Goal: Transaction & Acquisition: Book appointment/travel/reservation

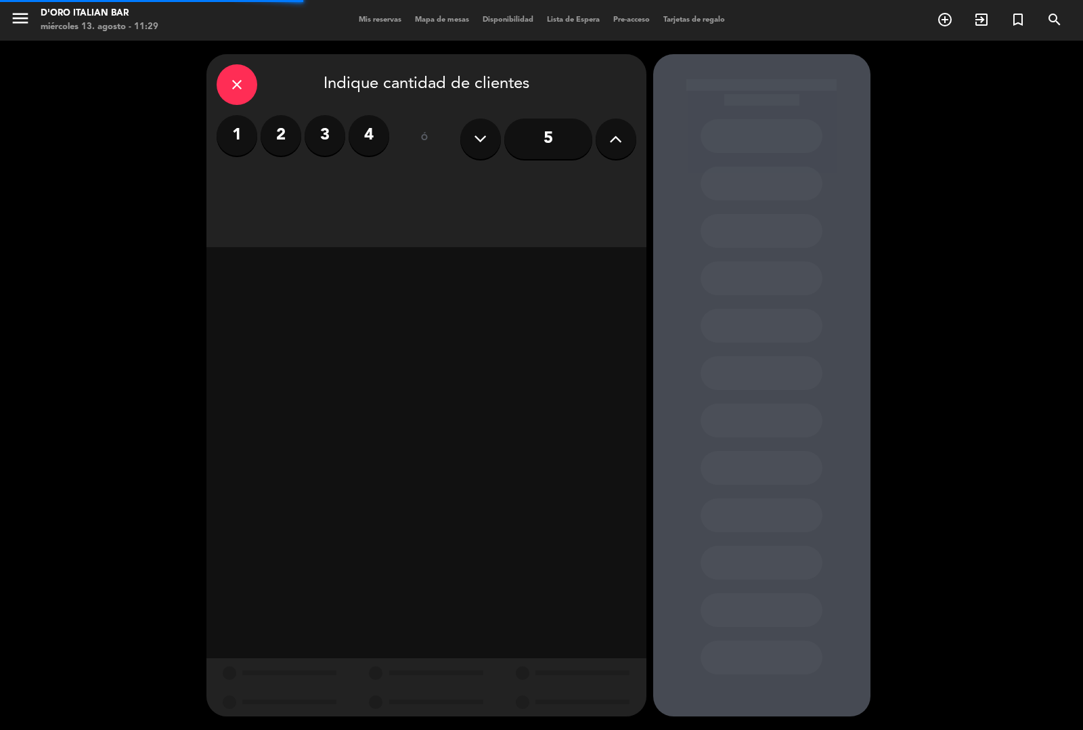
click at [289, 151] on label "2" at bounding box center [281, 135] width 41 height 41
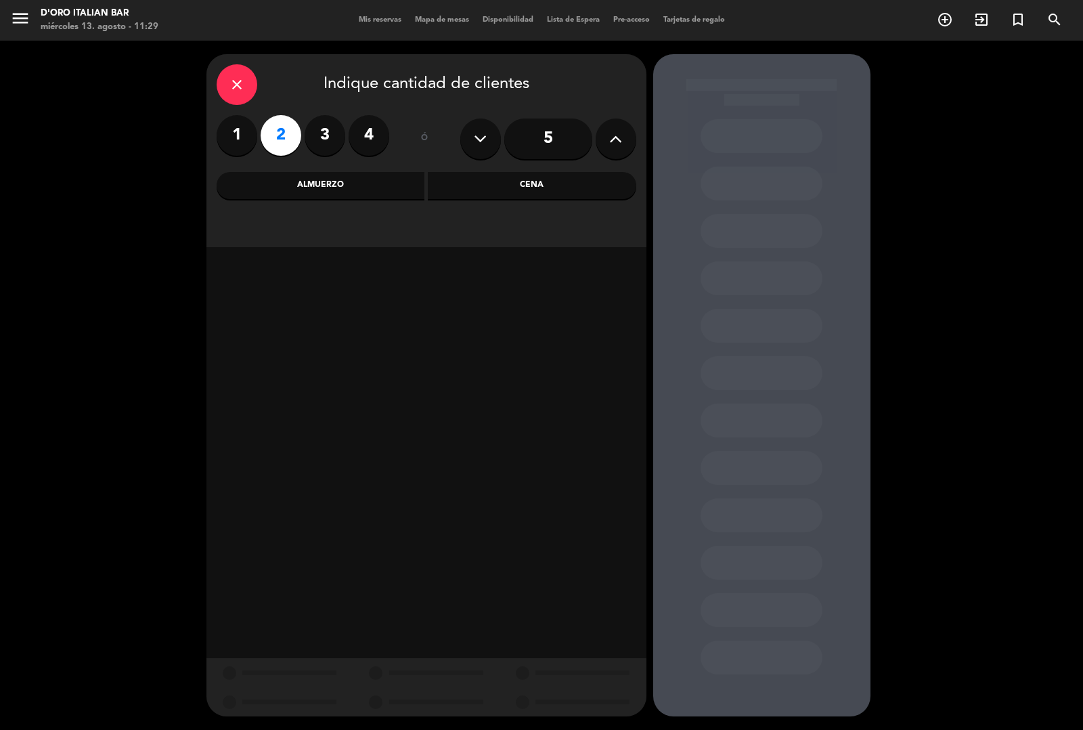
click at [506, 185] on div "Cena" at bounding box center [532, 185] width 209 height 27
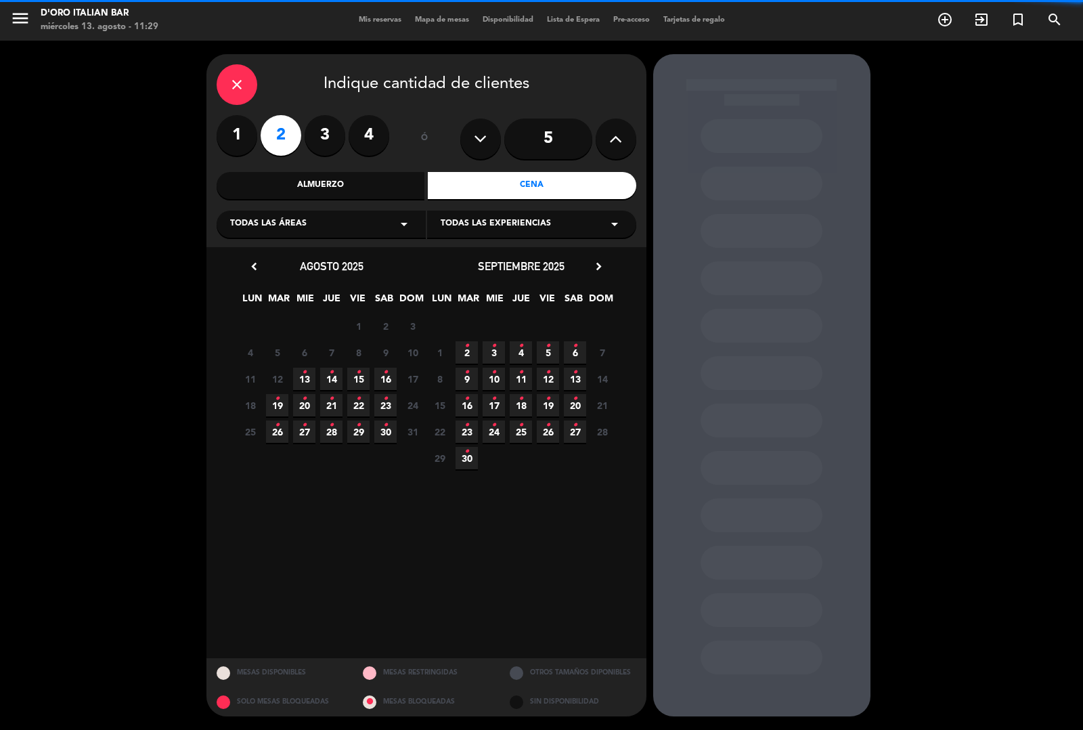
click at [299, 371] on span "13 •" at bounding box center [304, 379] width 22 height 22
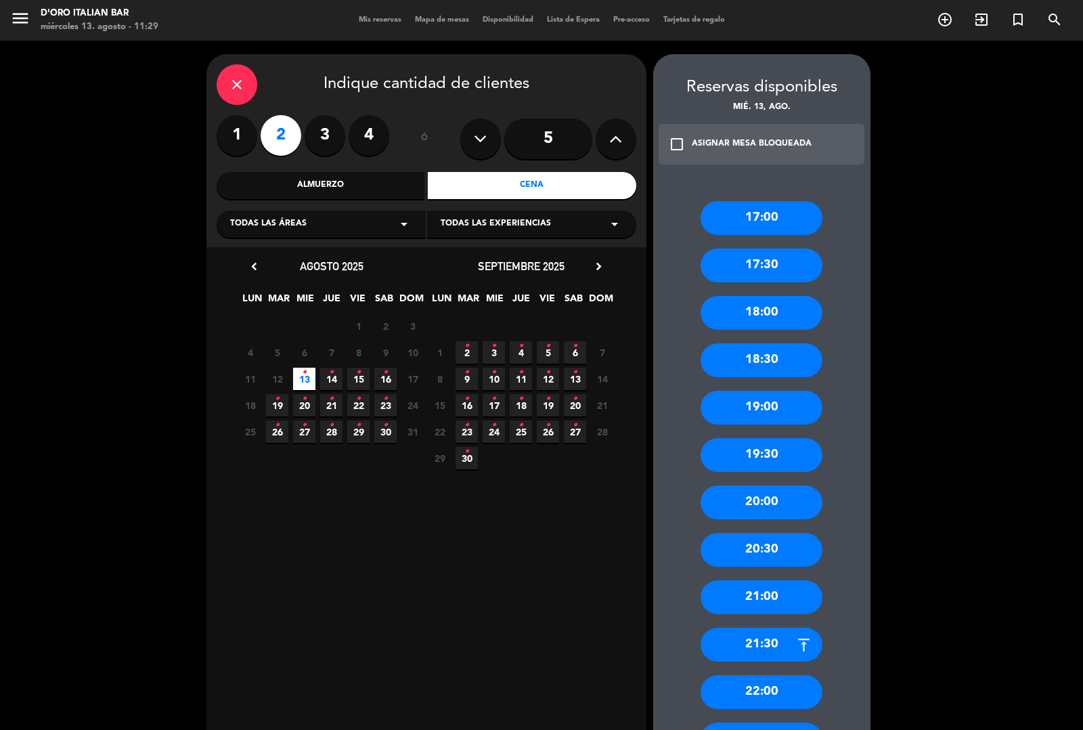
click at [759, 550] on div "20:30" at bounding box center [762, 550] width 122 height 34
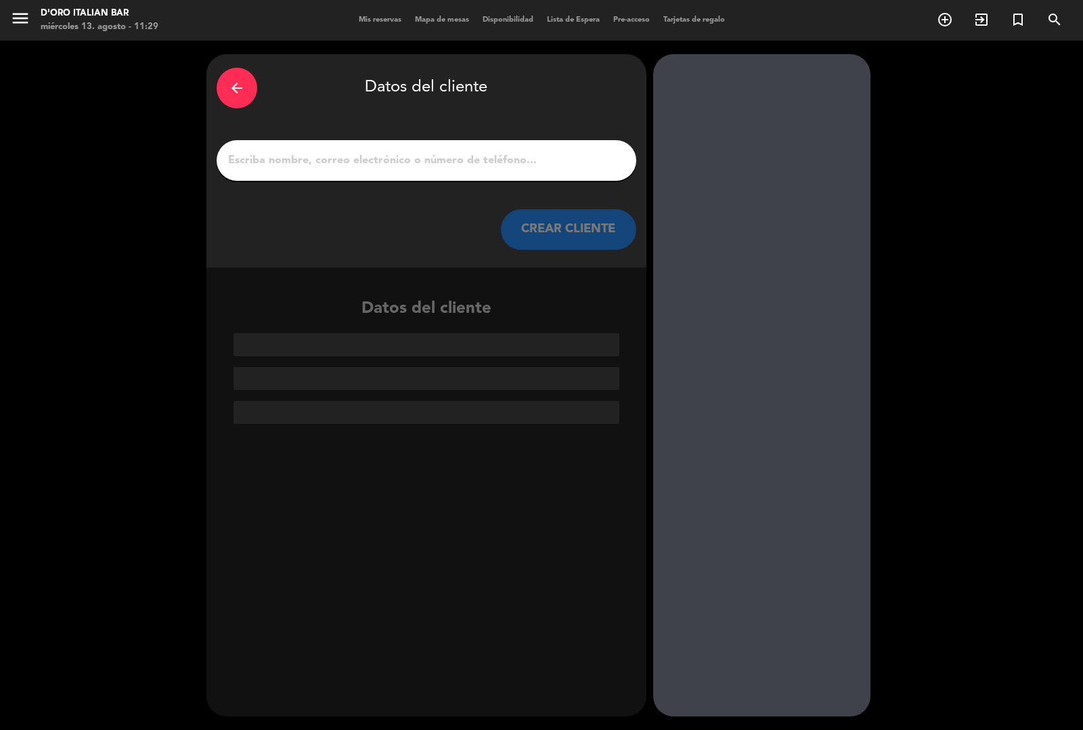
click at [361, 153] on input "1" at bounding box center [426, 160] width 399 height 19
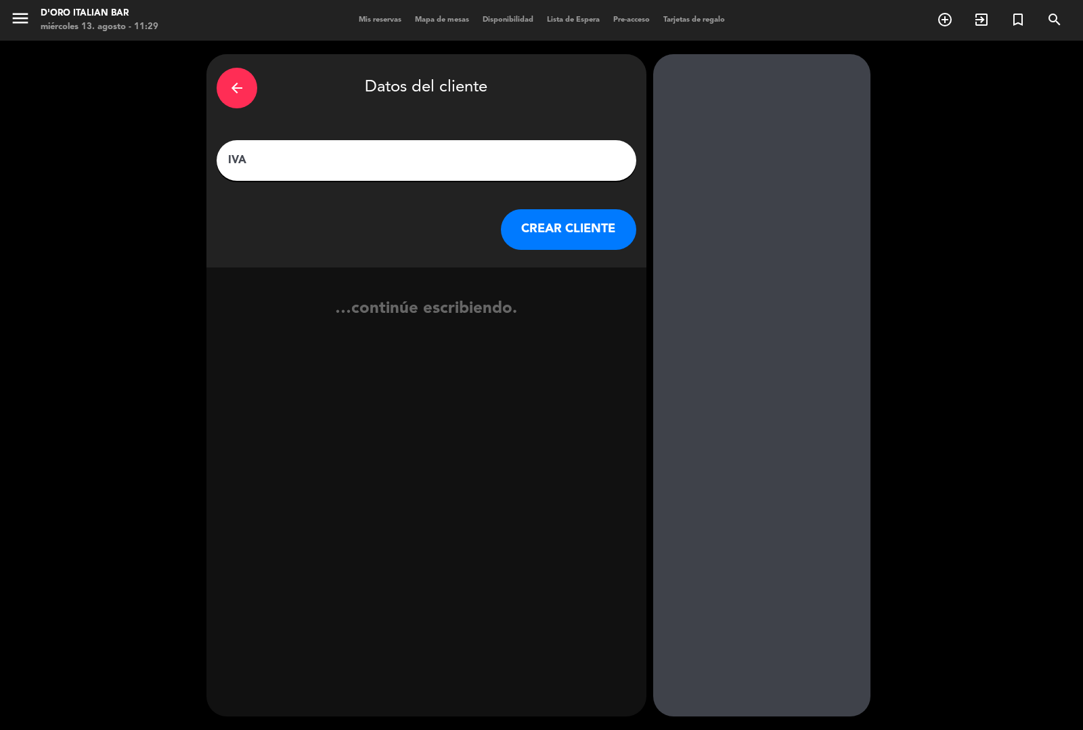
type input "[PERSON_NAME]"
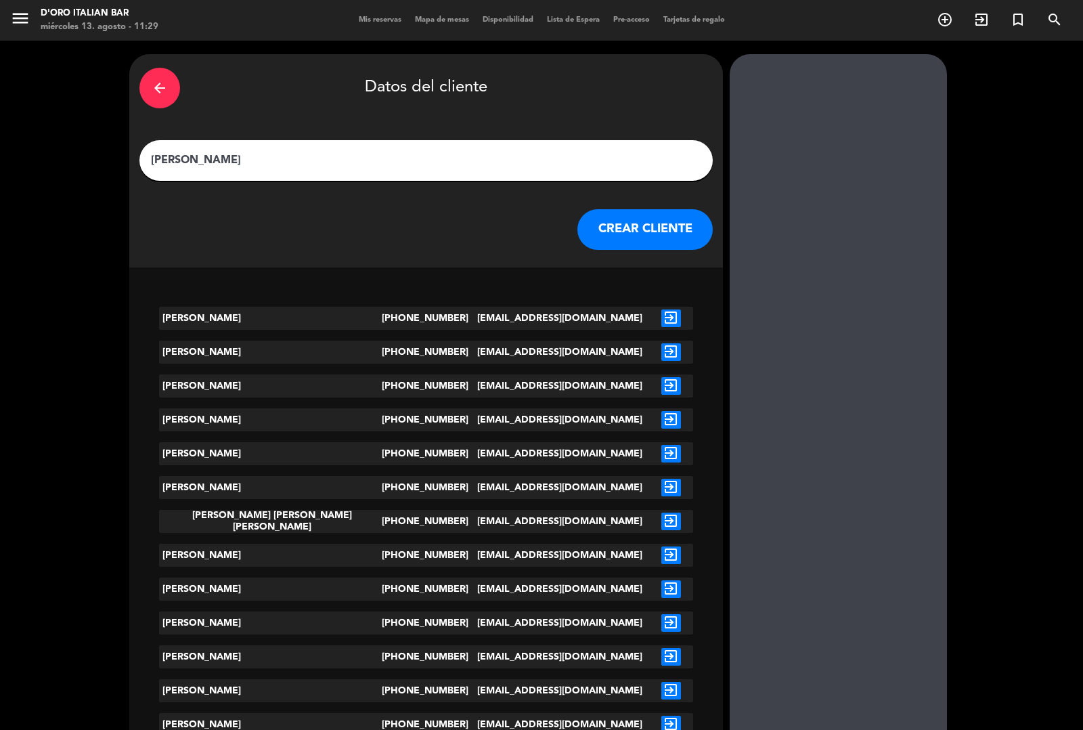
click at [598, 236] on button "CREAR CLIENTE" at bounding box center [644, 229] width 135 height 41
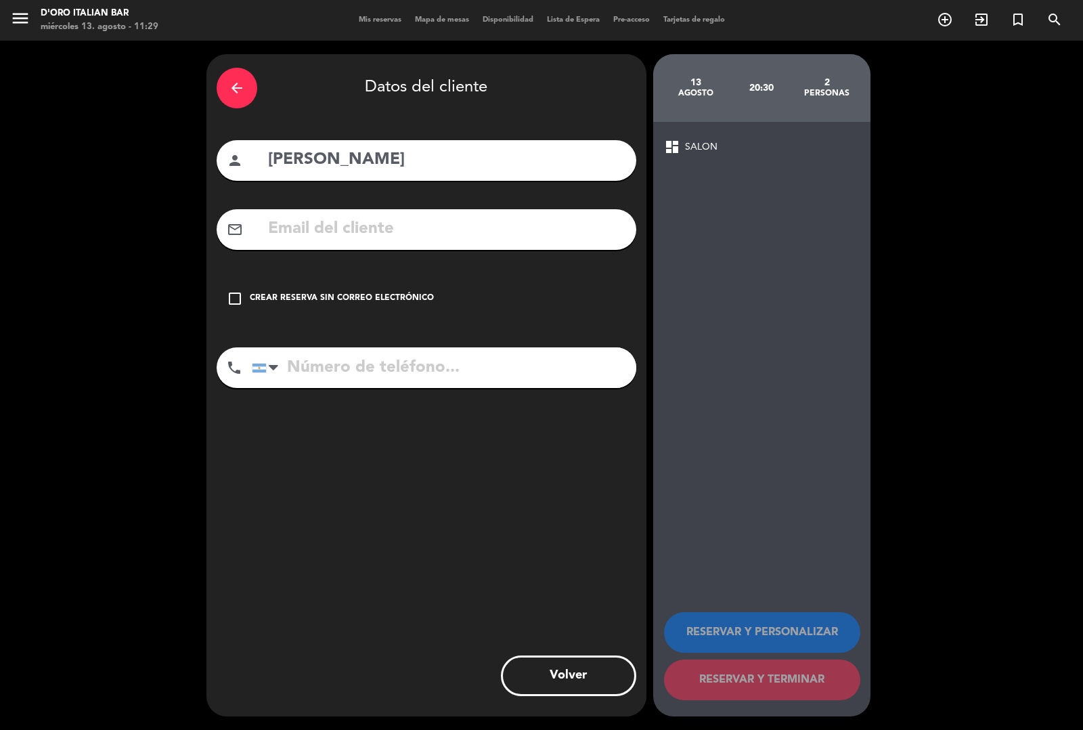
click at [261, 302] on div "Crear reserva sin correo electrónico" at bounding box center [342, 299] width 184 height 14
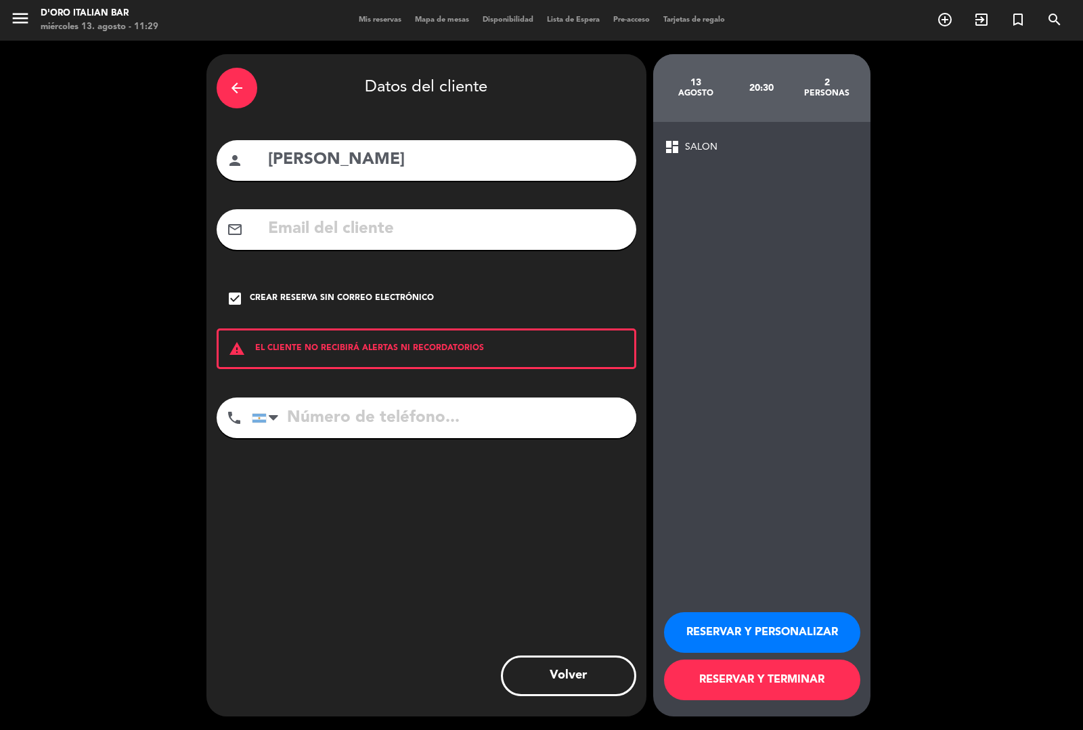
click at [797, 694] on button "RESERVAR Y TERMINAR" at bounding box center [762, 679] width 196 height 41
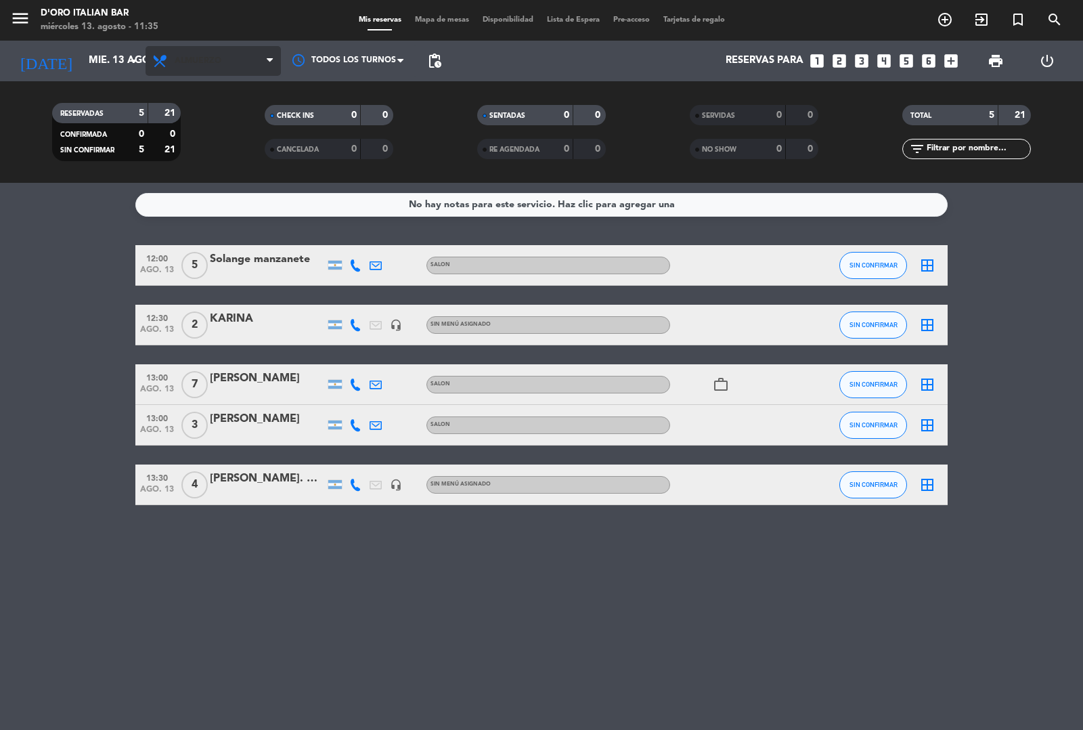
click at [227, 51] on span "Almuerzo" at bounding box center [213, 61] width 135 height 30
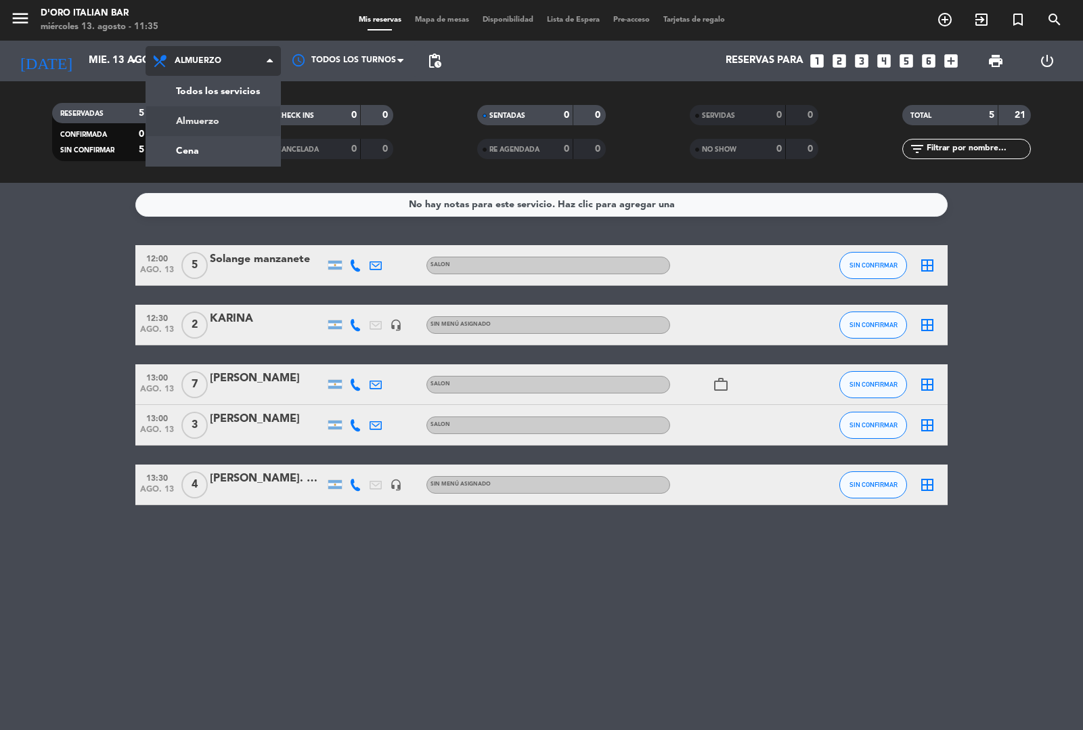
click at [207, 152] on div "menu D'oro Italian Bar miércoles 13. agosto - 11:35 Mis reservas Mapa de mesas …" at bounding box center [541, 91] width 1083 height 183
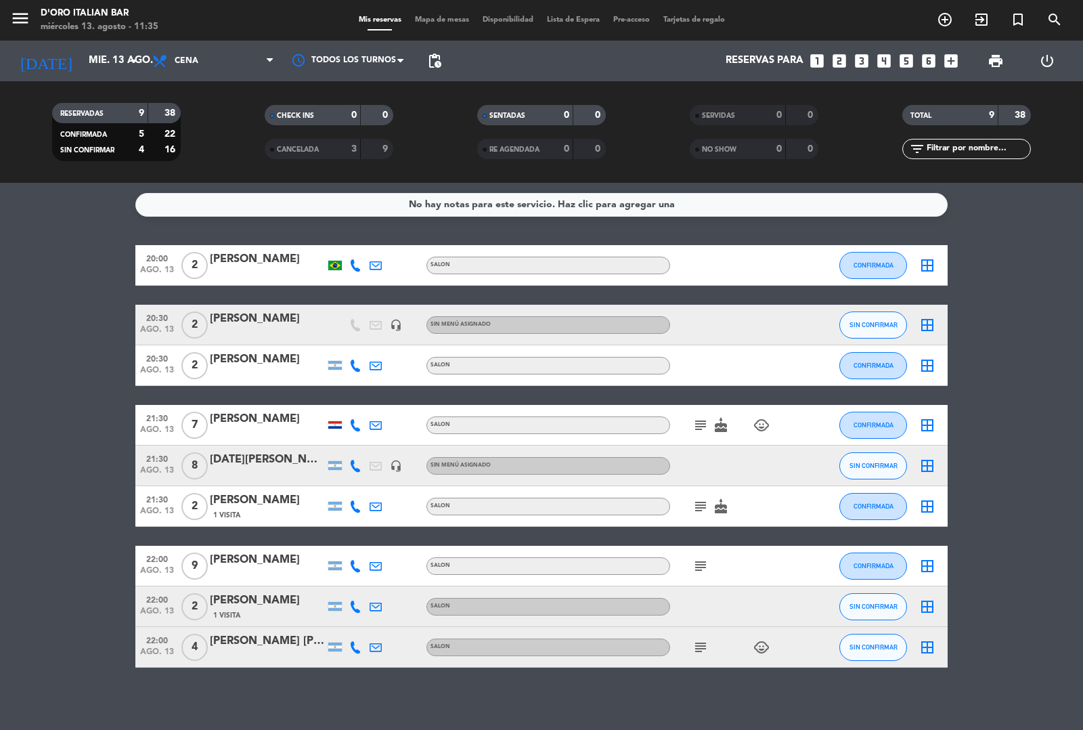
click at [759, 465] on div at bounding box center [731, 465] width 122 height 40
click at [194, 464] on span "8" at bounding box center [194, 465] width 26 height 27
click at [283, 469] on div at bounding box center [267, 474] width 115 height 11
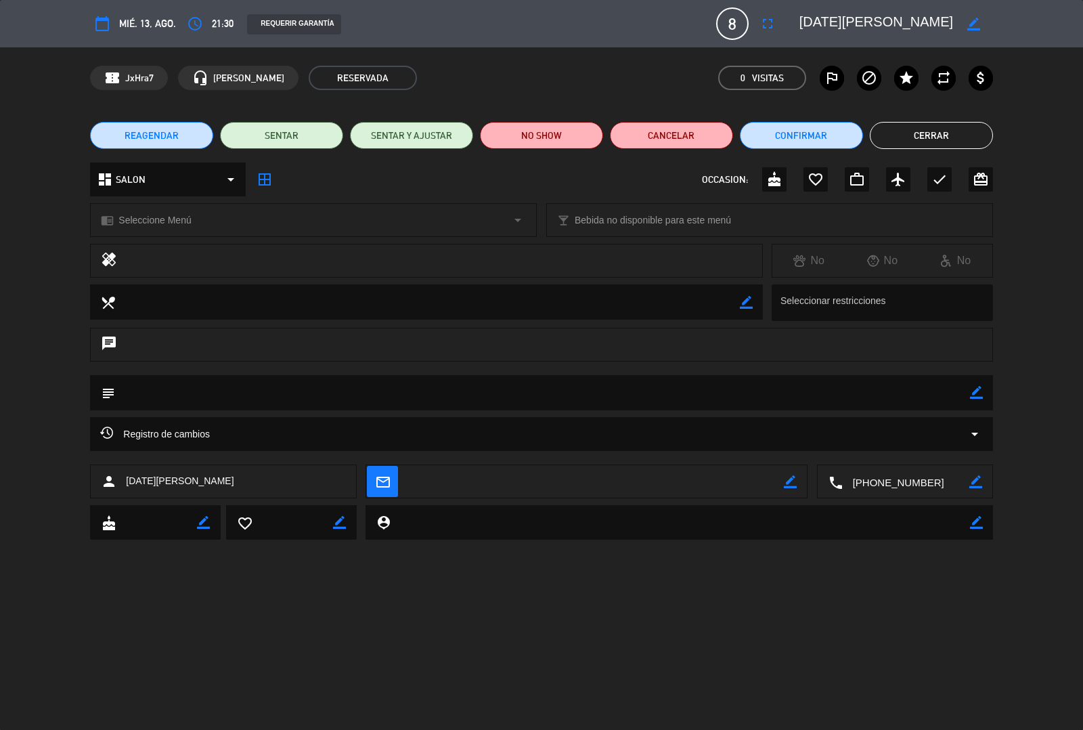
click at [972, 24] on icon "border_color" at bounding box center [973, 24] width 13 height 13
click at [731, 22] on span "8" at bounding box center [732, 23] width 32 height 32
click at [740, 15] on span "8" at bounding box center [732, 23] width 32 height 32
click at [735, 22] on span "8" at bounding box center [732, 23] width 32 height 32
click at [975, 18] on icon at bounding box center [973, 24] width 13 height 13
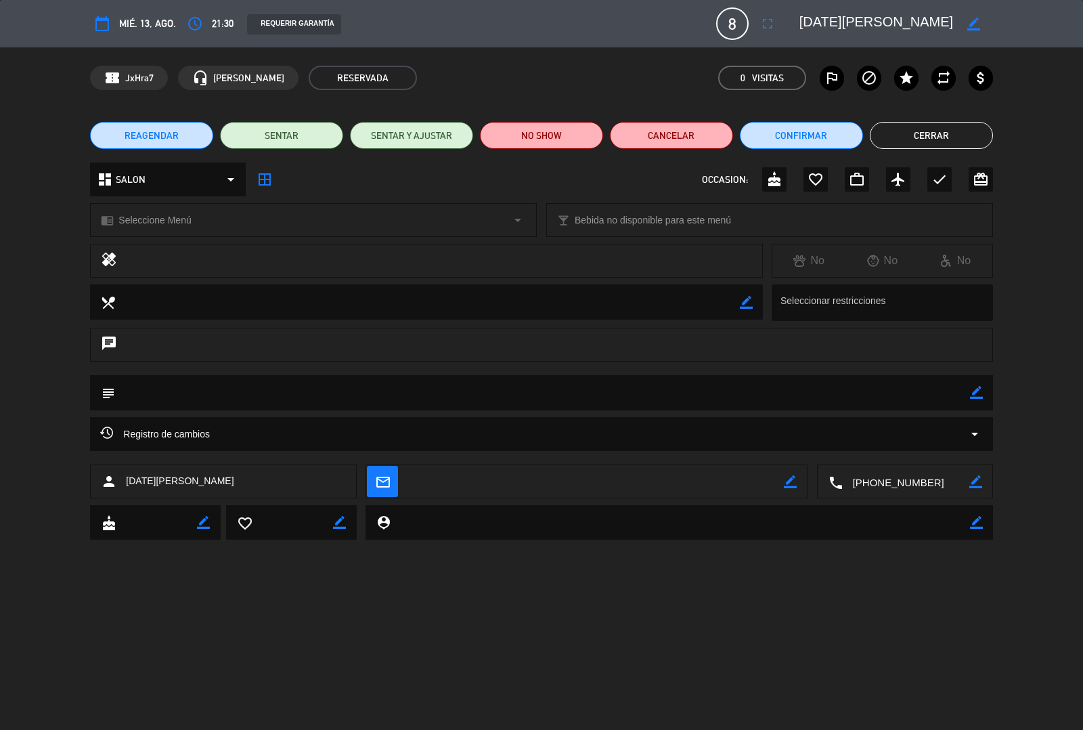
click at [768, 26] on icon "fullscreen" at bounding box center [768, 24] width 16 height 16
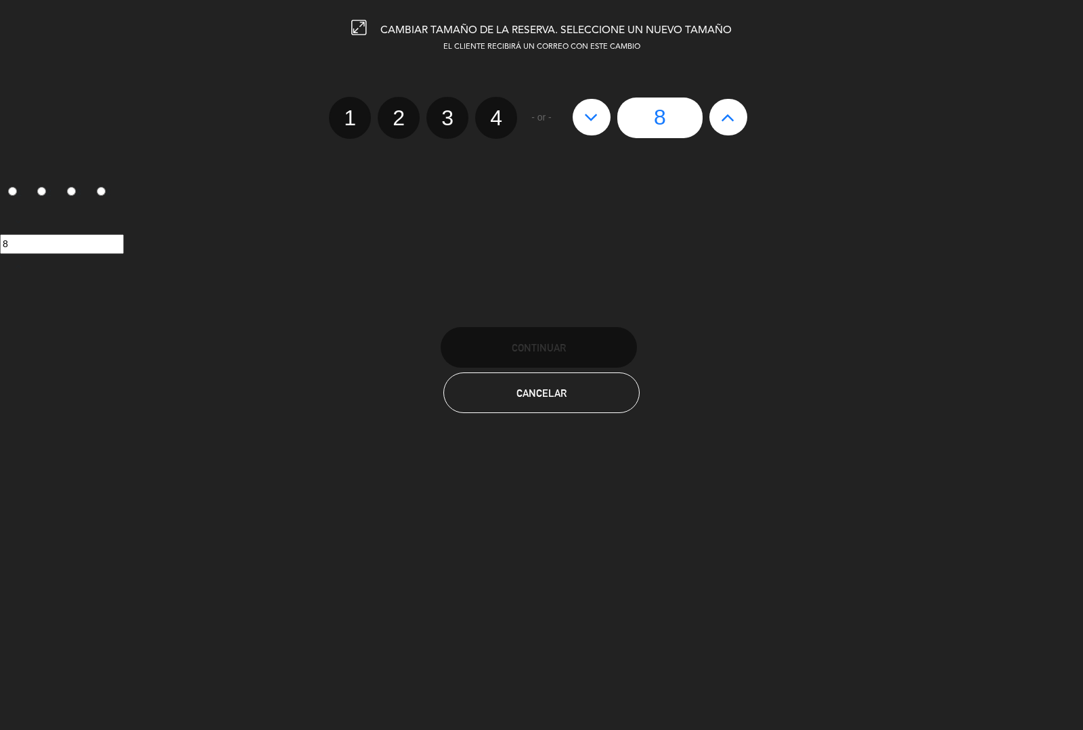
click at [732, 108] on icon at bounding box center [728, 117] width 14 height 22
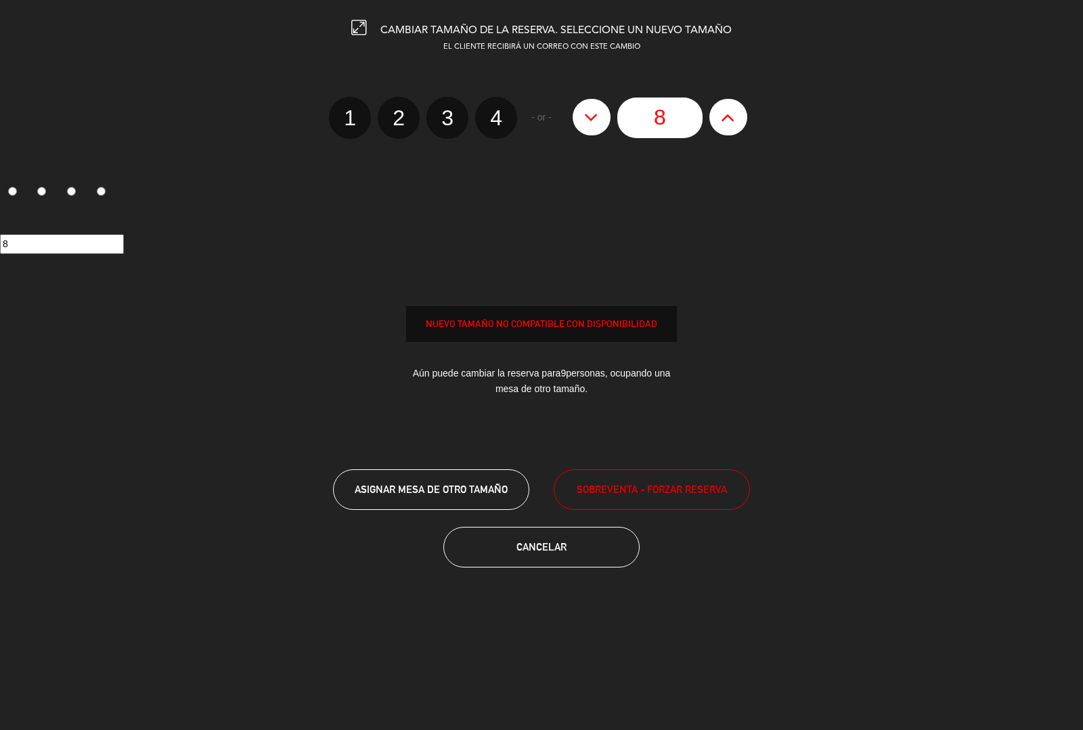
type input "9"
click at [492, 494] on span "ASIGNAR MESA DE OTRO TAMAÑO" at bounding box center [431, 489] width 153 height 12
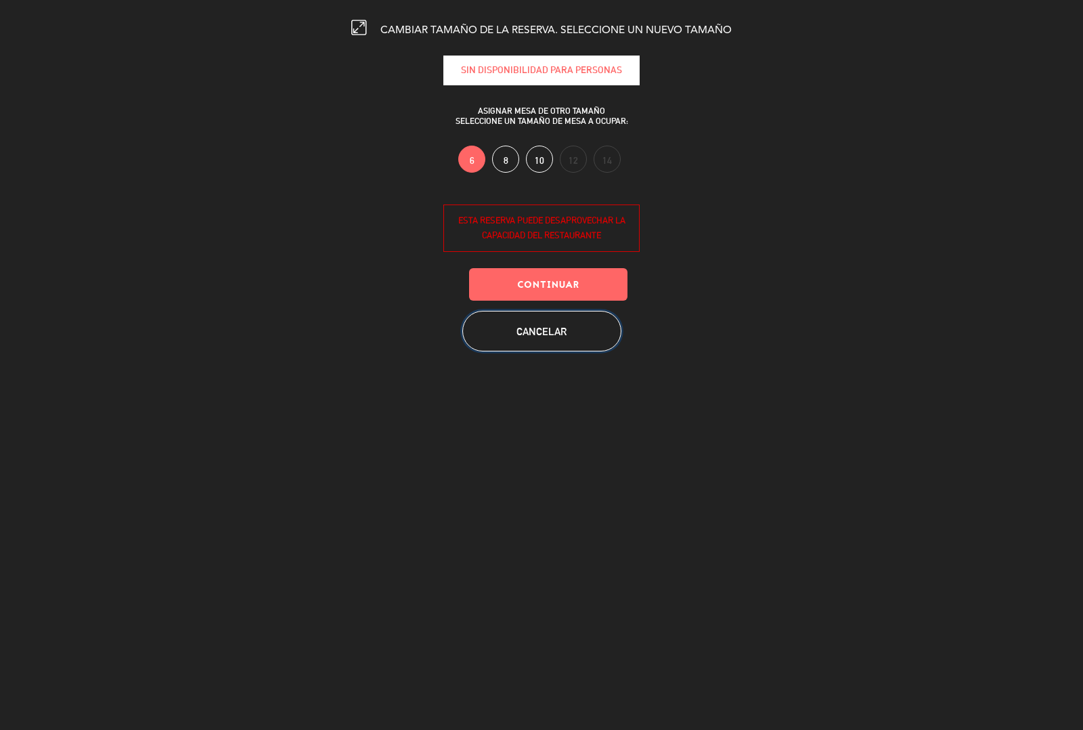
click at [573, 332] on button "Cancelar" at bounding box center [541, 331] width 159 height 41
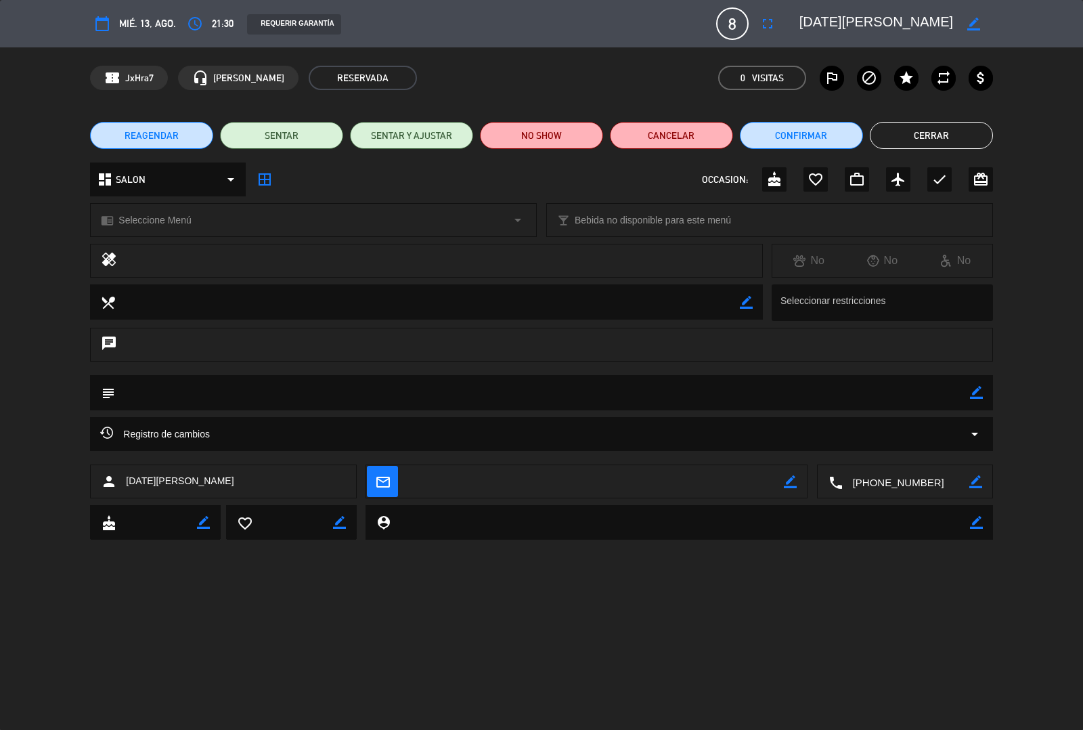
click at [688, 626] on div "calendar_today mié. 13, ago. access_time 21:30 REQUERIR GARANTÍA 8 [DATE][PERSO…" at bounding box center [541, 365] width 1083 height 730
click at [763, 28] on icon "fullscreen" at bounding box center [768, 24] width 16 height 16
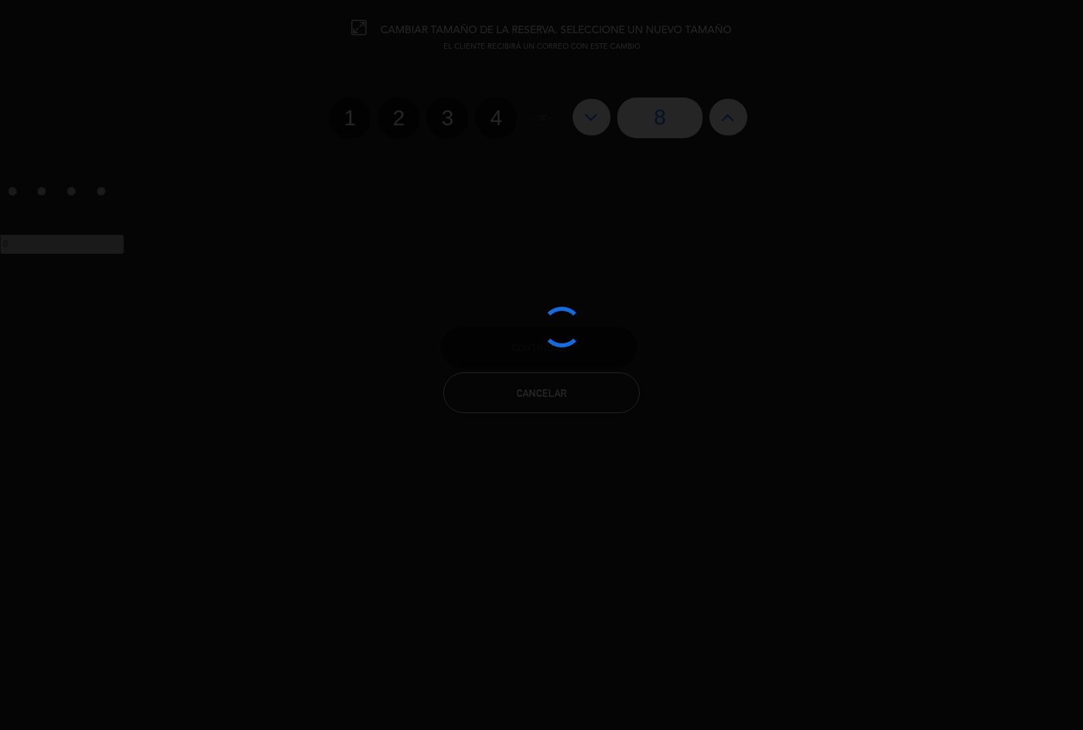
click at [719, 102] on div at bounding box center [541, 365] width 1083 height 730
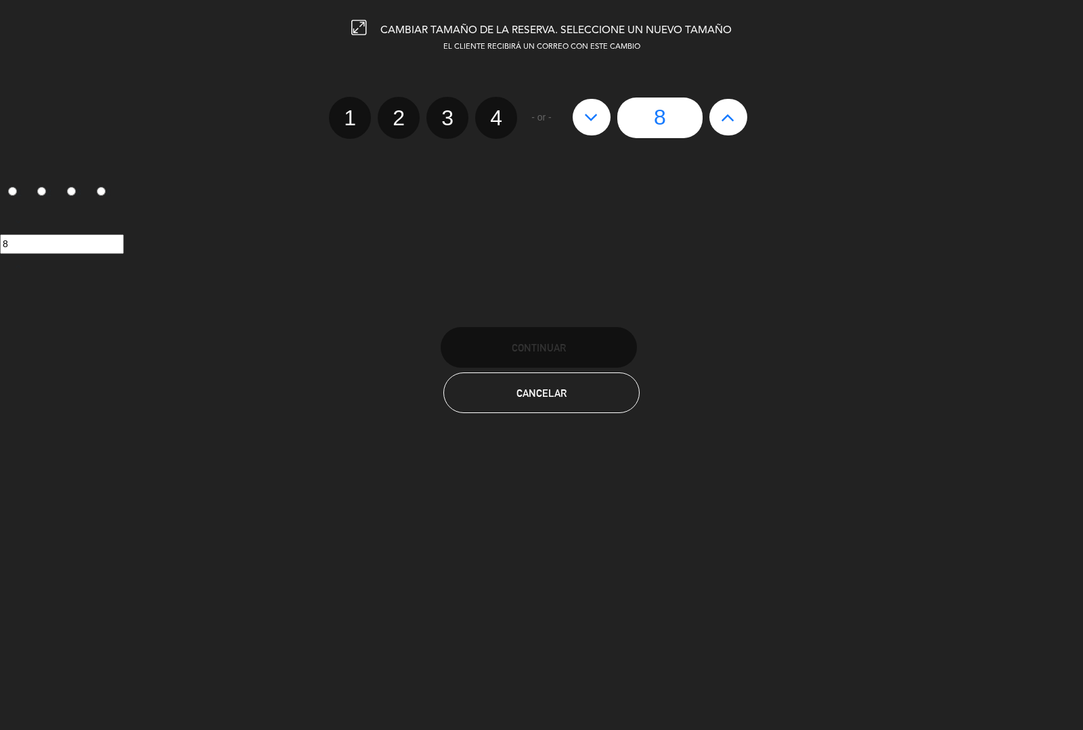
click at [732, 116] on icon at bounding box center [728, 117] width 14 height 22
type input "9"
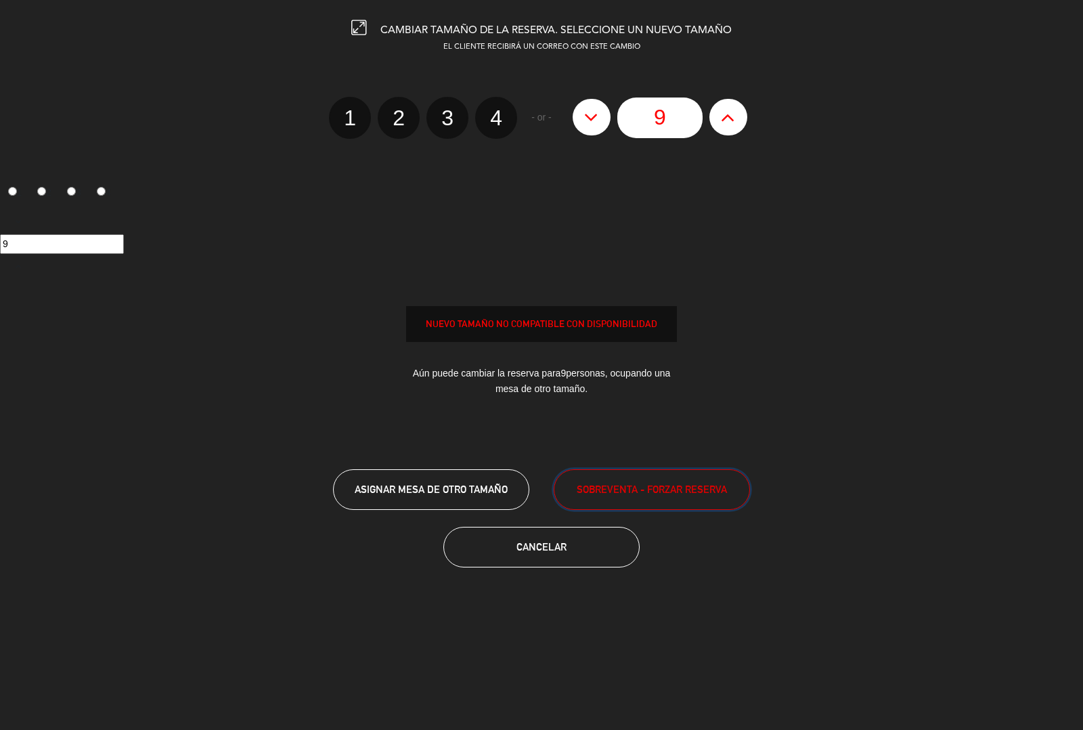
click at [699, 498] on button "SOBREVENTA - FORZAR RESERVA" at bounding box center [652, 489] width 196 height 41
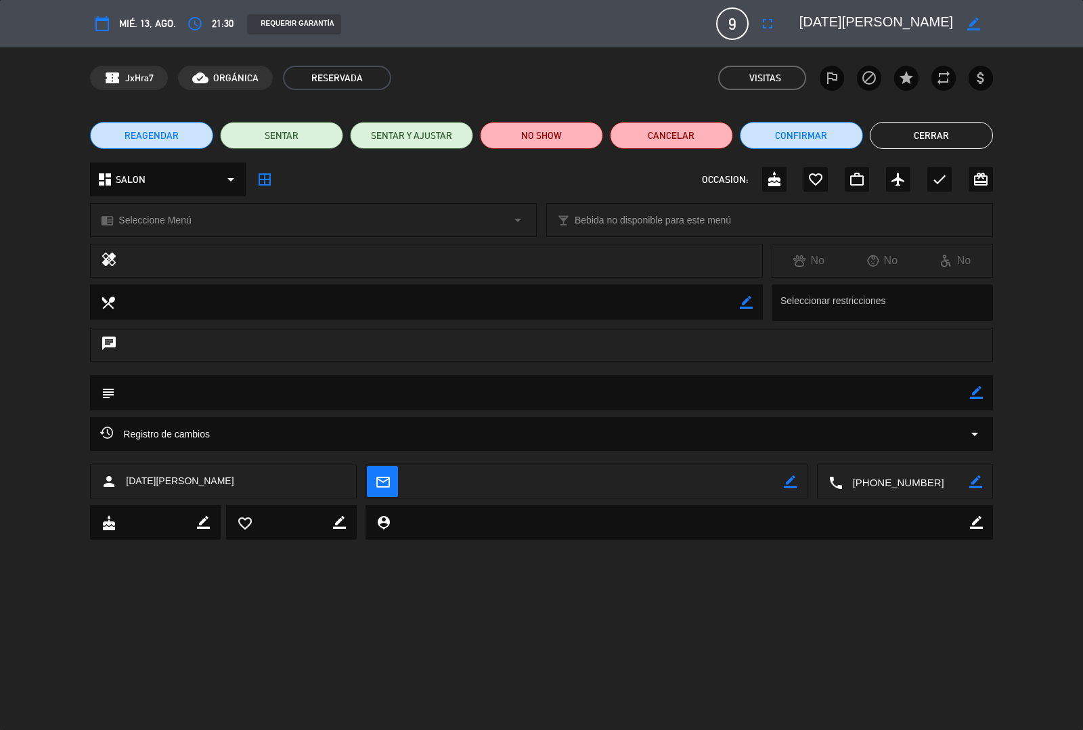
click at [942, 135] on button "Cerrar" at bounding box center [931, 135] width 123 height 27
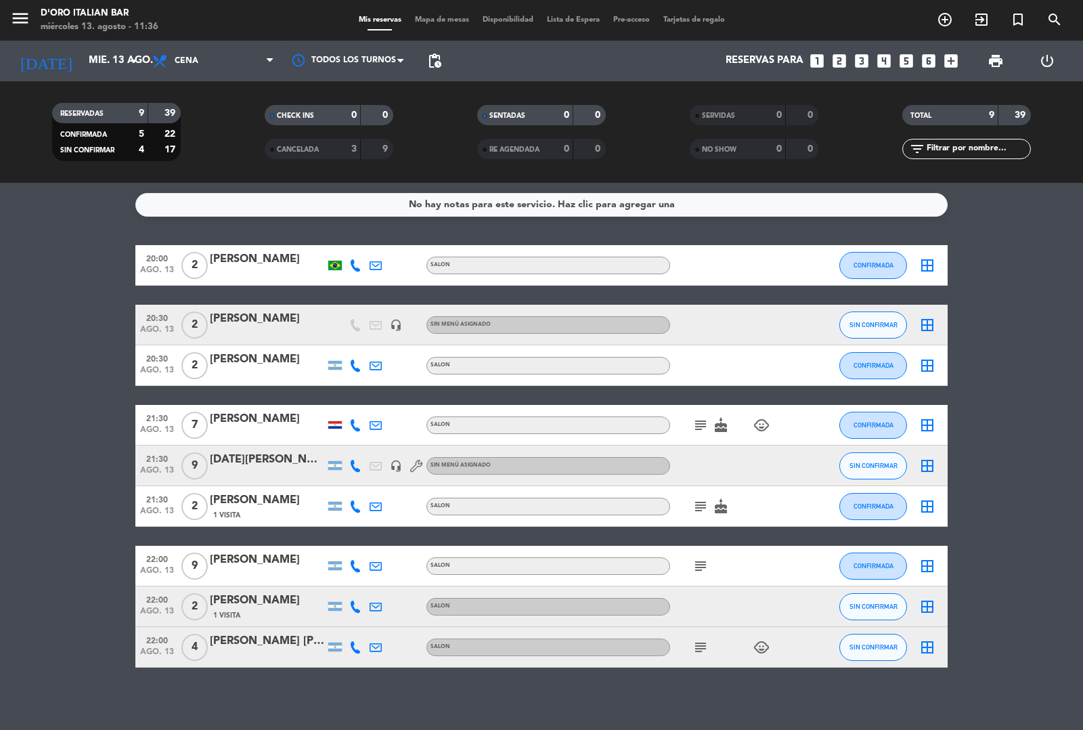
click at [696, 427] on icon "subject" at bounding box center [701, 425] width 16 height 16
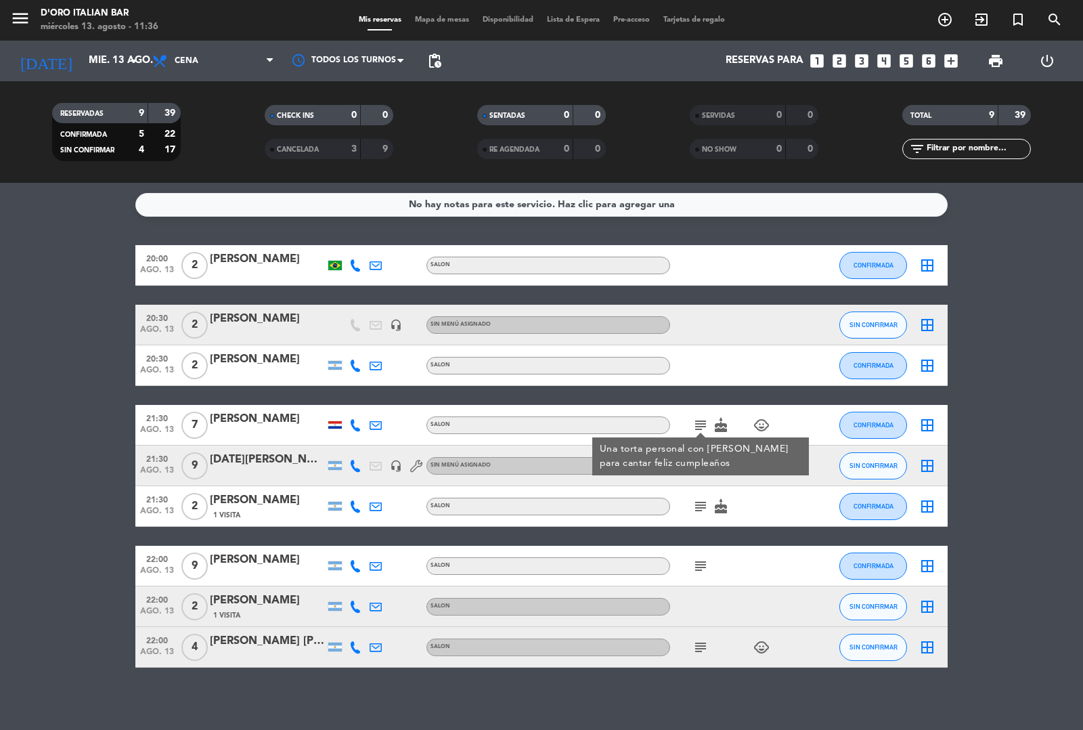
click at [706, 513] on icon "subject" at bounding box center [701, 506] width 16 height 16
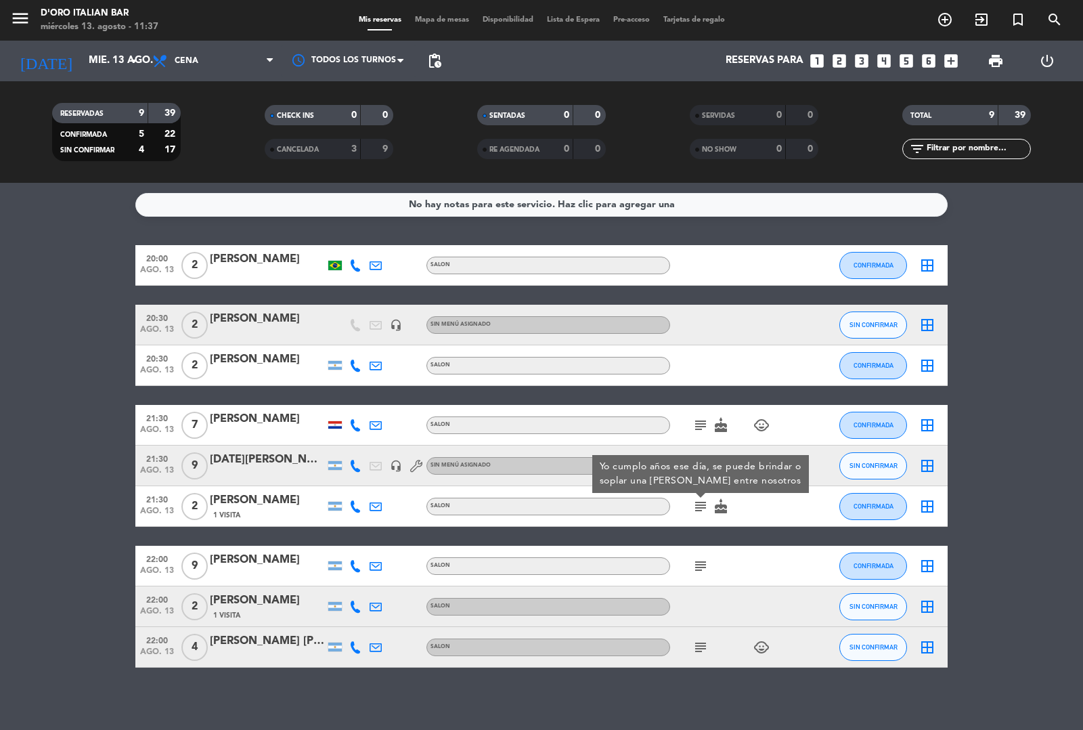
click at [699, 567] on icon "subject" at bounding box center [701, 566] width 16 height 16
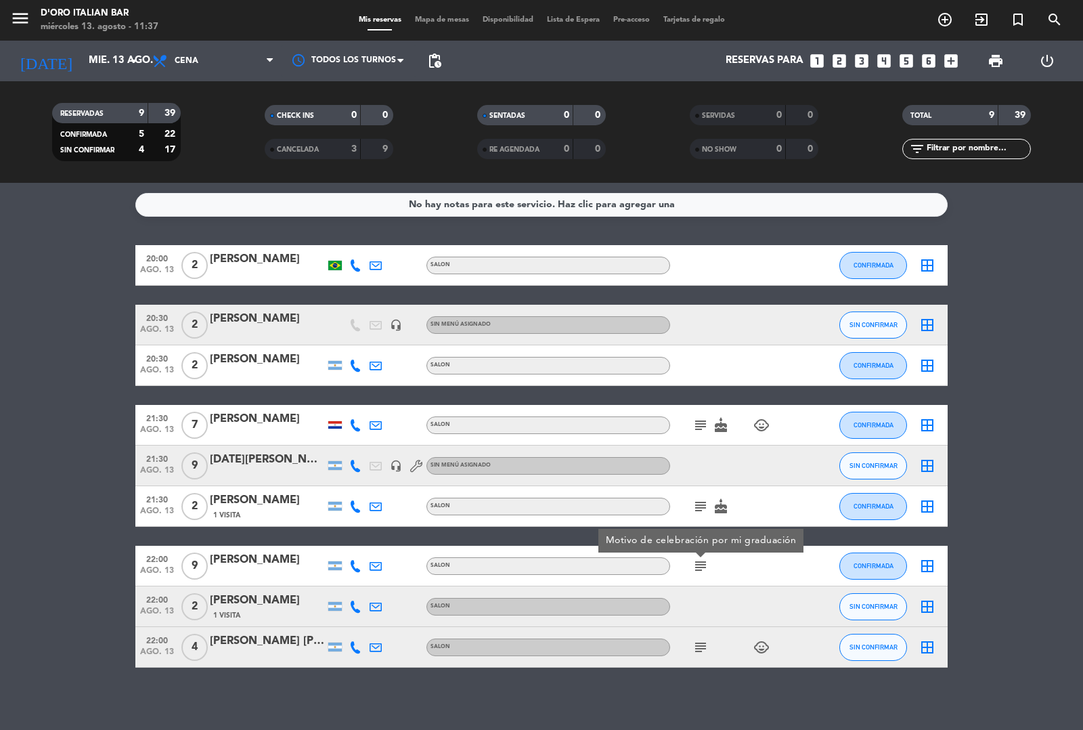
click at [701, 650] on icon "subject" at bounding box center [701, 647] width 16 height 16
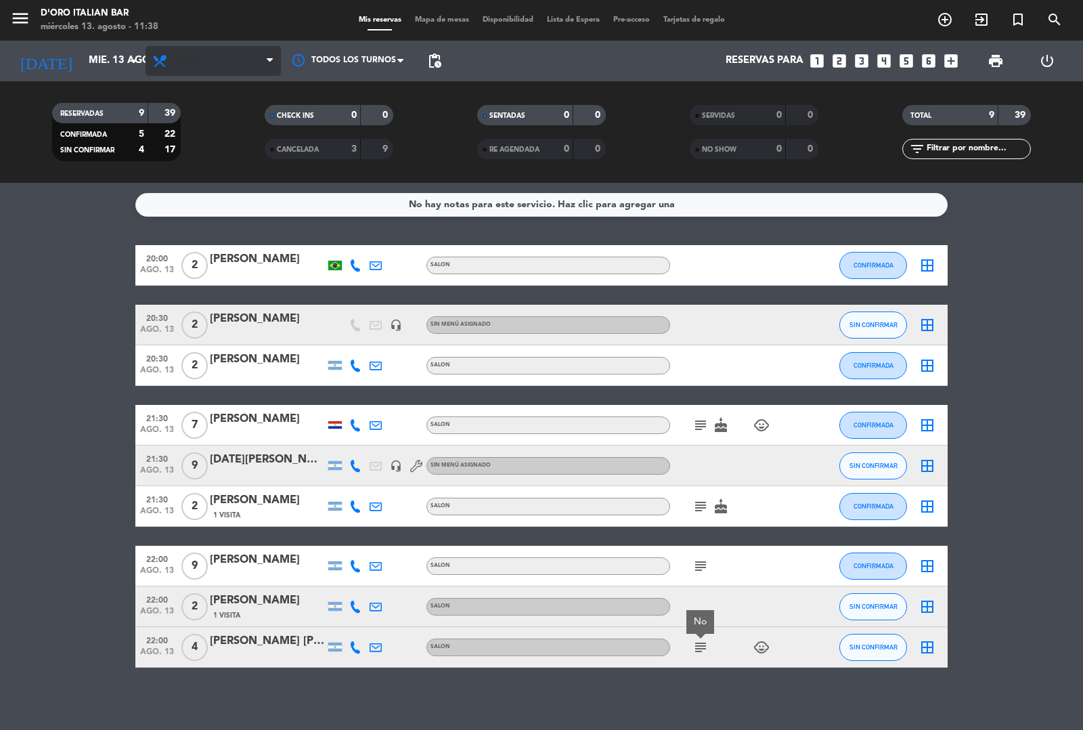
click at [221, 49] on span "Cena" at bounding box center [213, 61] width 135 height 30
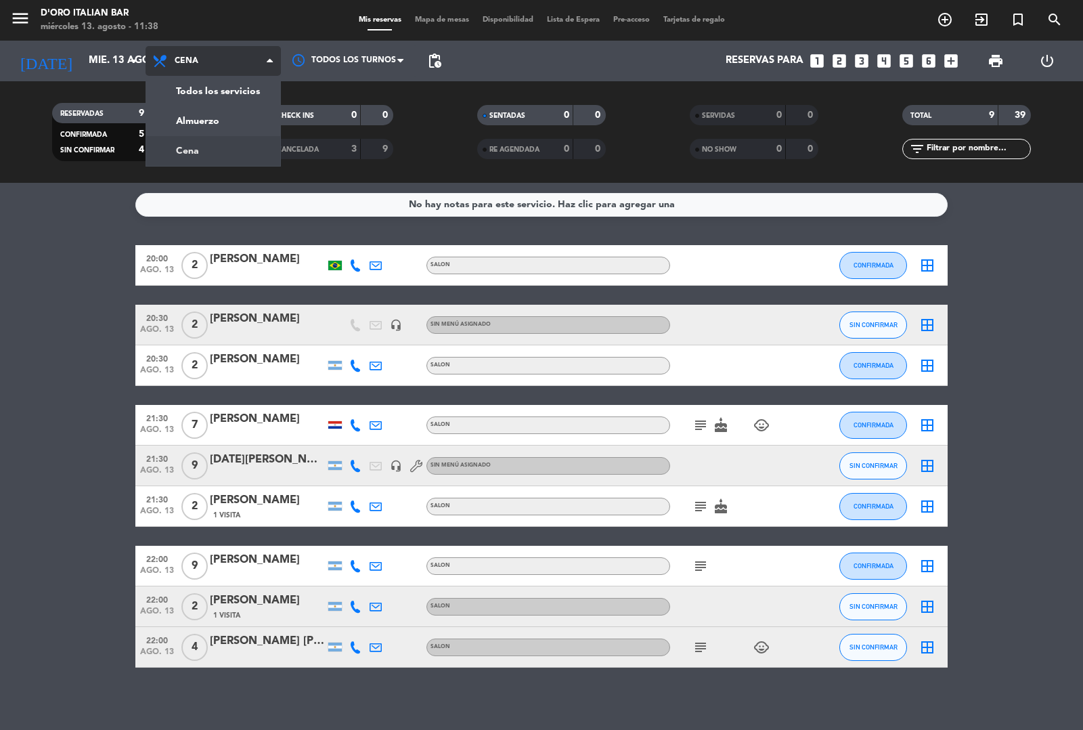
click at [217, 118] on div "menu D'oro Italian Bar miércoles 13. agosto - 11:38 Mis reservas Mapa de mesas …" at bounding box center [541, 91] width 1083 height 183
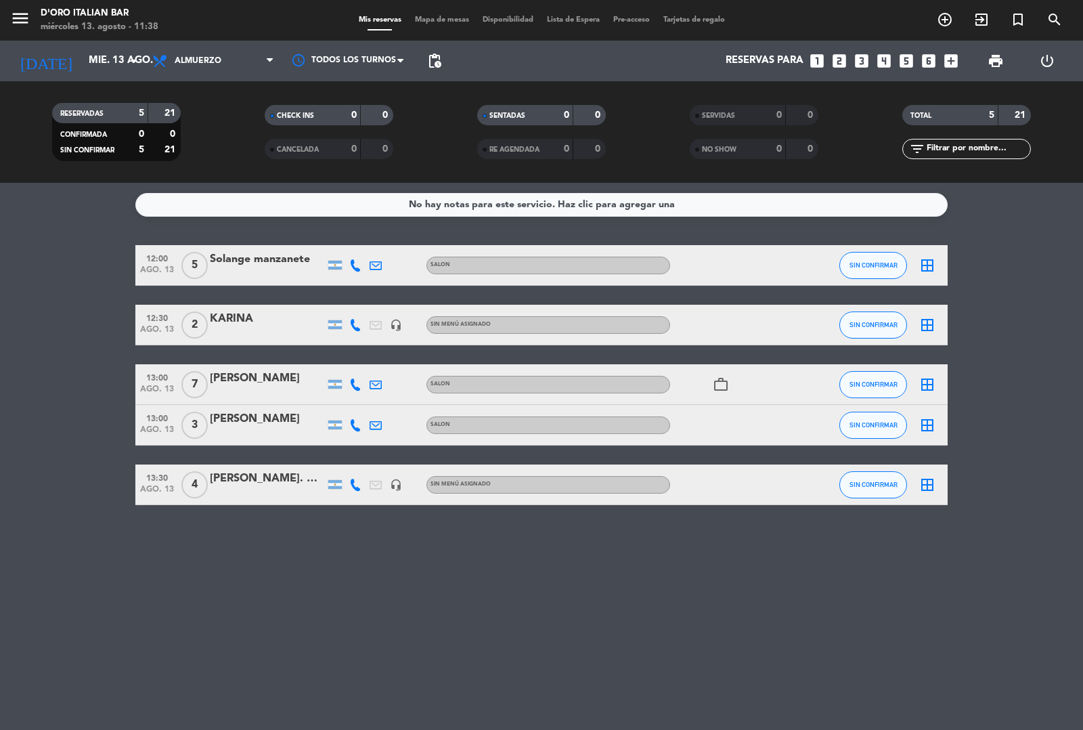
click at [887, 59] on icon "looks_4" at bounding box center [884, 61] width 18 height 18
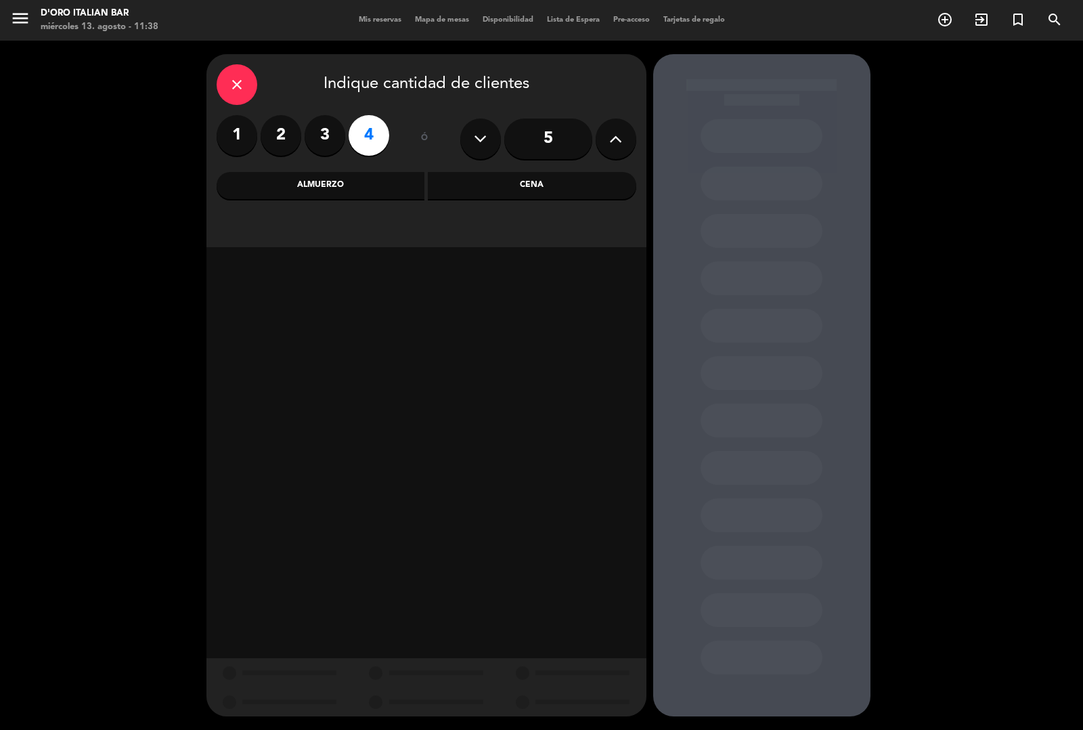
click at [532, 190] on div "Cena" at bounding box center [532, 185] width 209 height 27
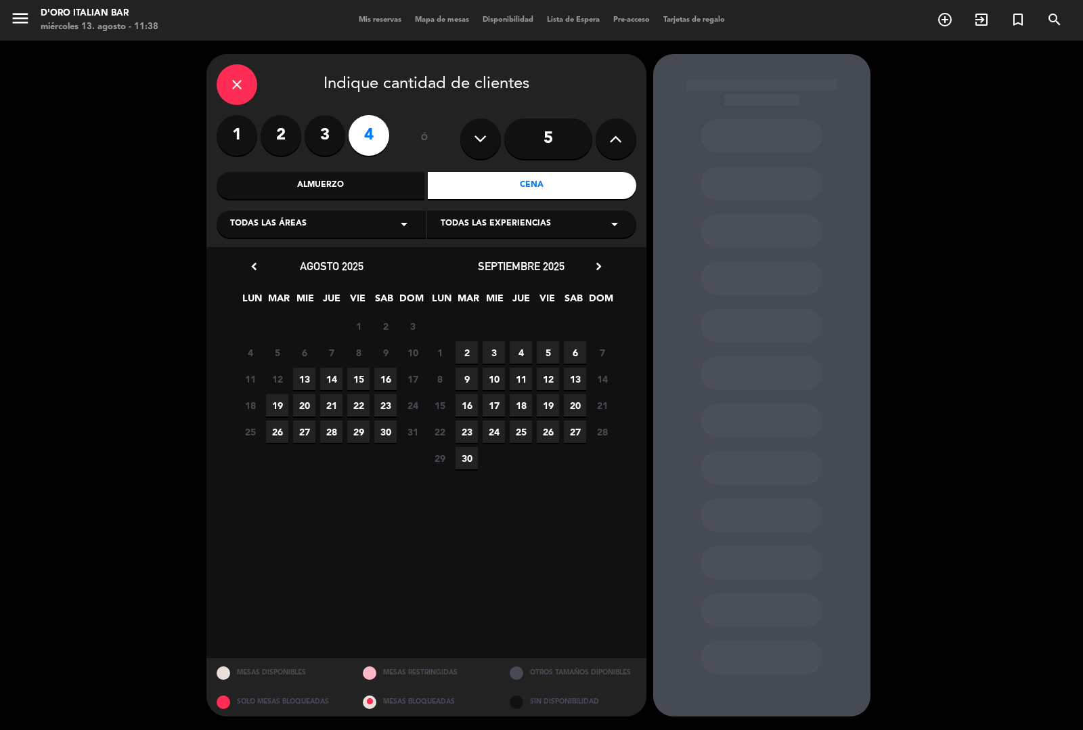
click at [387, 376] on span "16" at bounding box center [385, 379] width 22 height 22
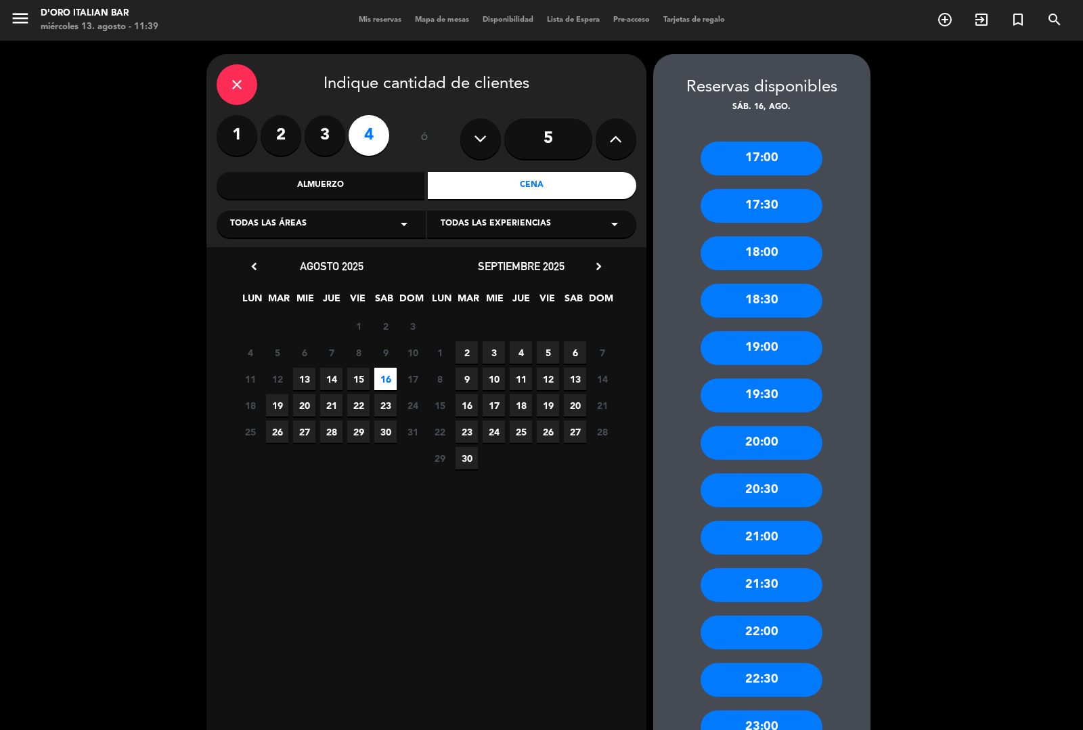
click at [764, 540] on div "21:00" at bounding box center [762, 538] width 122 height 34
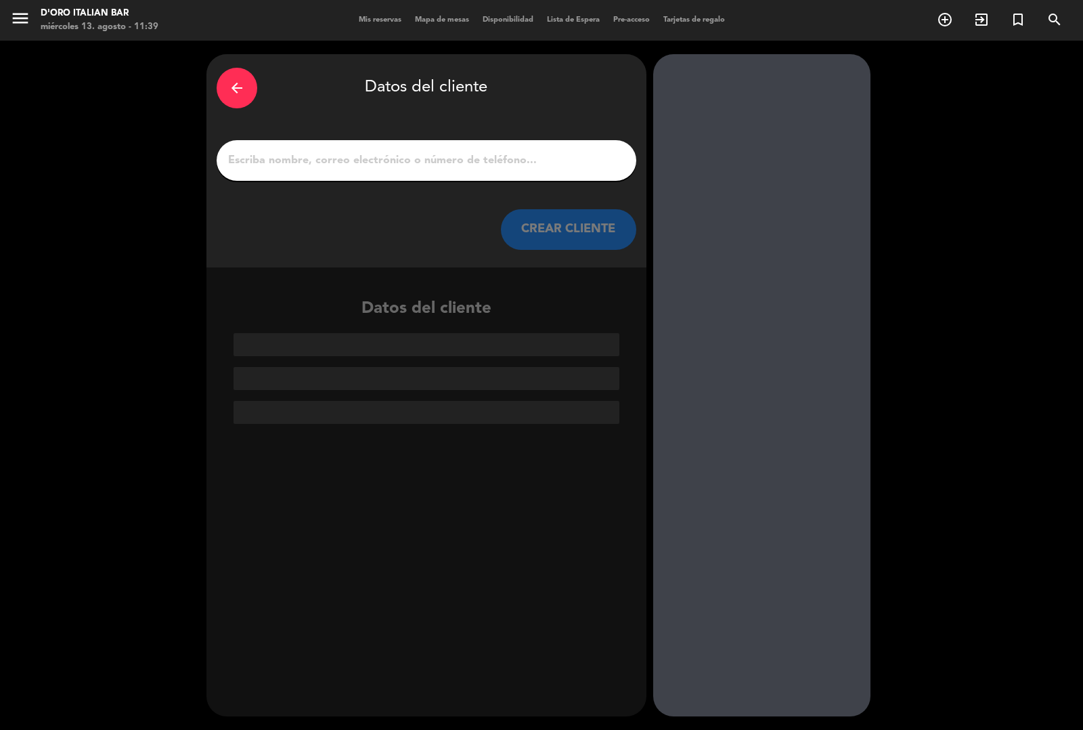
click at [367, 169] on input "1" at bounding box center [426, 160] width 399 height 19
click at [532, 159] on input "1" at bounding box center [426, 160] width 399 height 19
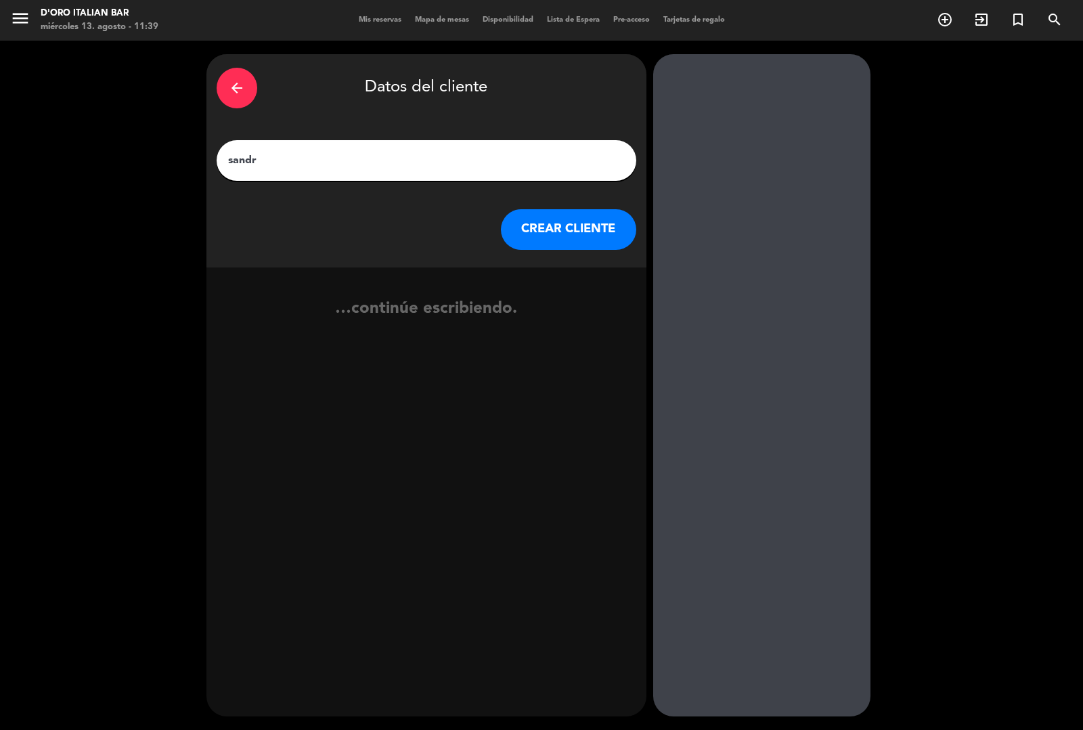
type input "[PERSON_NAME]"
click at [567, 232] on button "CREAR CLIENTE" at bounding box center [568, 229] width 135 height 41
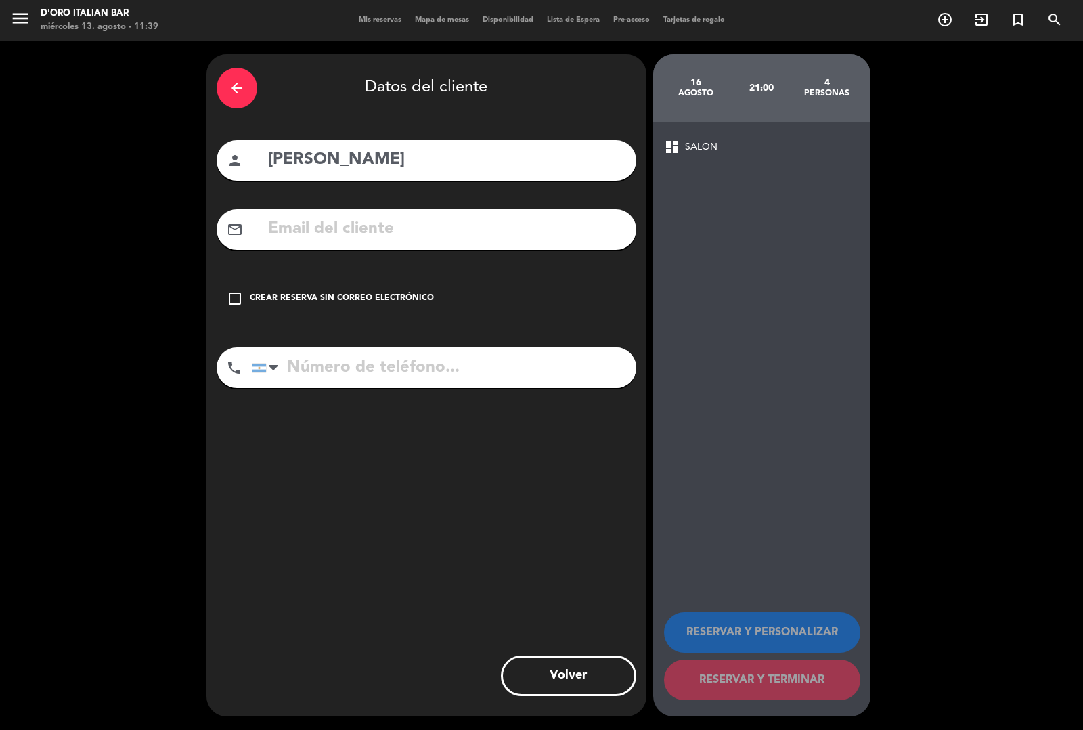
click at [377, 167] on input "[PERSON_NAME]" at bounding box center [446, 160] width 359 height 28
type input "[PERSON_NAME], cumpleaños"
click at [332, 363] on input "tel" at bounding box center [444, 367] width 385 height 41
type input "1157084447"
click at [231, 297] on icon "check_box_outline_blank" at bounding box center [235, 298] width 16 height 16
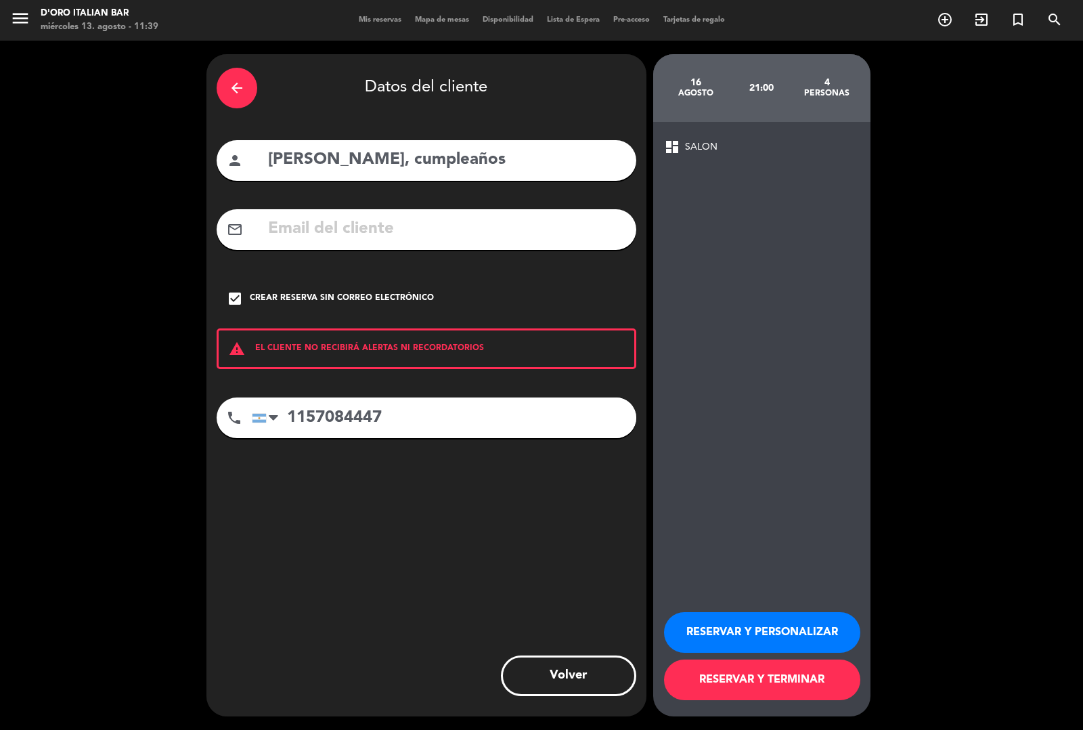
click at [752, 684] on button "RESERVAR Y TERMINAR" at bounding box center [762, 679] width 196 height 41
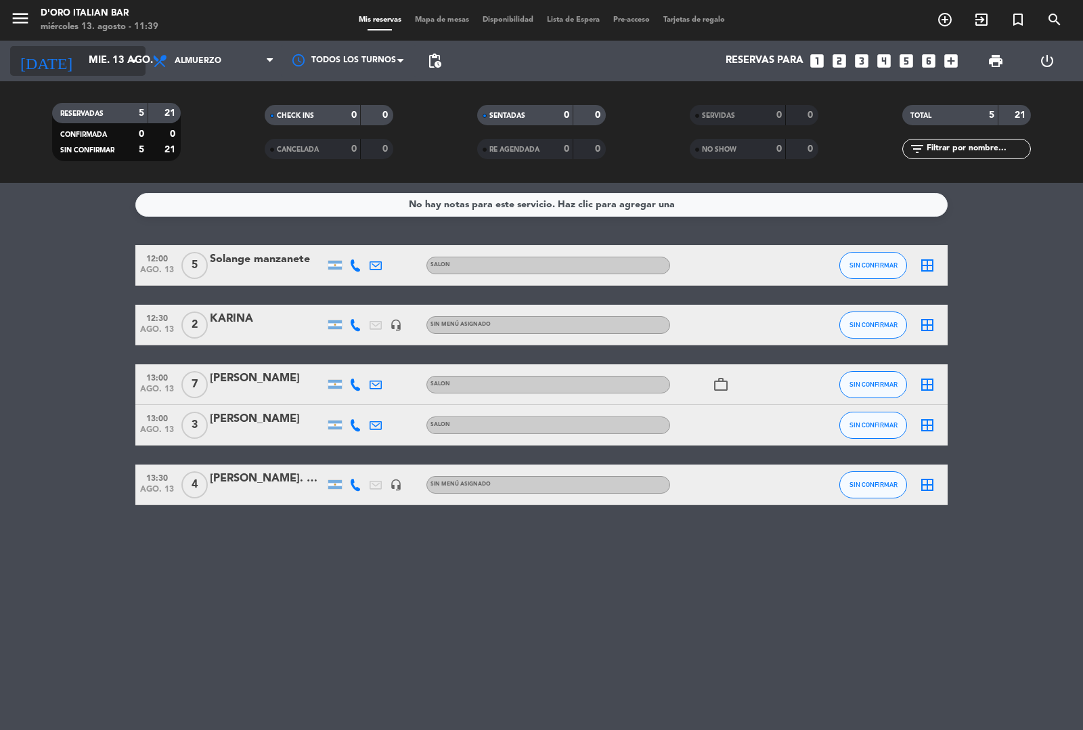
click at [109, 62] on input "mié. 13 ago." at bounding box center [147, 61] width 131 height 26
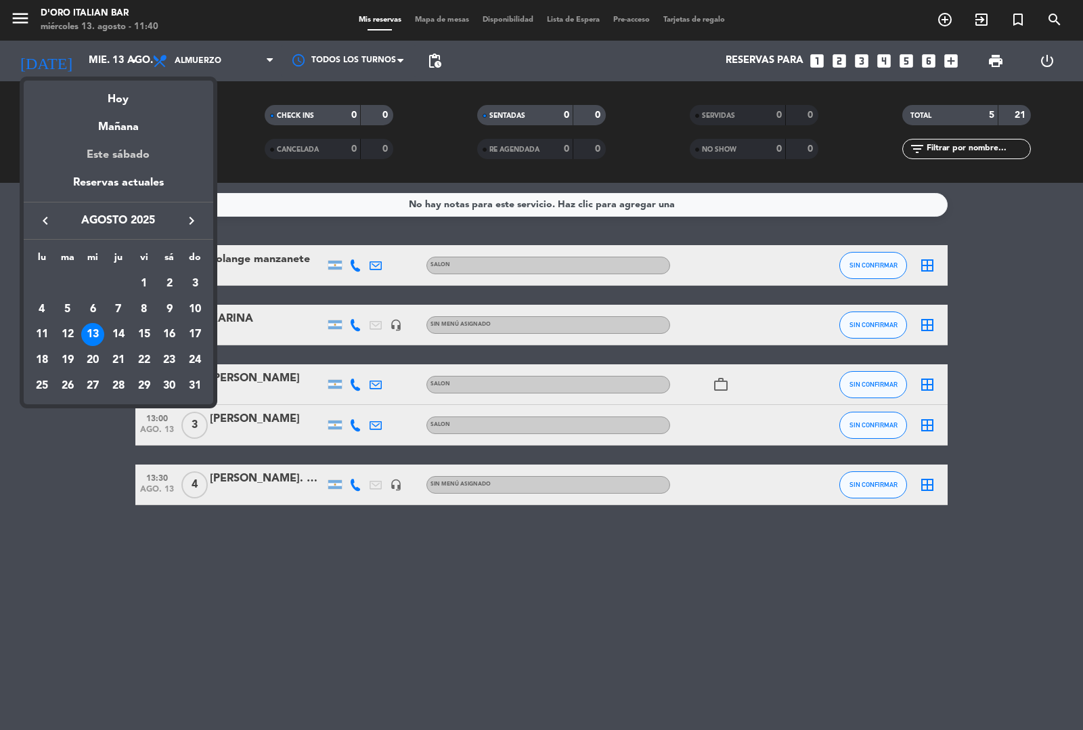
click at [133, 154] on div "Este sábado" at bounding box center [119, 155] width 190 height 38
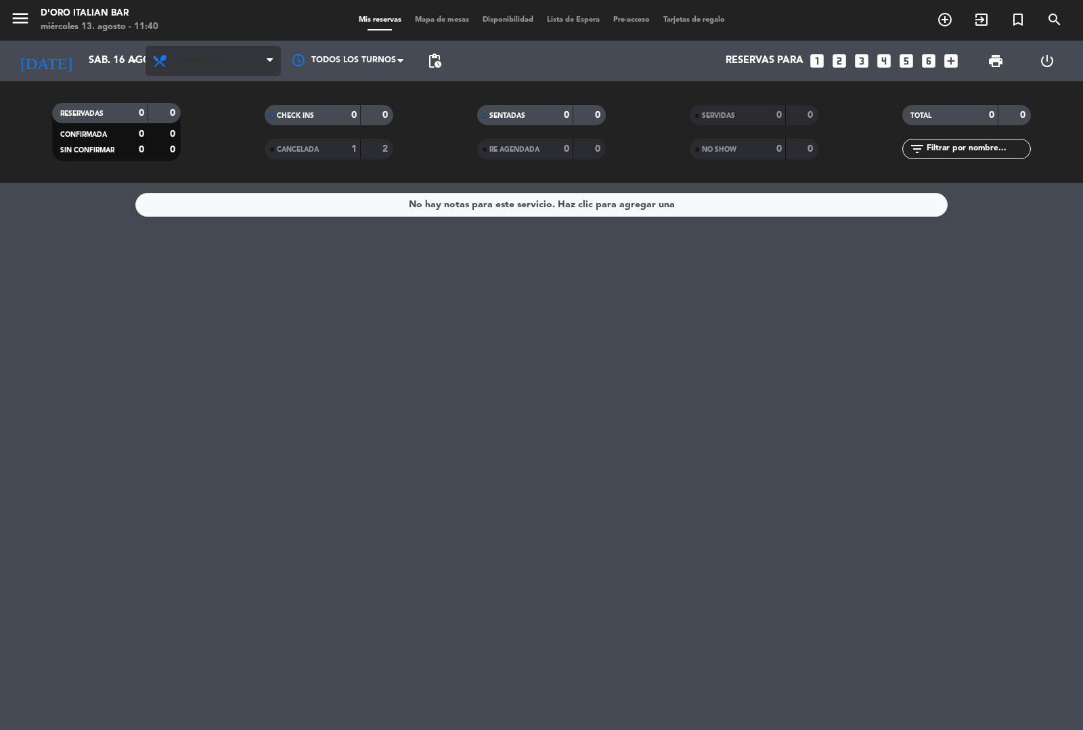
click at [232, 49] on span "Almuerzo" at bounding box center [213, 61] width 135 height 30
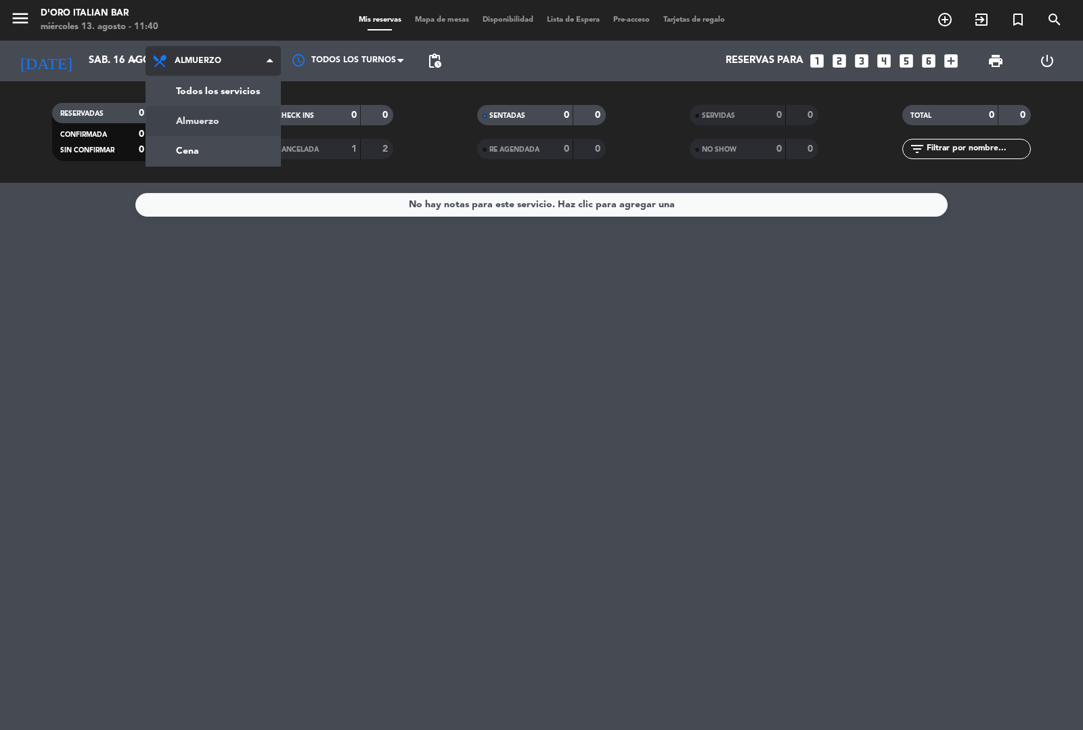
click at [221, 158] on div "menu D'oro Italian Bar miércoles 13. agosto - 11:40 Mis reservas Mapa de mesas …" at bounding box center [541, 91] width 1083 height 183
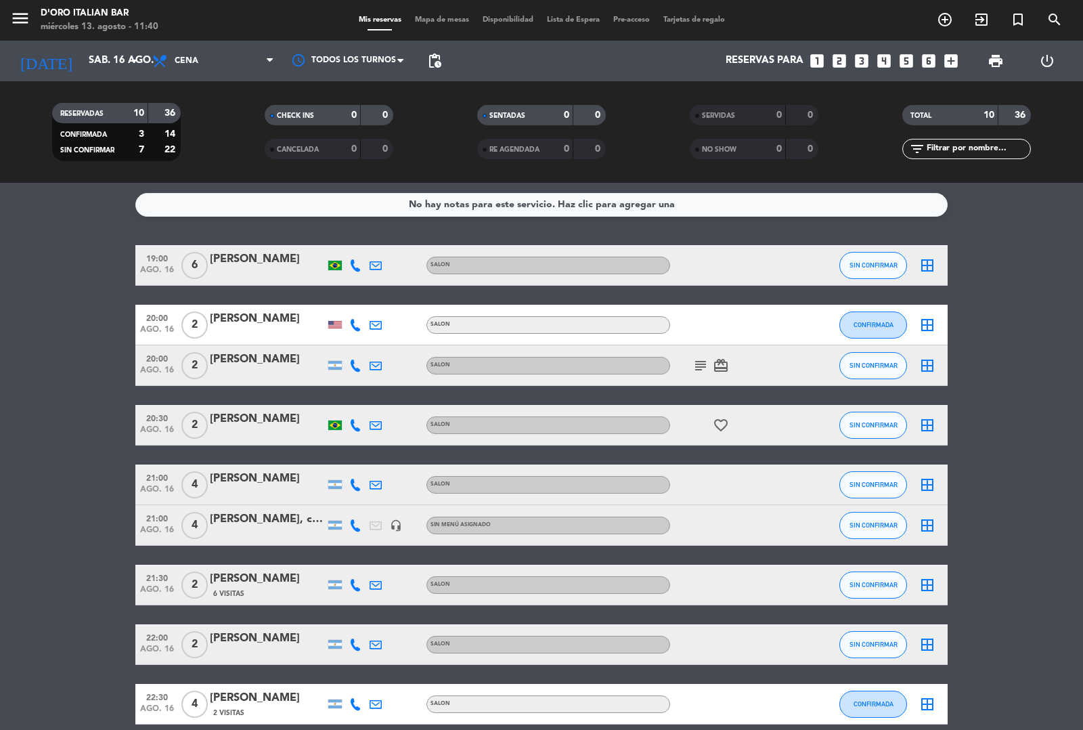
click at [760, 523] on div at bounding box center [731, 525] width 122 height 40
click at [292, 523] on div "[PERSON_NAME], cumpleaños" at bounding box center [267, 519] width 115 height 18
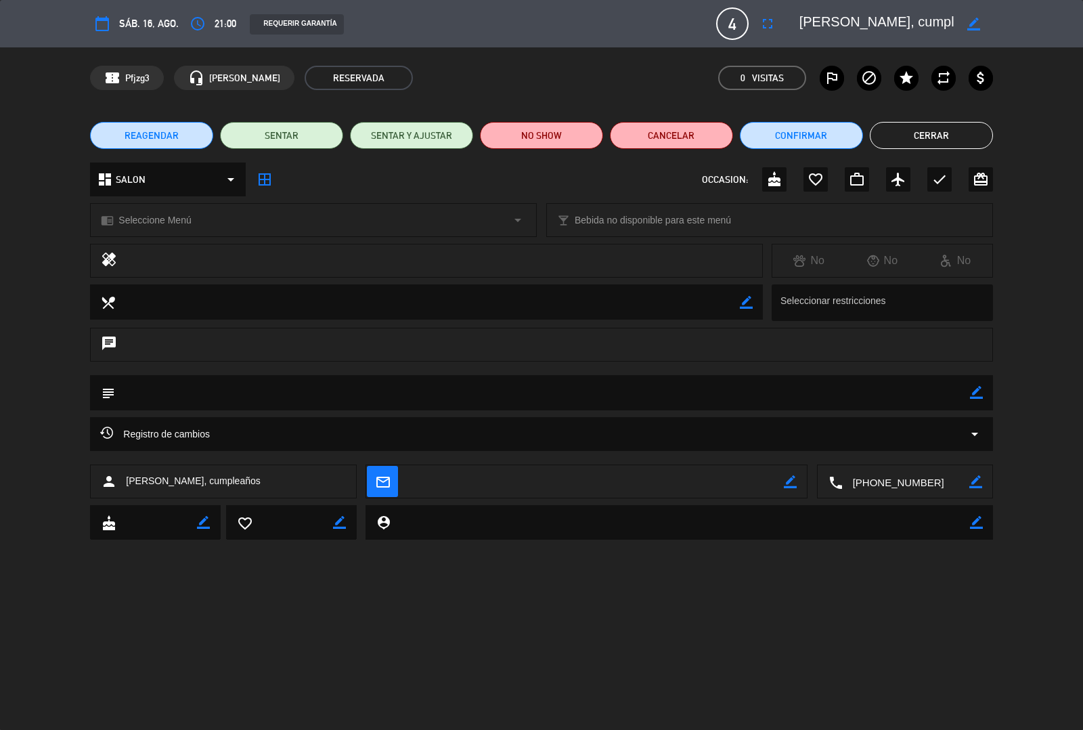
click at [773, 176] on icon "cake" at bounding box center [774, 179] width 16 height 16
click at [936, 137] on button "Cerrar" at bounding box center [931, 135] width 123 height 27
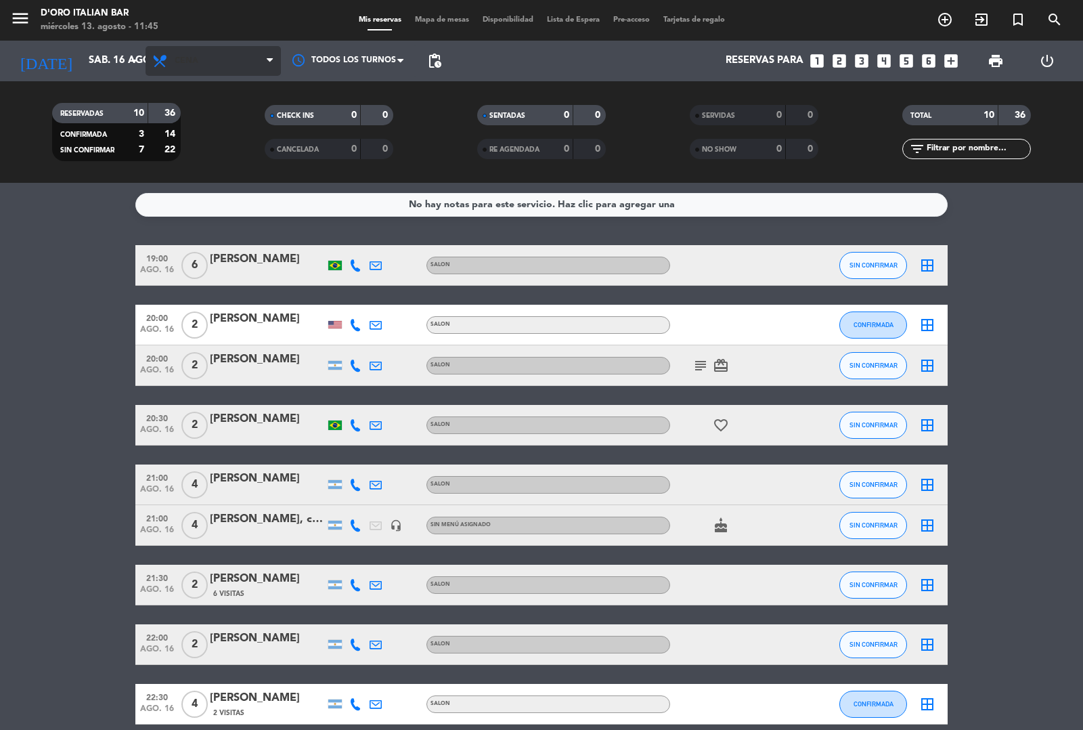
click at [249, 62] on span "Cena" at bounding box center [213, 61] width 135 height 30
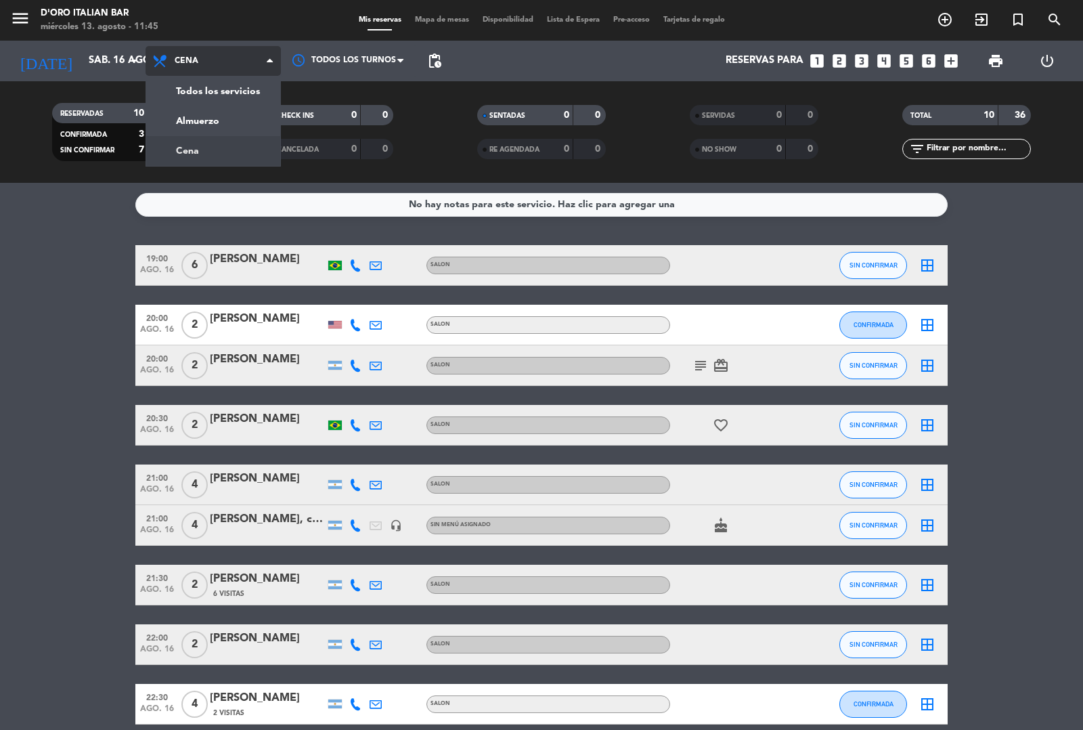
click at [244, 125] on div "menu D'oro Italian Bar miércoles 13. agosto - 11:45 Mis reservas Mapa de mesas …" at bounding box center [541, 91] width 1083 height 183
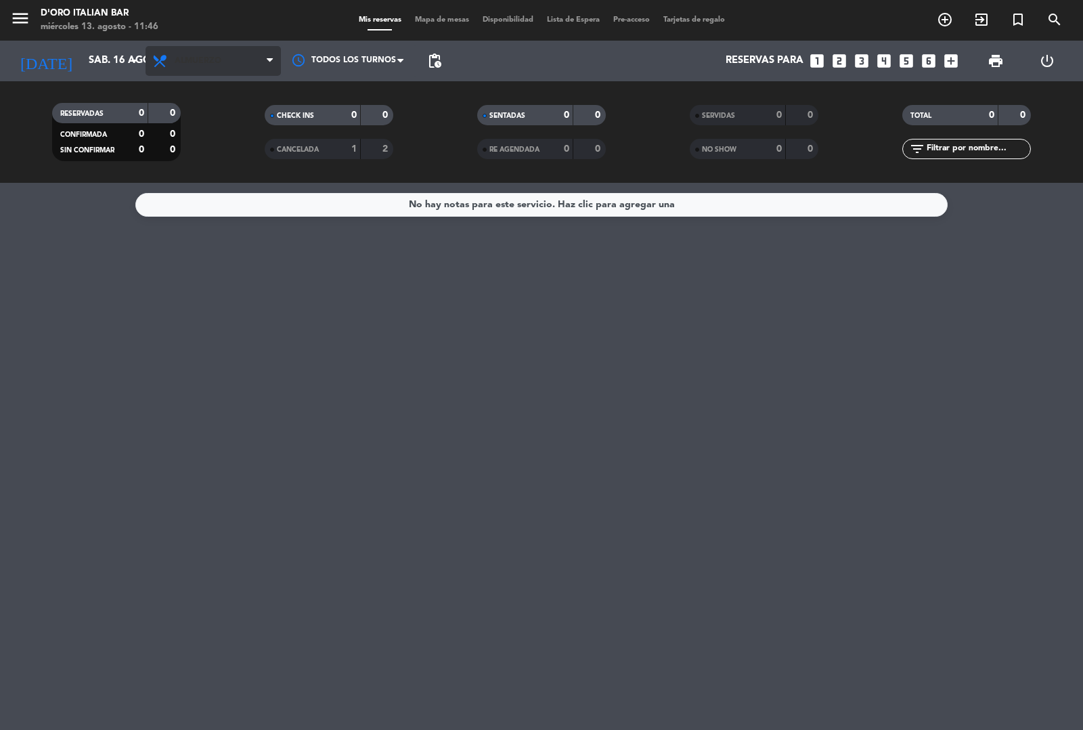
click at [237, 62] on span "Almuerzo" at bounding box center [213, 61] width 135 height 30
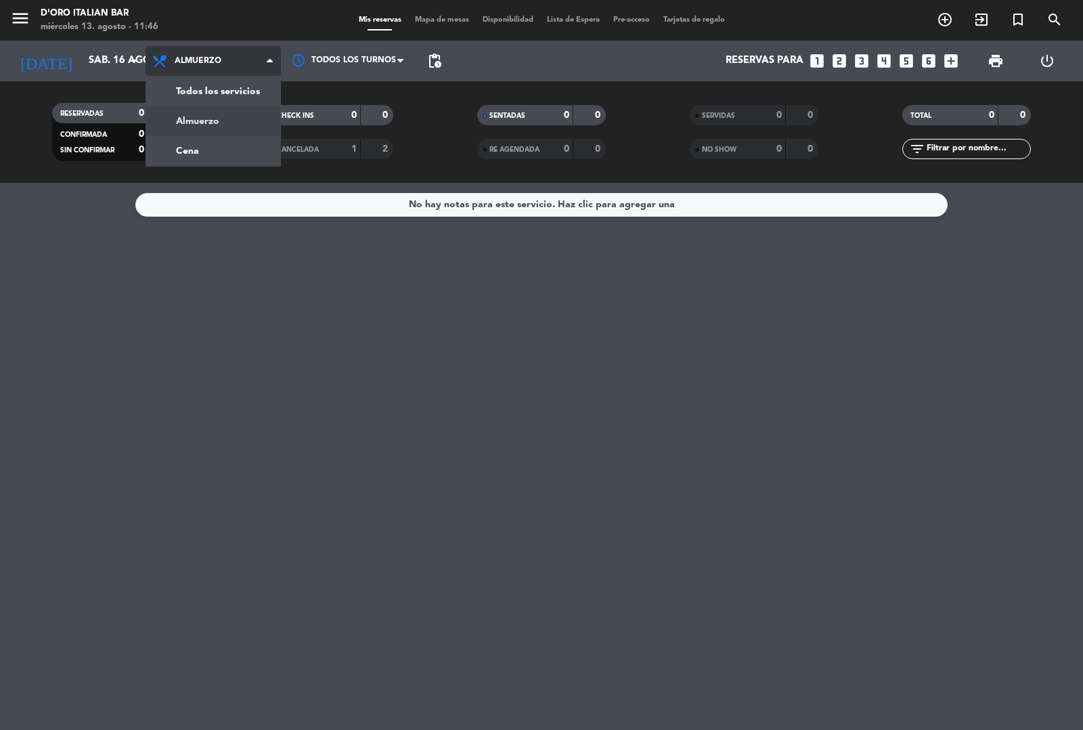
click at [221, 146] on div "menu D'oro Italian Bar miércoles 13. agosto - 11:46 Mis reservas Mapa de mesas …" at bounding box center [541, 91] width 1083 height 183
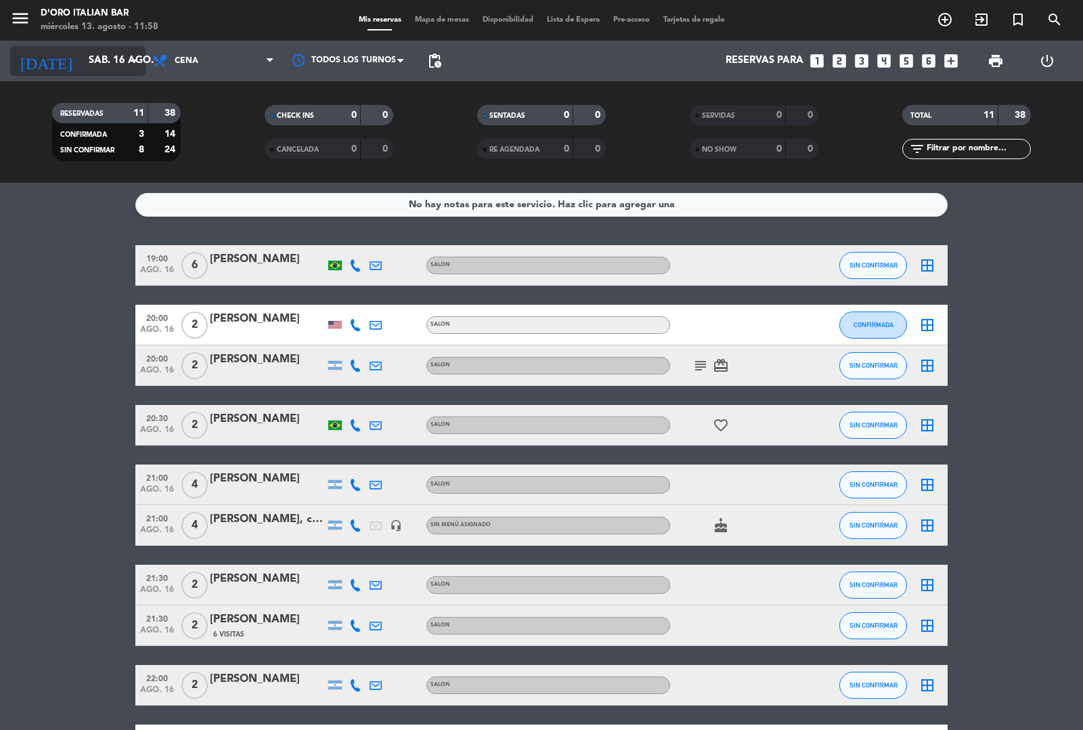
click at [130, 58] on icon "arrow_drop_down" at bounding box center [134, 61] width 16 height 16
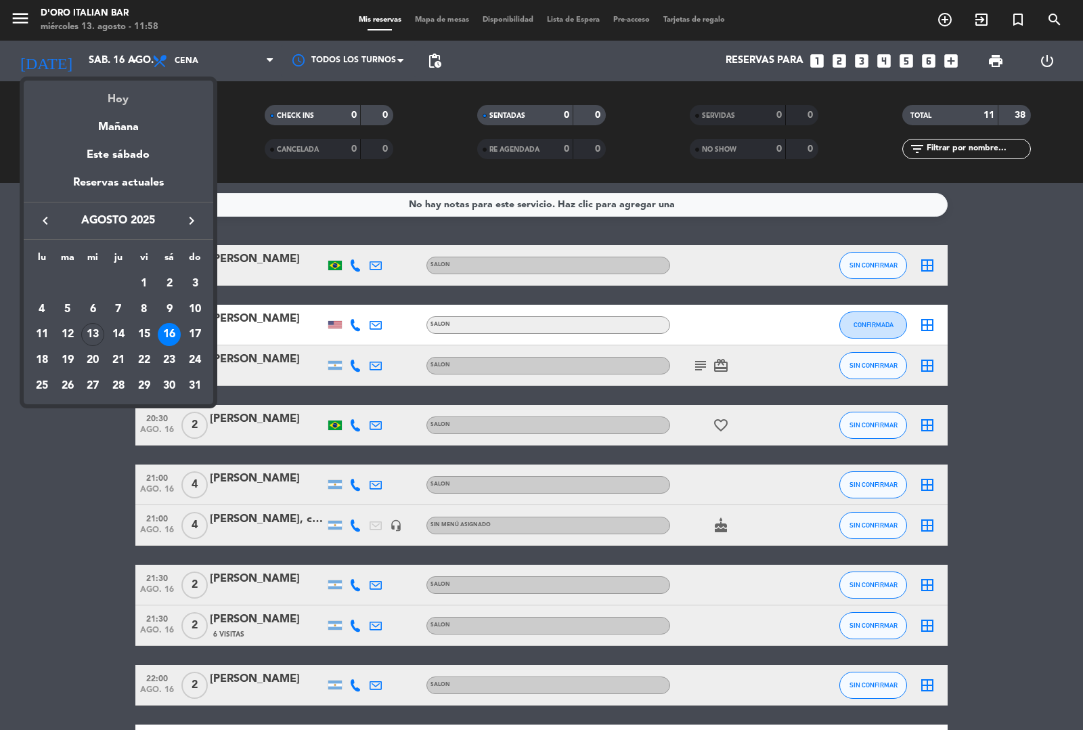
click at [129, 95] on div "Hoy" at bounding box center [119, 95] width 190 height 28
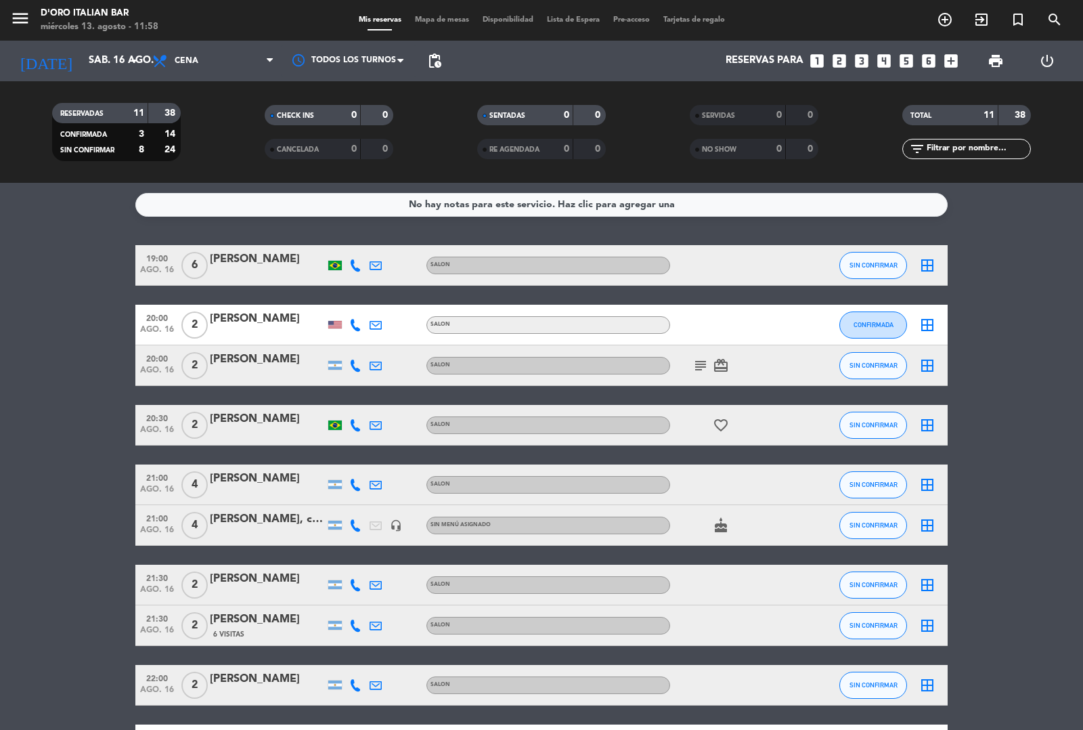
type input "mié. 13 ago."
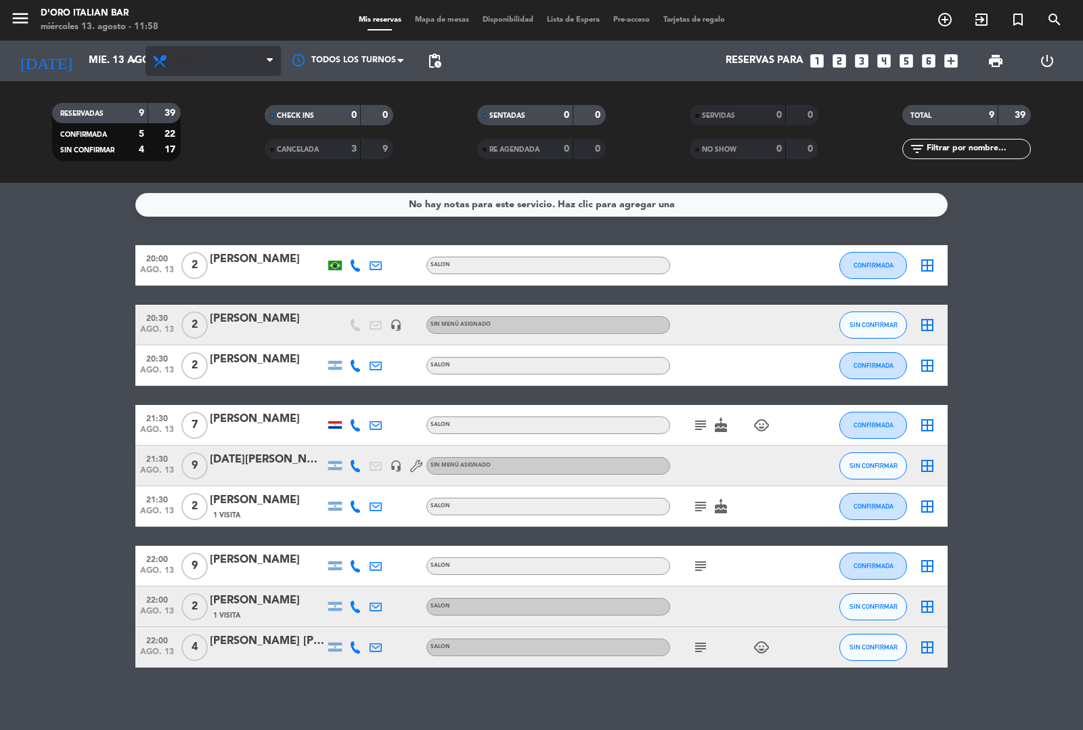
click at [237, 48] on span "Cena" at bounding box center [213, 61] width 135 height 30
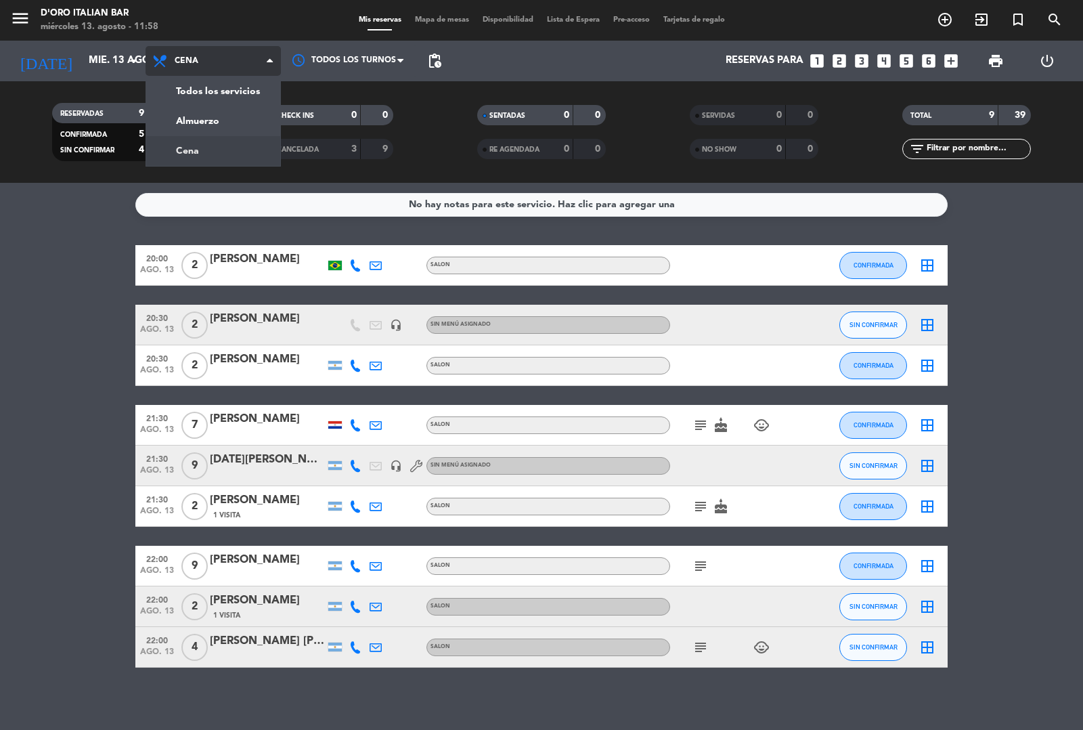
click at [221, 116] on div "menu D'oro Italian Bar miércoles 13. agosto - 11:58 Mis reservas Mapa de mesas …" at bounding box center [541, 91] width 1083 height 183
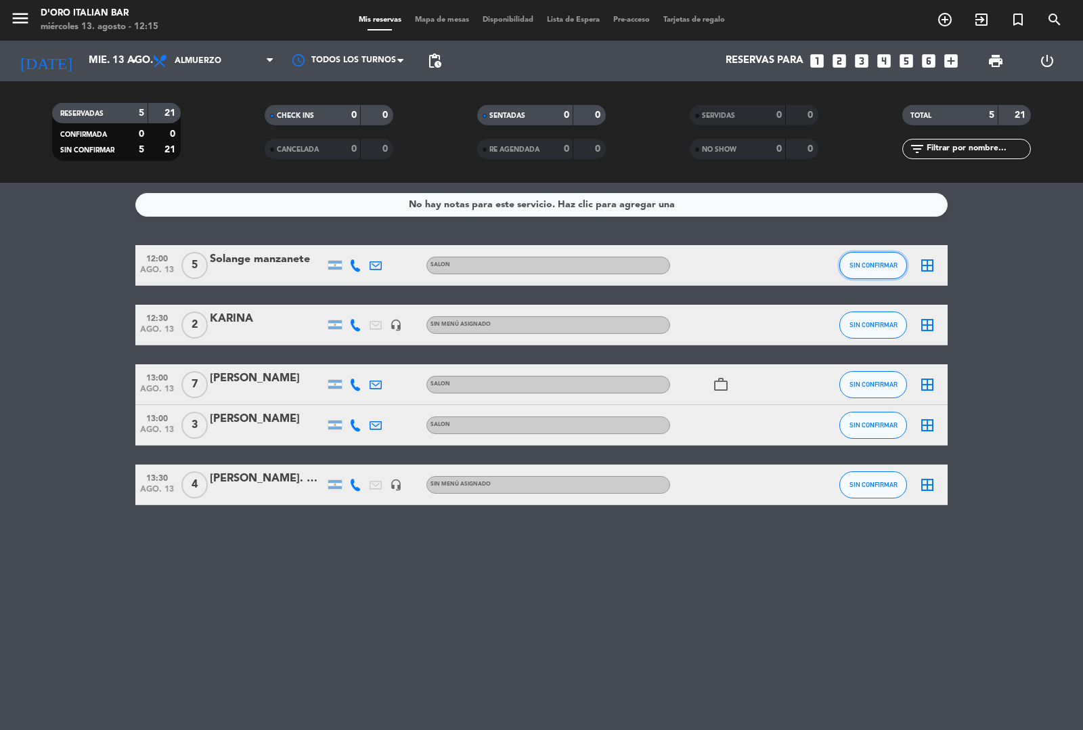
click at [872, 263] on span "SIN CONFIRMAR" at bounding box center [874, 264] width 48 height 7
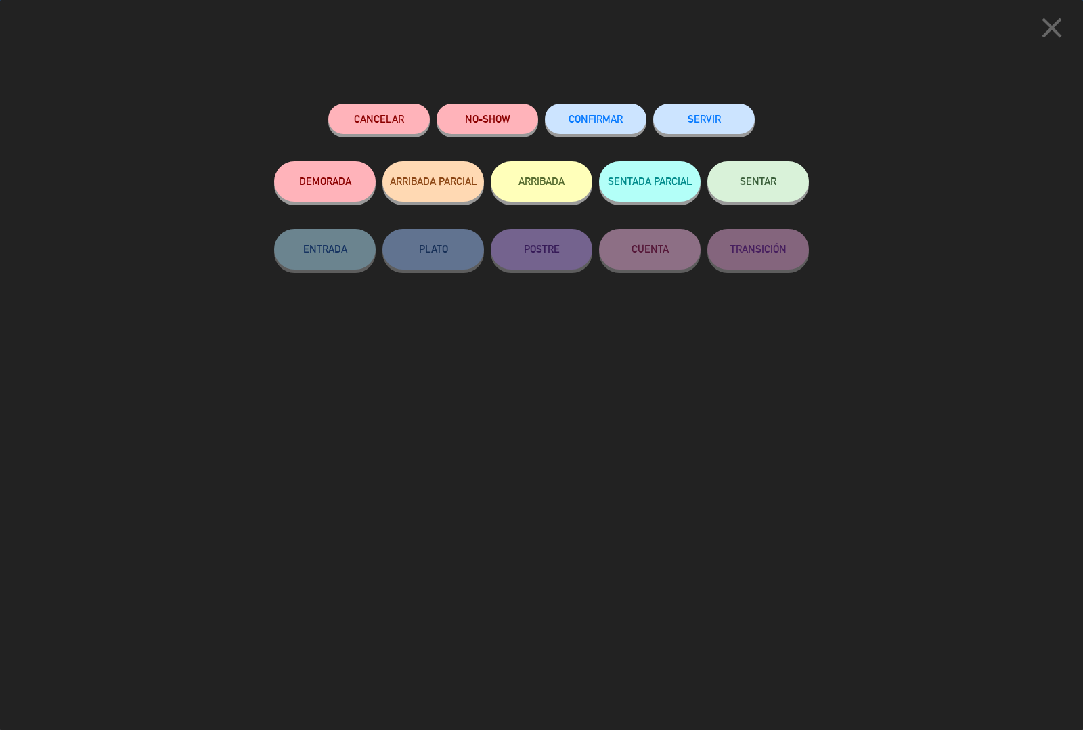
click at [560, 184] on button "ARRIBADA" at bounding box center [542, 181] width 102 height 41
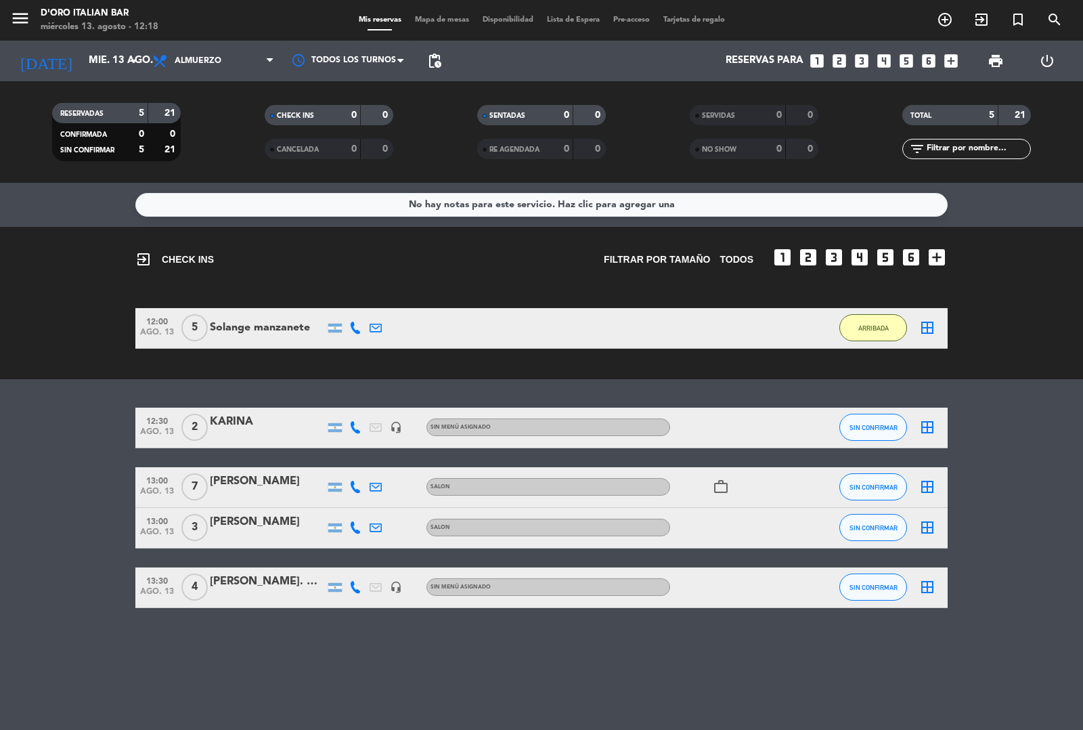
click at [944, 22] on icon "add_circle_outline" at bounding box center [945, 20] width 16 height 16
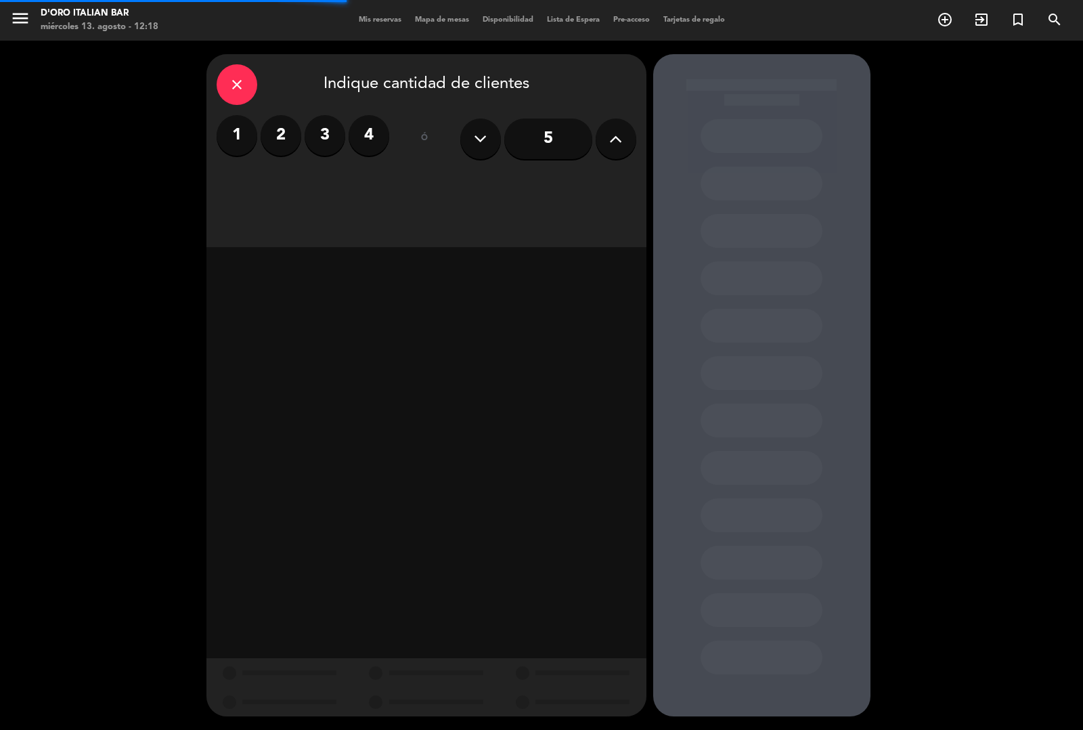
click at [621, 142] on icon at bounding box center [615, 139] width 13 height 20
click at [613, 143] on icon at bounding box center [615, 139] width 13 height 20
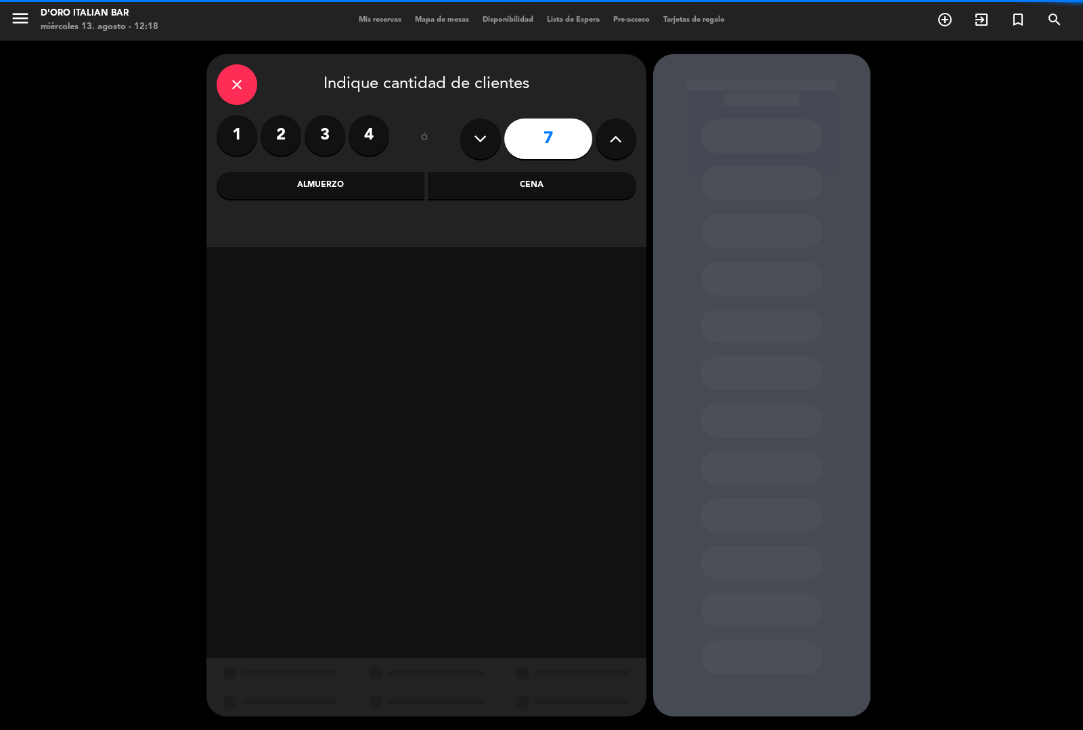
click at [617, 147] on icon at bounding box center [615, 139] width 13 height 20
click at [609, 156] on button at bounding box center [616, 138] width 41 height 41
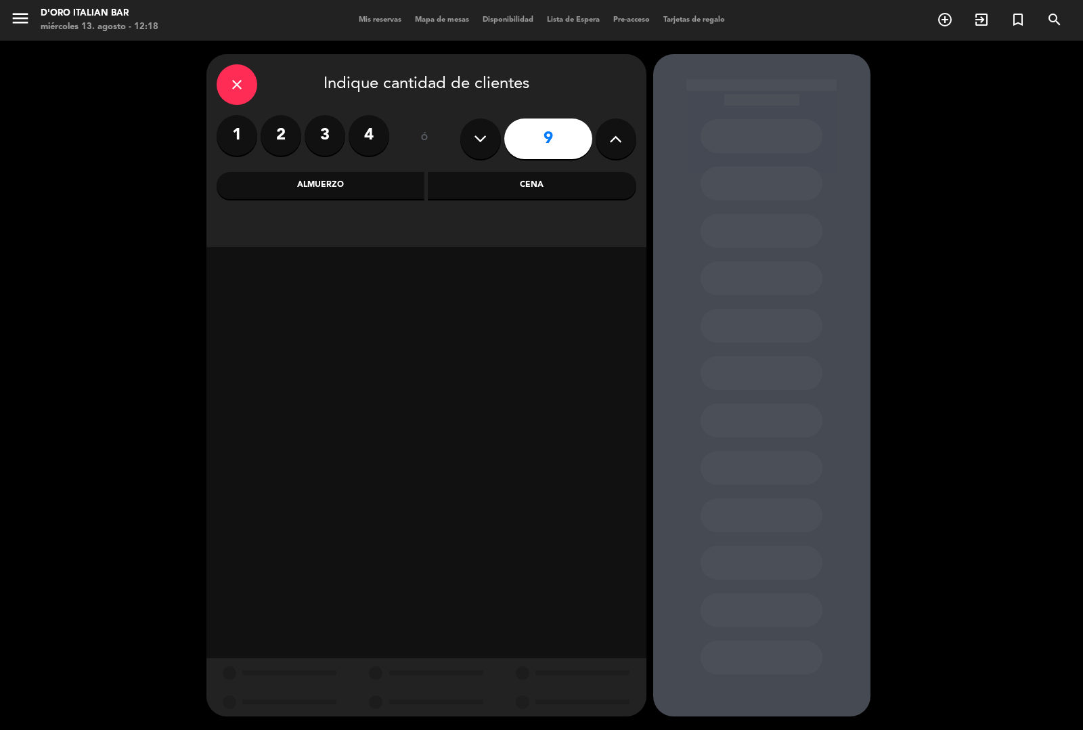
click at [475, 150] on button at bounding box center [480, 138] width 41 height 41
type input "8"
click at [489, 180] on div "Cena" at bounding box center [532, 185] width 209 height 27
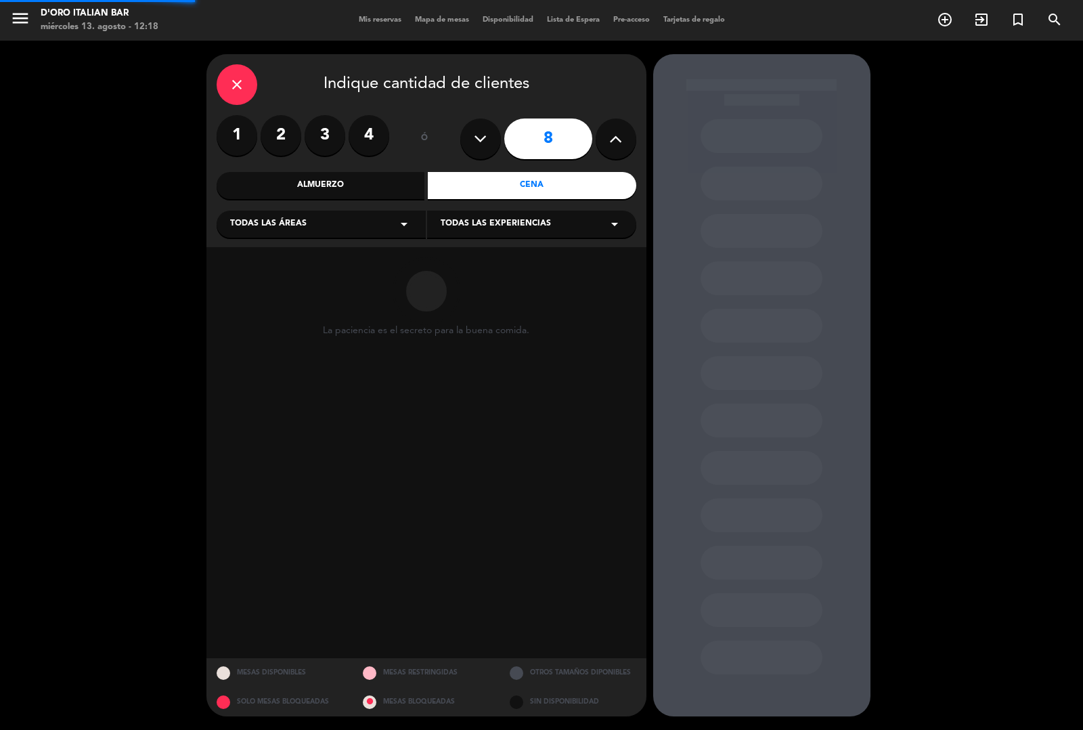
click at [357, 194] on div "Almuerzo" at bounding box center [321, 185] width 209 height 27
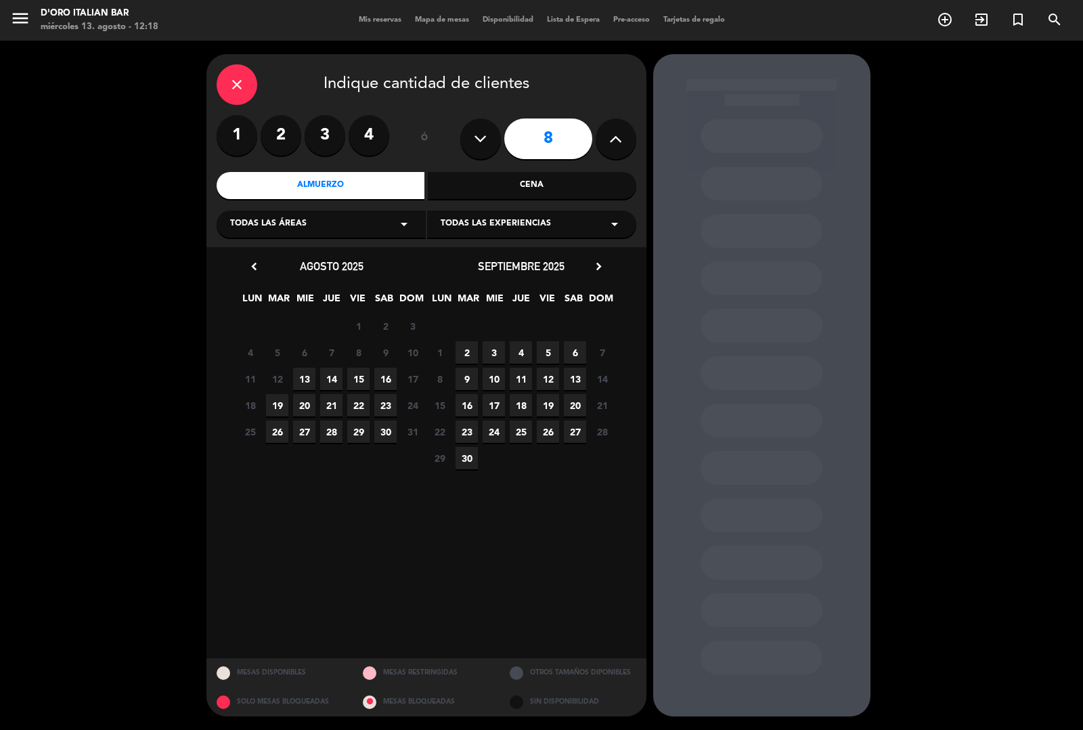
click at [309, 374] on span "13" at bounding box center [304, 379] width 22 height 22
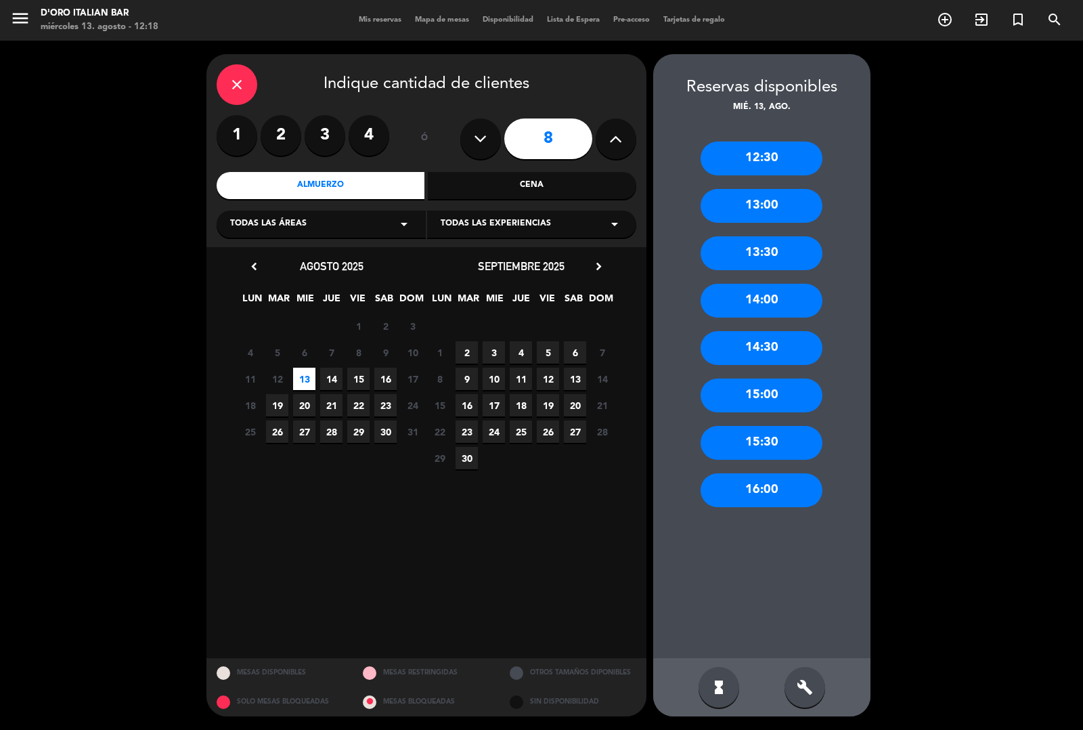
click at [767, 163] on div "12:30" at bounding box center [762, 158] width 122 height 34
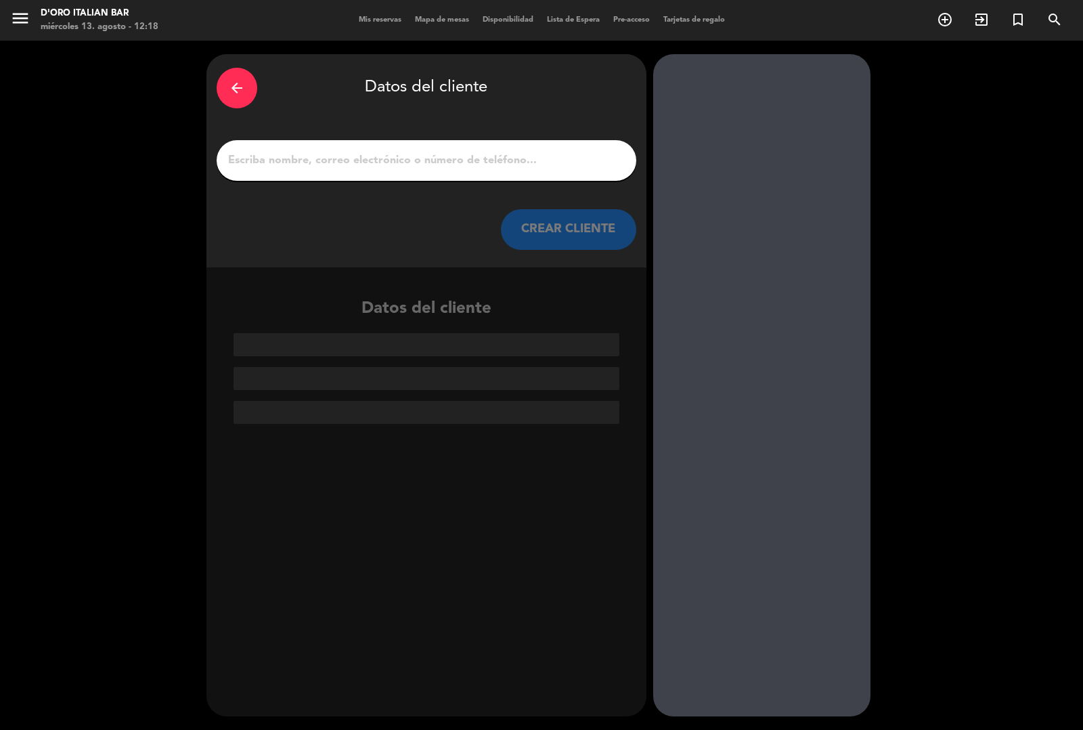
click at [400, 168] on input "1" at bounding box center [426, 160] width 399 height 19
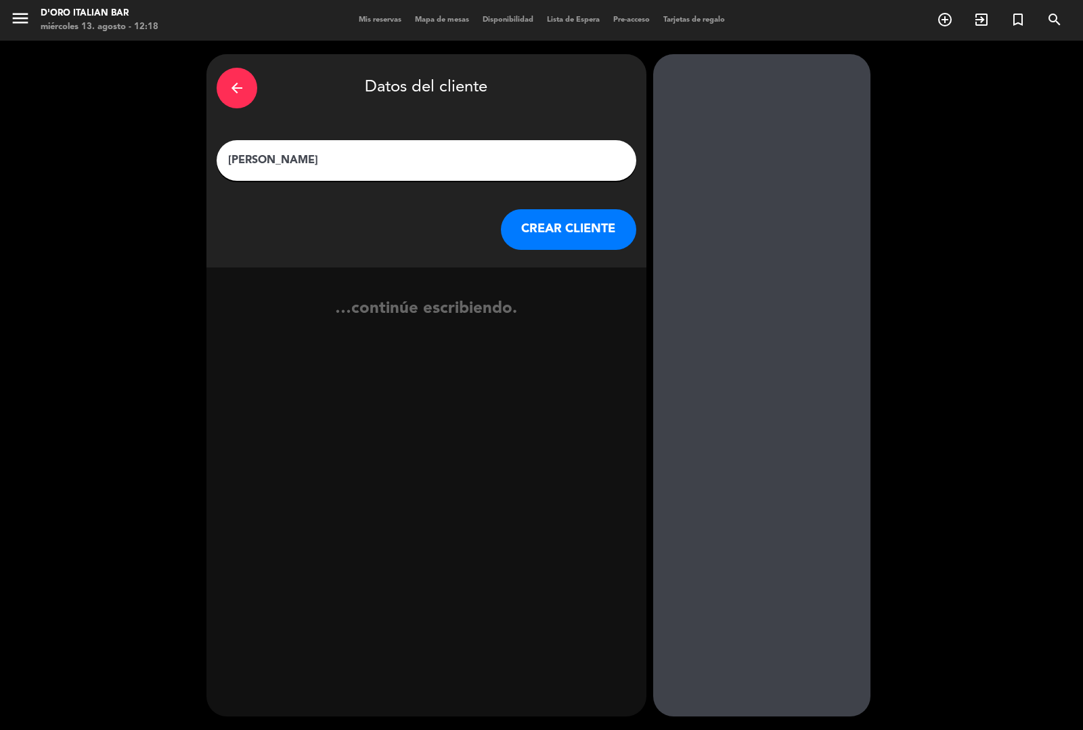
type input "[PERSON_NAME]"
click at [554, 231] on button "CREAR CLIENTE" at bounding box center [568, 229] width 135 height 41
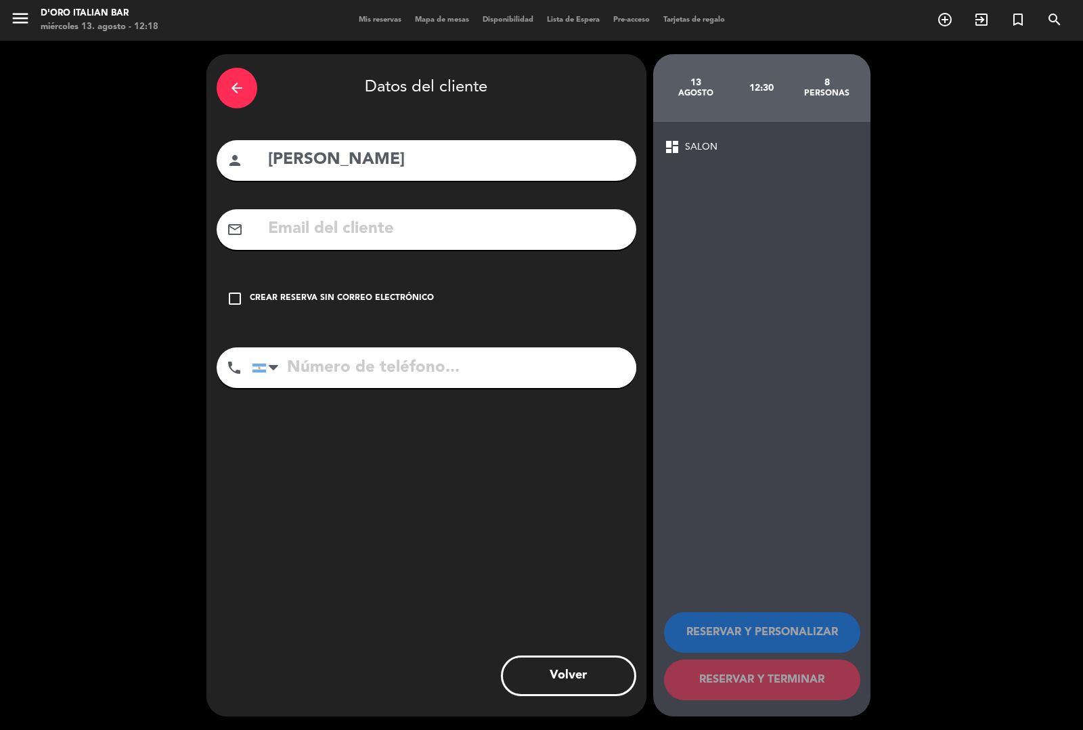
click at [252, 295] on div "Crear reserva sin correo electrónico" at bounding box center [342, 299] width 184 height 14
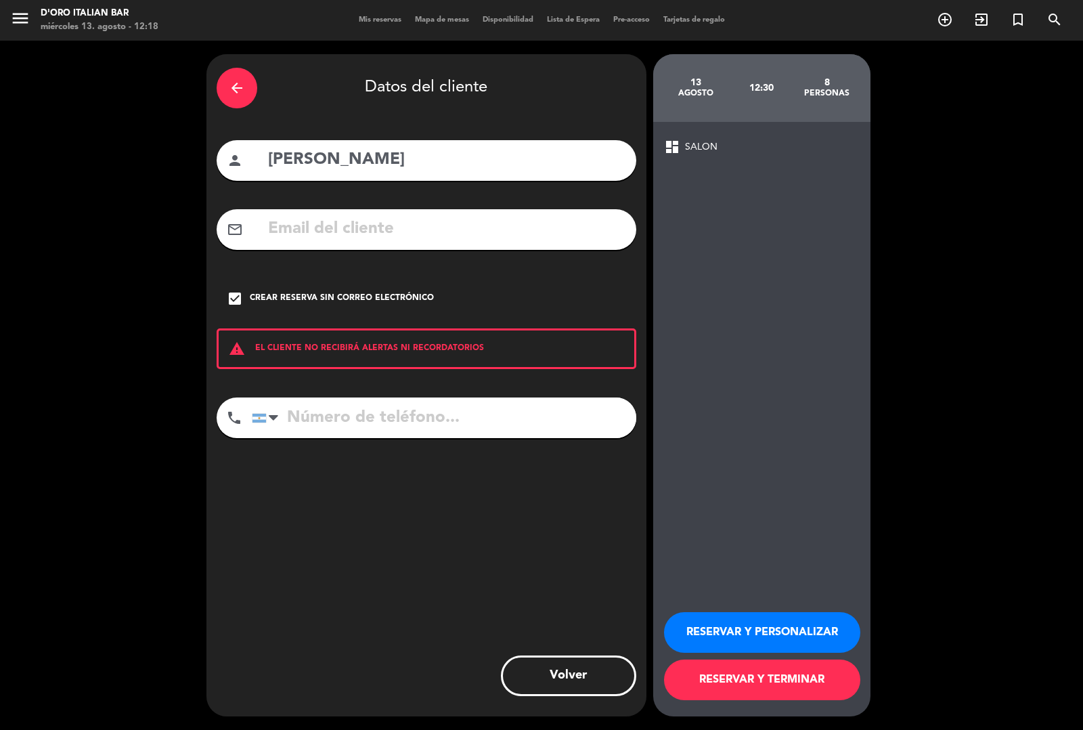
click at [785, 699] on button "RESERVAR Y TERMINAR" at bounding box center [762, 679] width 196 height 41
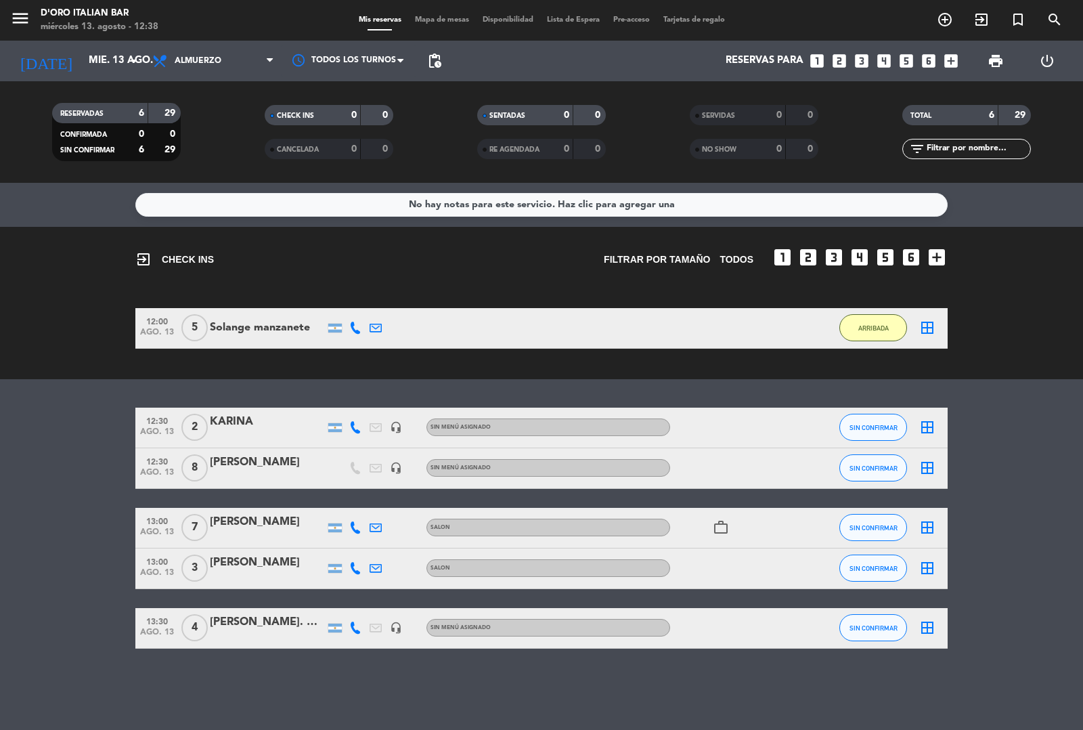
click at [945, 24] on icon "add_circle_outline" at bounding box center [945, 20] width 16 height 16
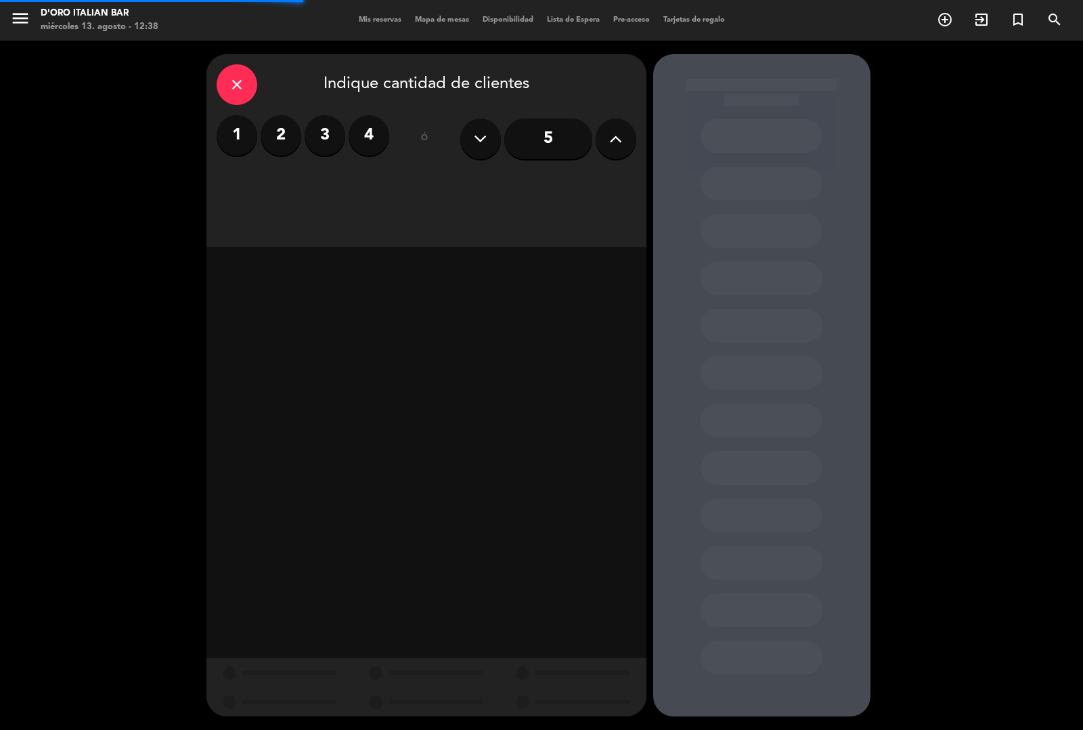
click at [610, 137] on icon at bounding box center [615, 139] width 13 height 20
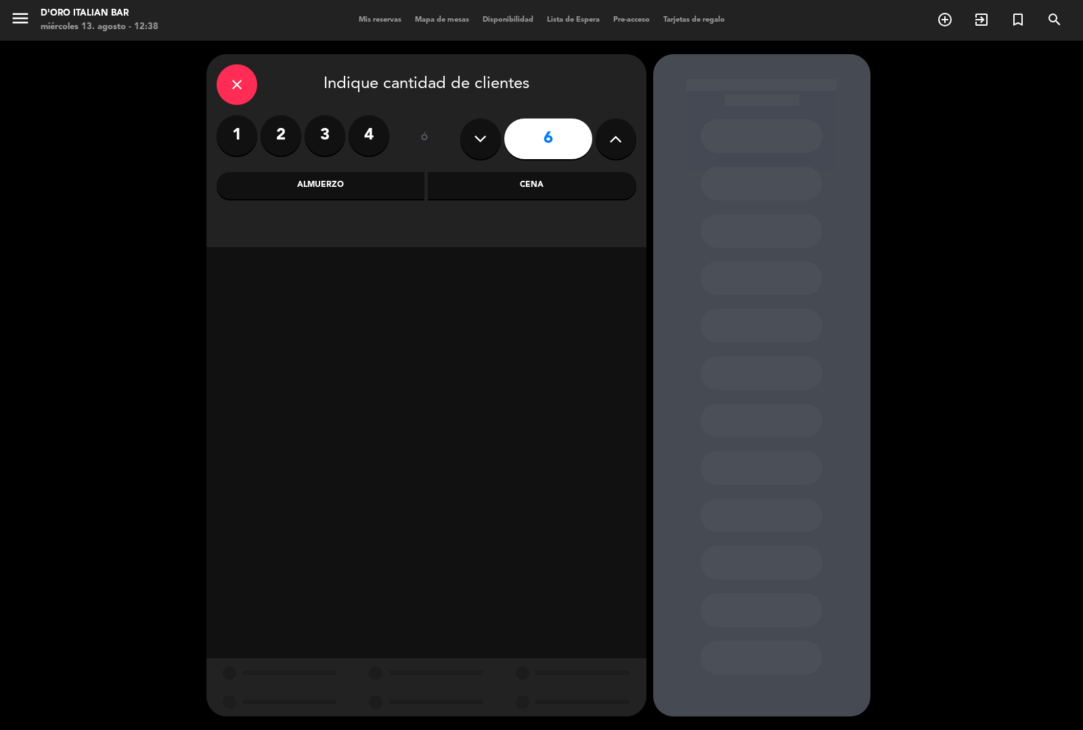
click at [374, 193] on div "Almuerzo" at bounding box center [321, 185] width 209 height 27
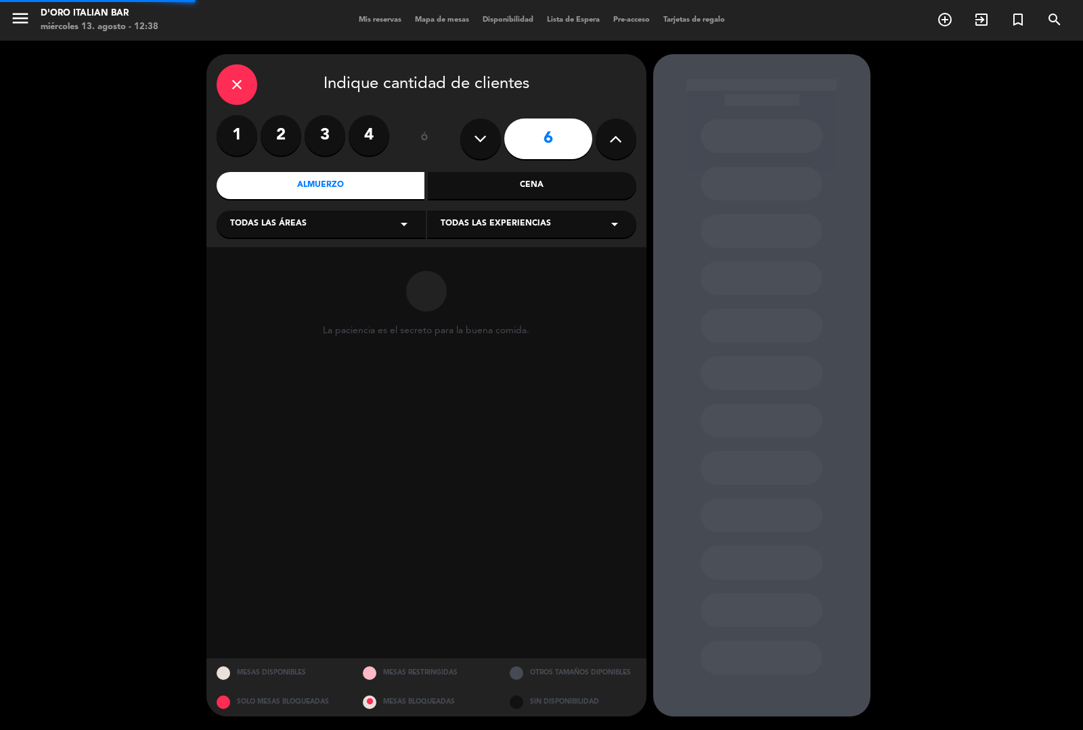
click at [494, 194] on div "Cena" at bounding box center [532, 185] width 209 height 27
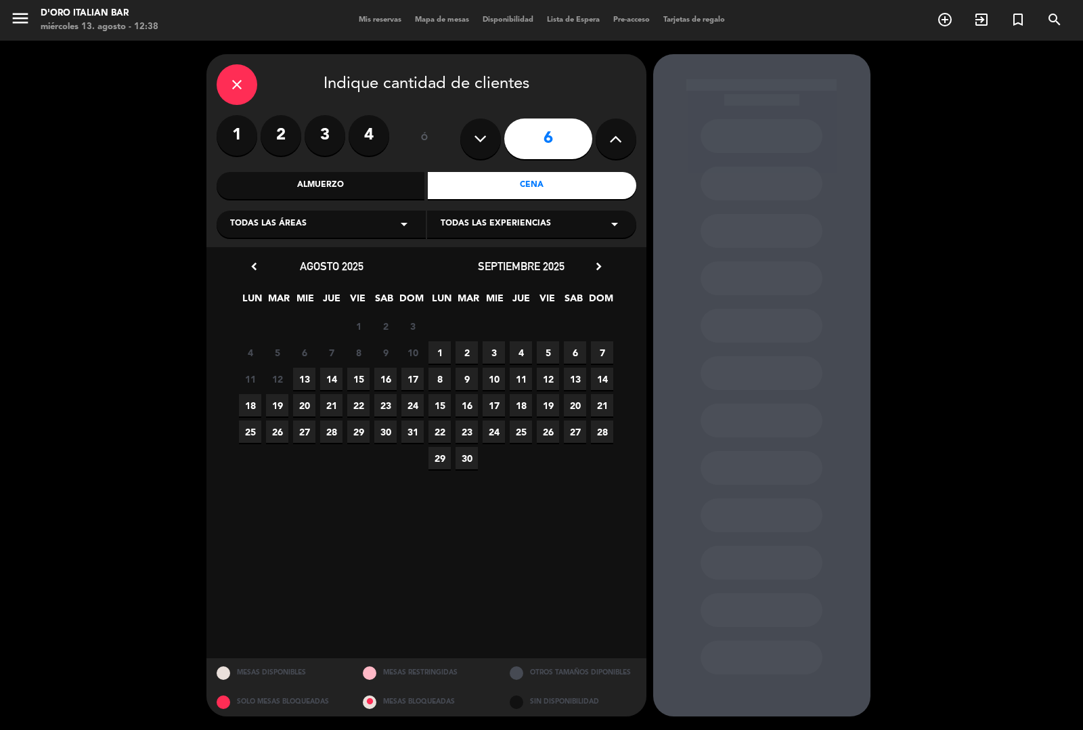
click at [299, 372] on span "13" at bounding box center [304, 379] width 22 height 22
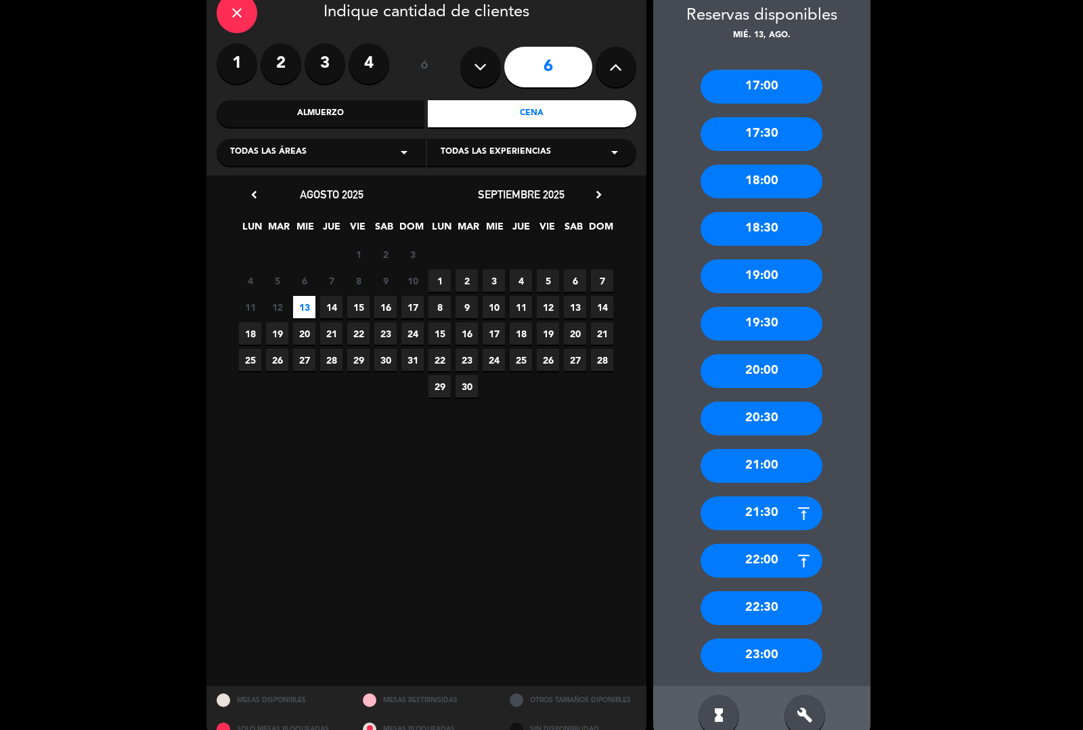
scroll to position [99, 0]
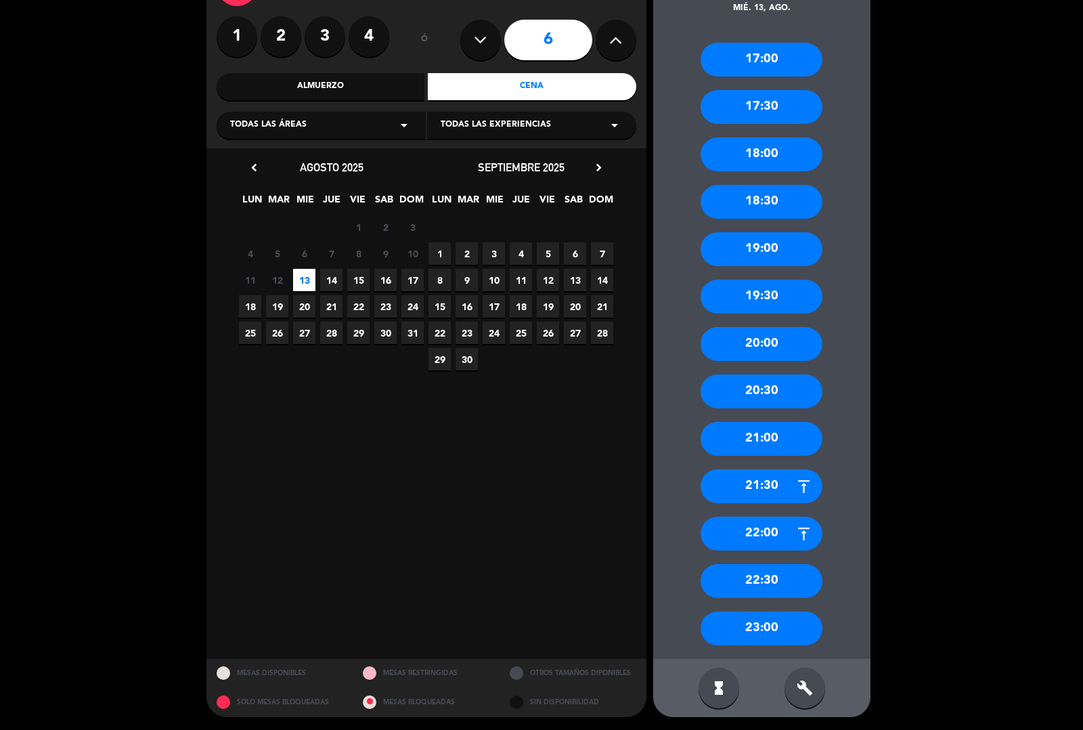
click at [801, 588] on div "22:30" at bounding box center [762, 581] width 122 height 34
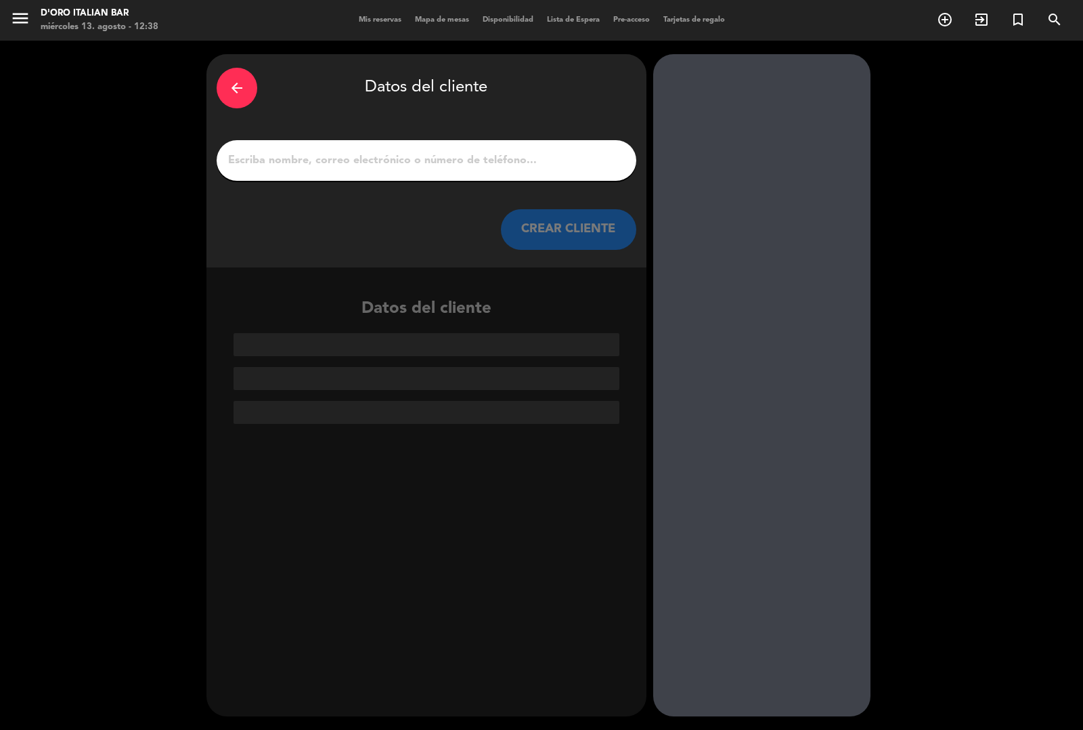
click at [341, 165] on input "1" at bounding box center [426, 160] width 399 height 19
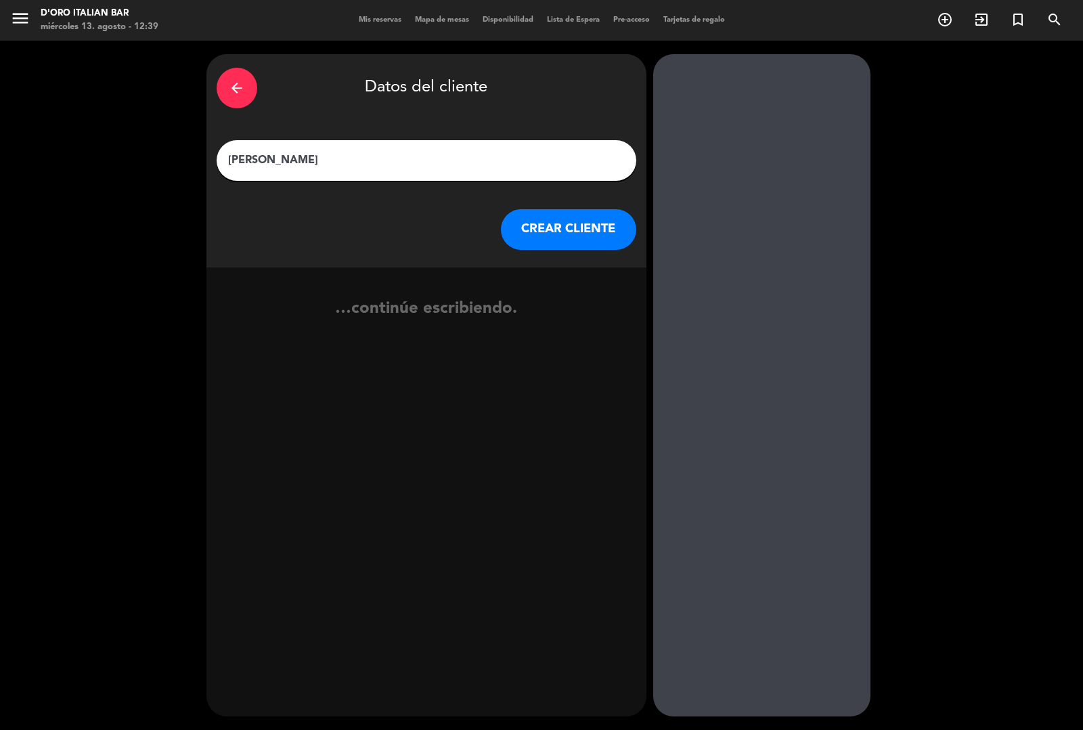
type input "[PERSON_NAME]"
click at [572, 244] on button "CREAR CLIENTE" at bounding box center [568, 229] width 135 height 41
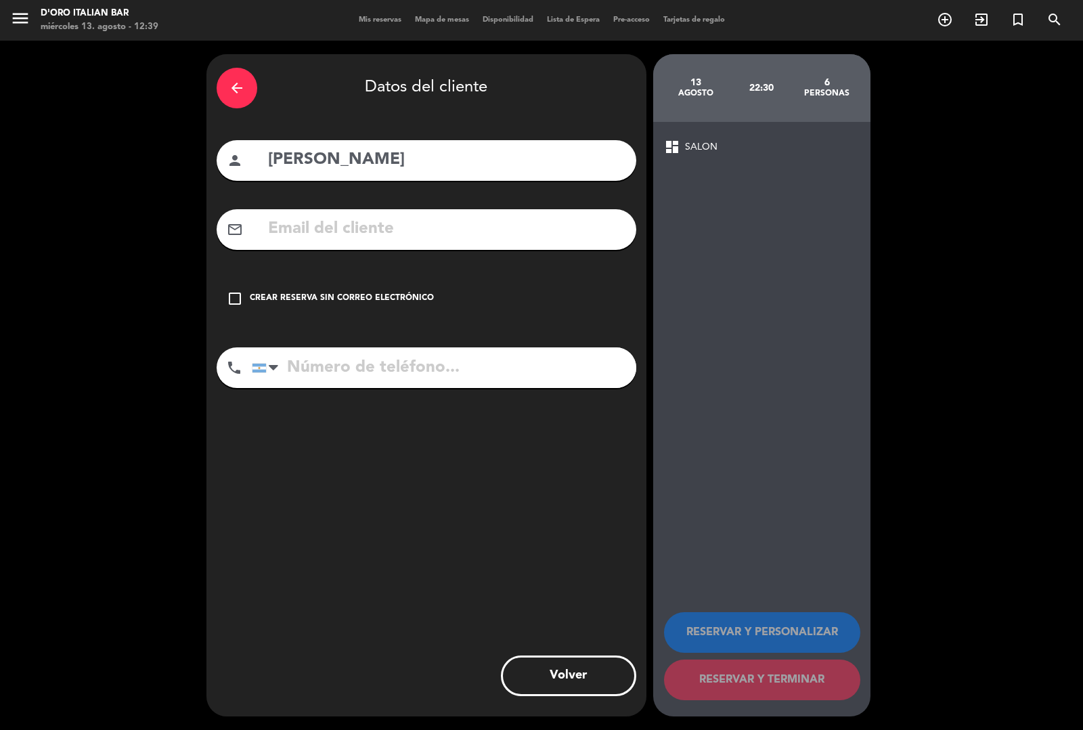
click at [316, 368] on input "tel" at bounding box center [444, 367] width 385 height 41
type input "1150983867"
click at [306, 305] on div "Crear reserva sin correo electrónico" at bounding box center [342, 299] width 184 height 14
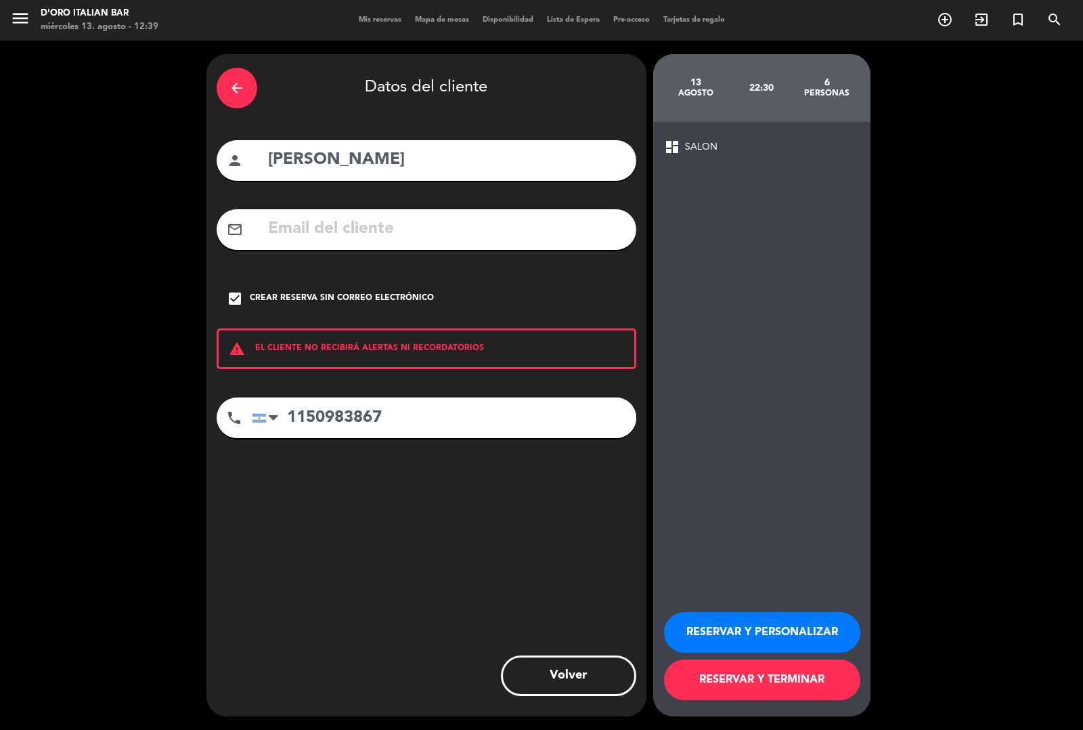
click at [806, 688] on button "RESERVAR Y TERMINAR" at bounding box center [762, 679] width 196 height 41
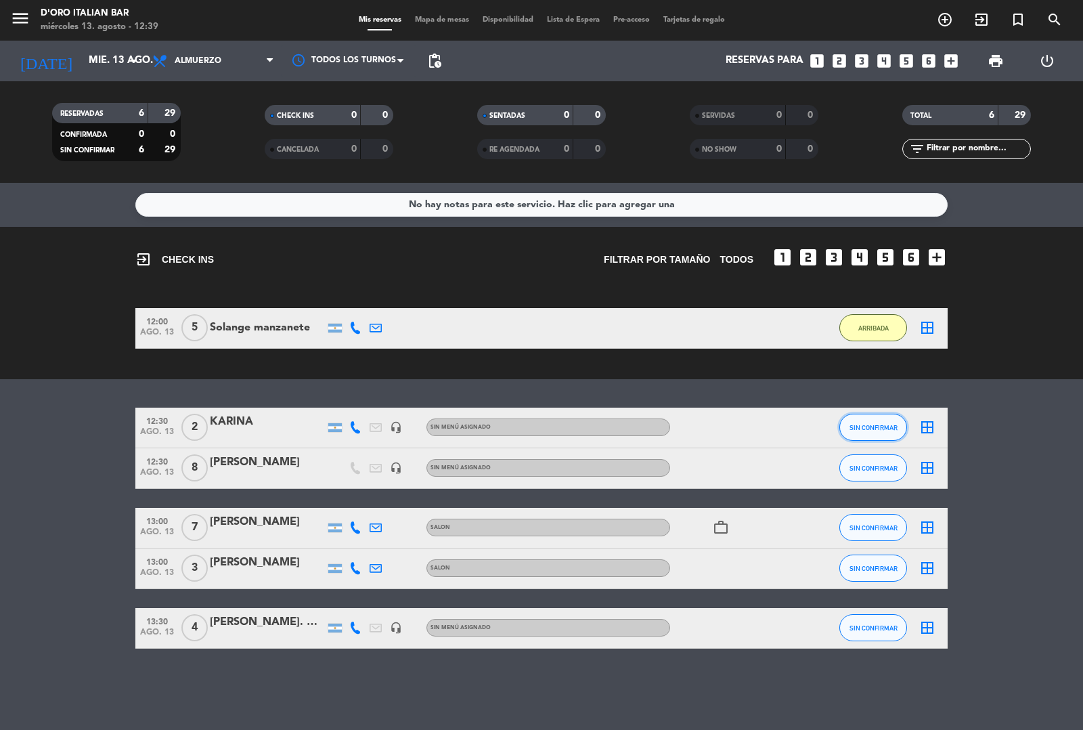
click at [865, 426] on span "SIN CONFIRMAR" at bounding box center [874, 427] width 48 height 7
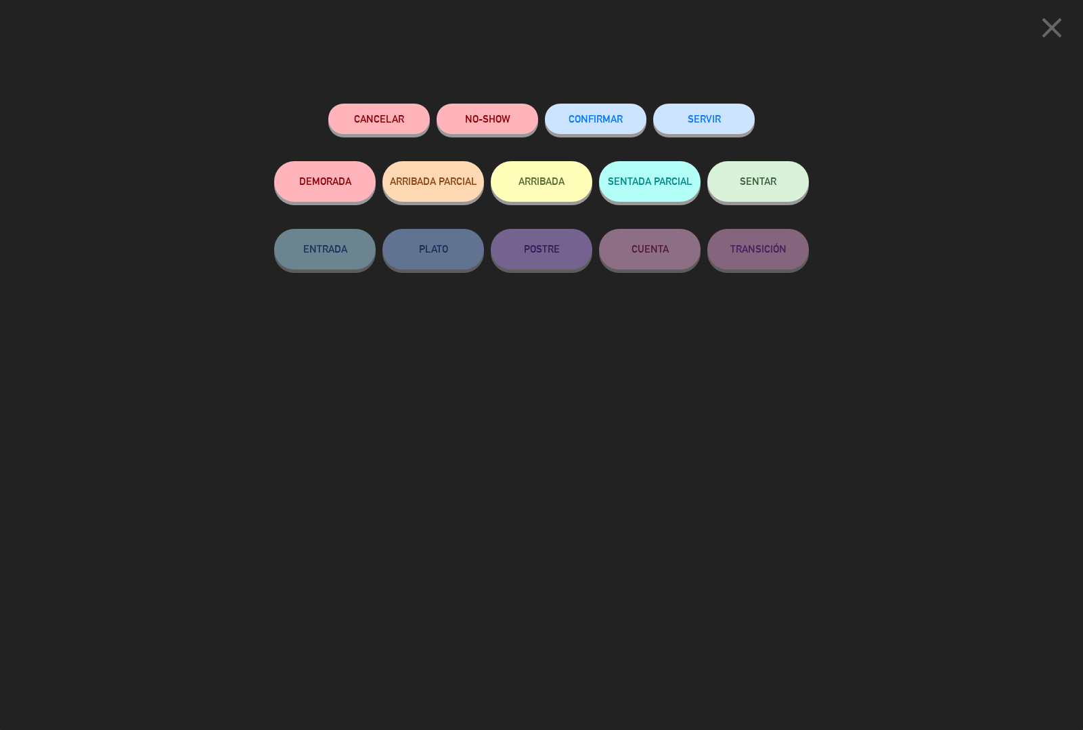
click at [552, 181] on button "ARRIBADA" at bounding box center [542, 181] width 102 height 41
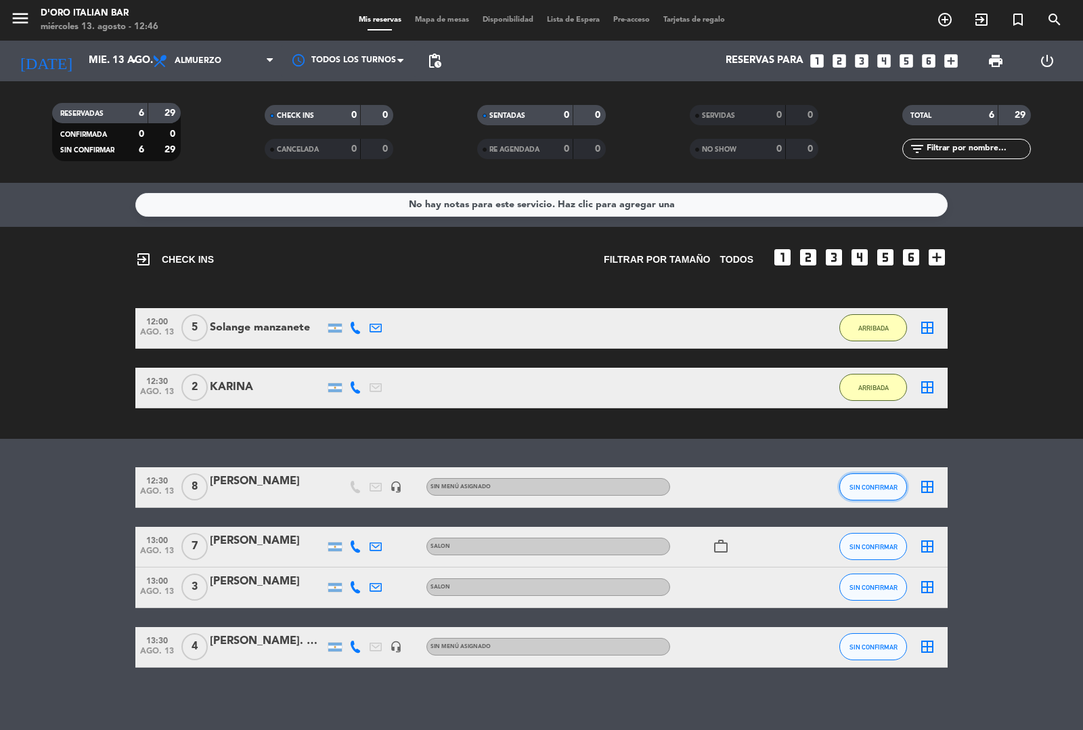
click at [881, 485] on span "SIN CONFIRMAR" at bounding box center [874, 486] width 48 height 7
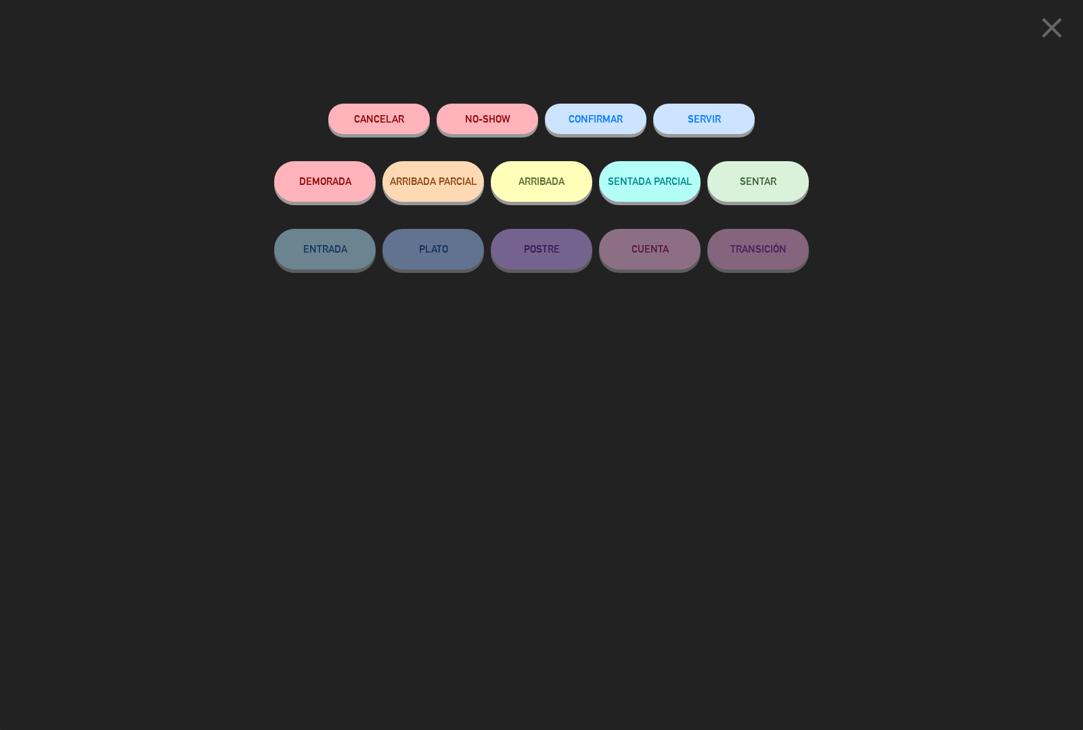
click at [553, 190] on button "ARRIBADA" at bounding box center [542, 181] width 102 height 41
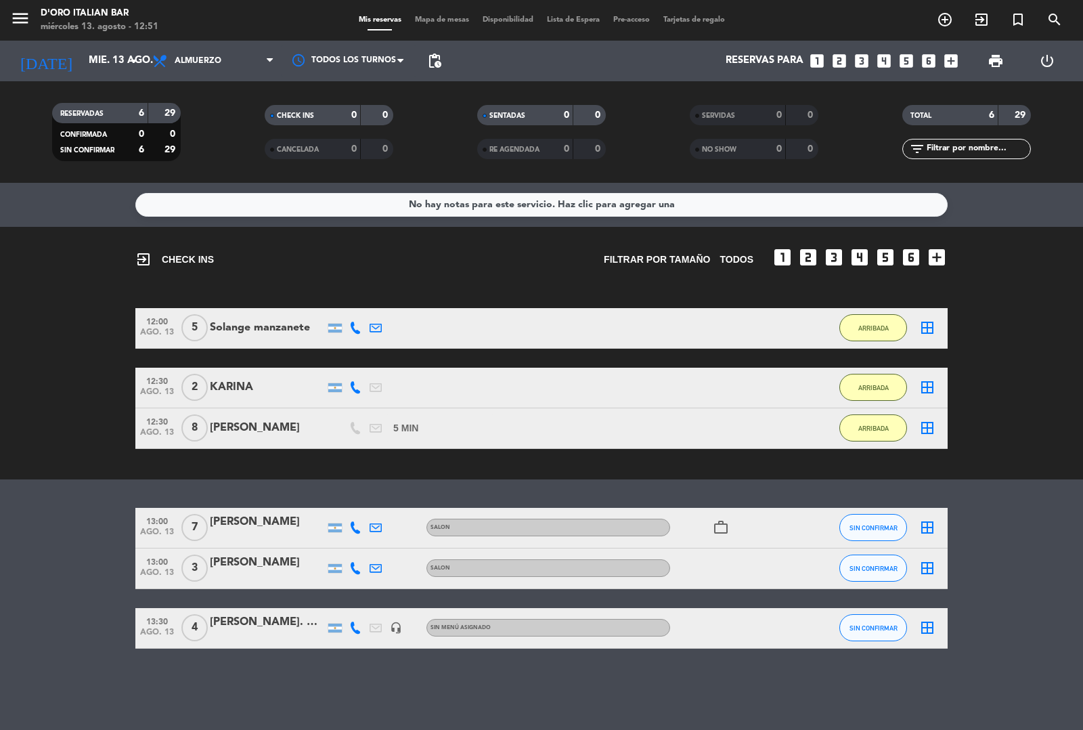
click at [939, 19] on icon "add_circle_outline" at bounding box center [945, 20] width 16 height 16
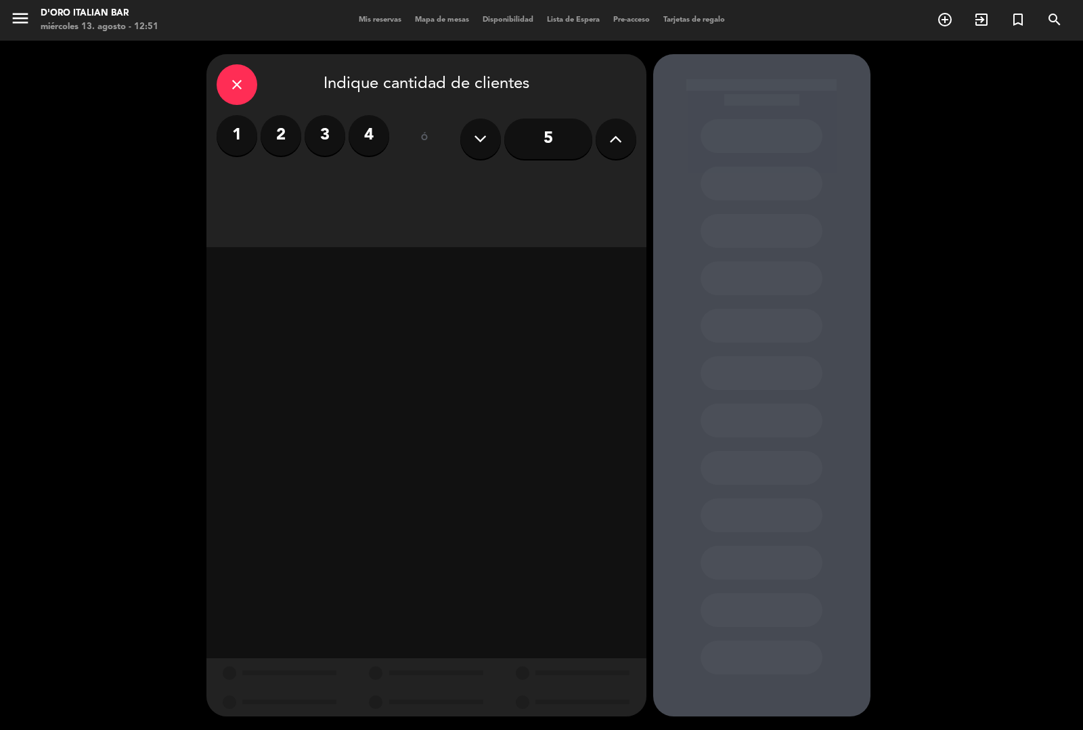
click at [281, 137] on label "2" at bounding box center [281, 135] width 41 height 41
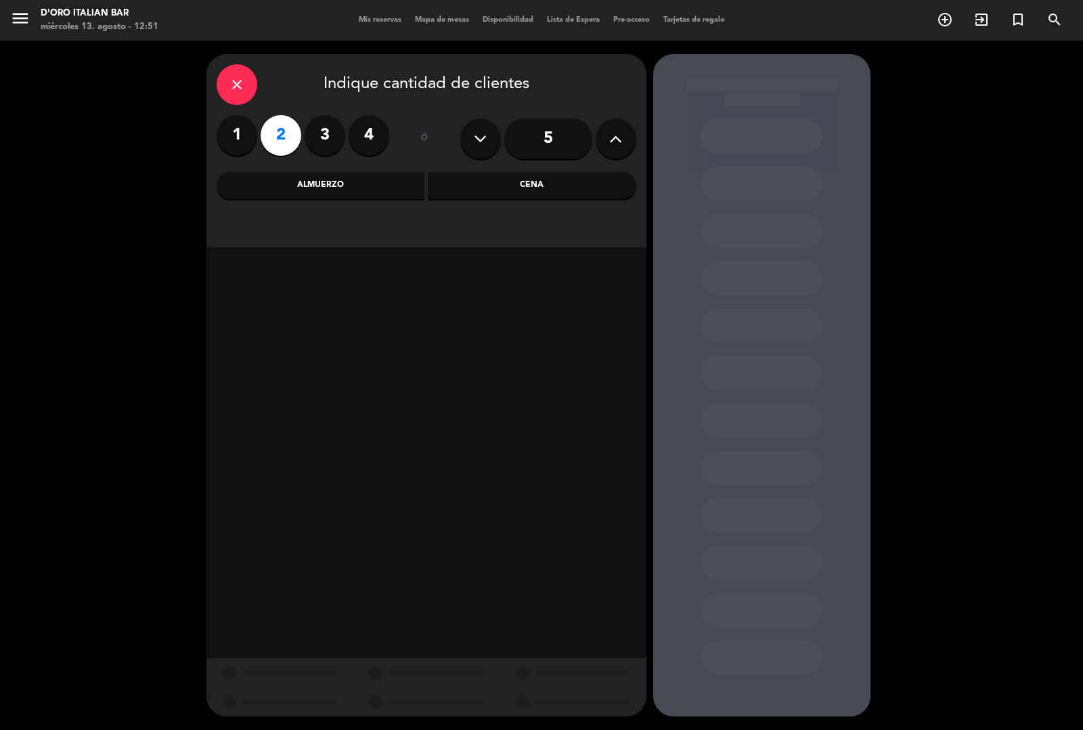
click at [337, 198] on div "Almuerzo" at bounding box center [321, 185] width 209 height 27
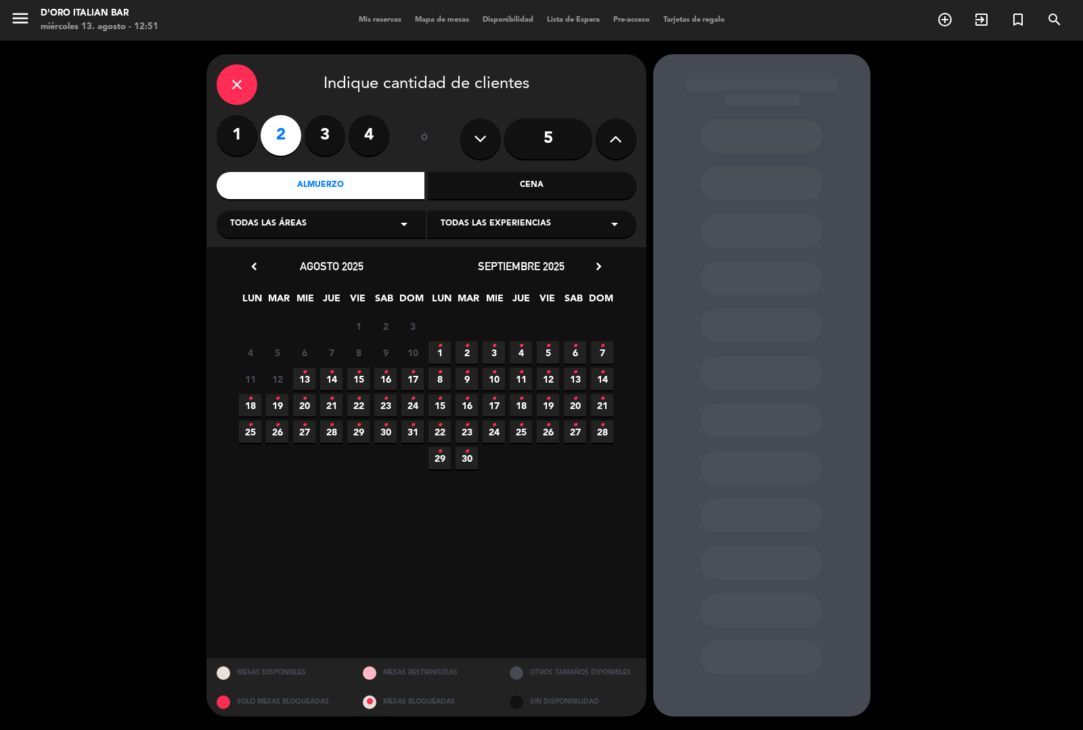
click at [359, 377] on icon "•" at bounding box center [358, 373] width 5 height 22
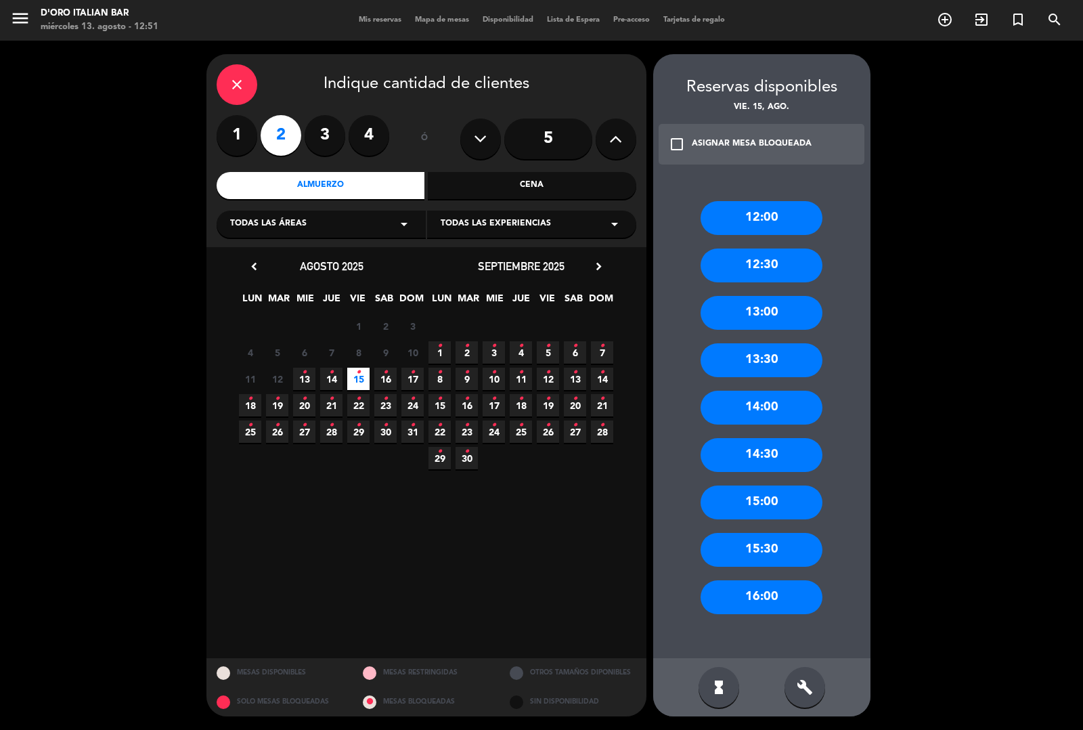
click at [278, 403] on icon "•" at bounding box center [277, 399] width 5 height 22
click at [729, 326] on div "13:00" at bounding box center [762, 313] width 122 height 34
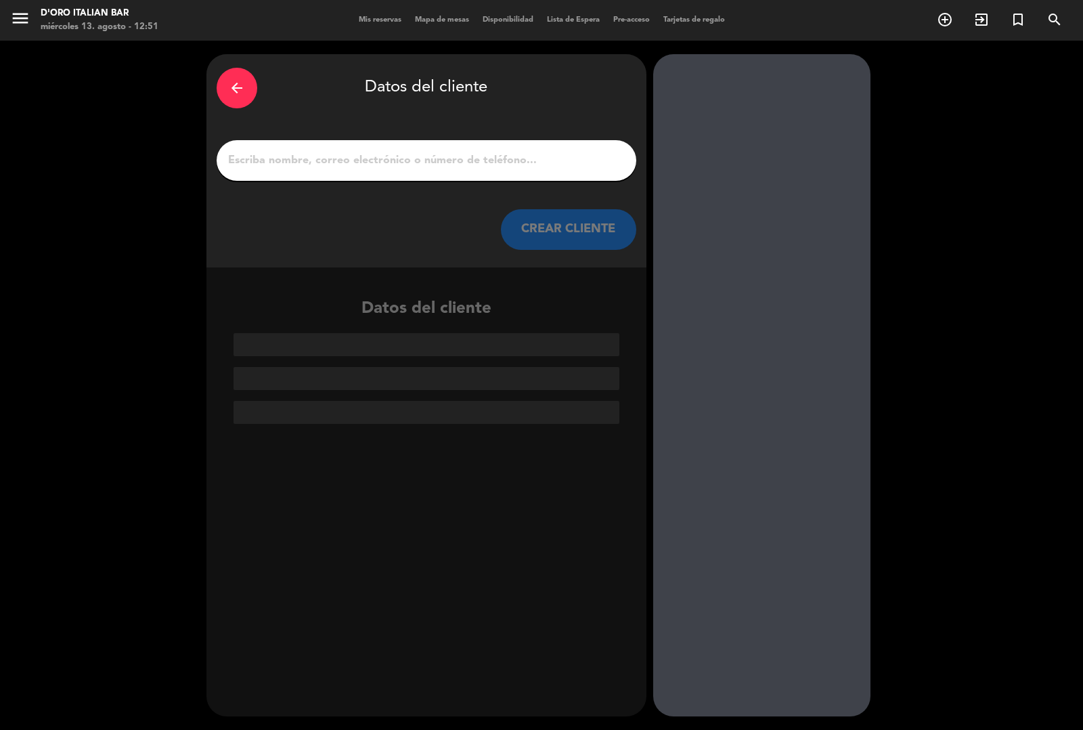
click at [292, 164] on input "1" at bounding box center [426, 160] width 399 height 19
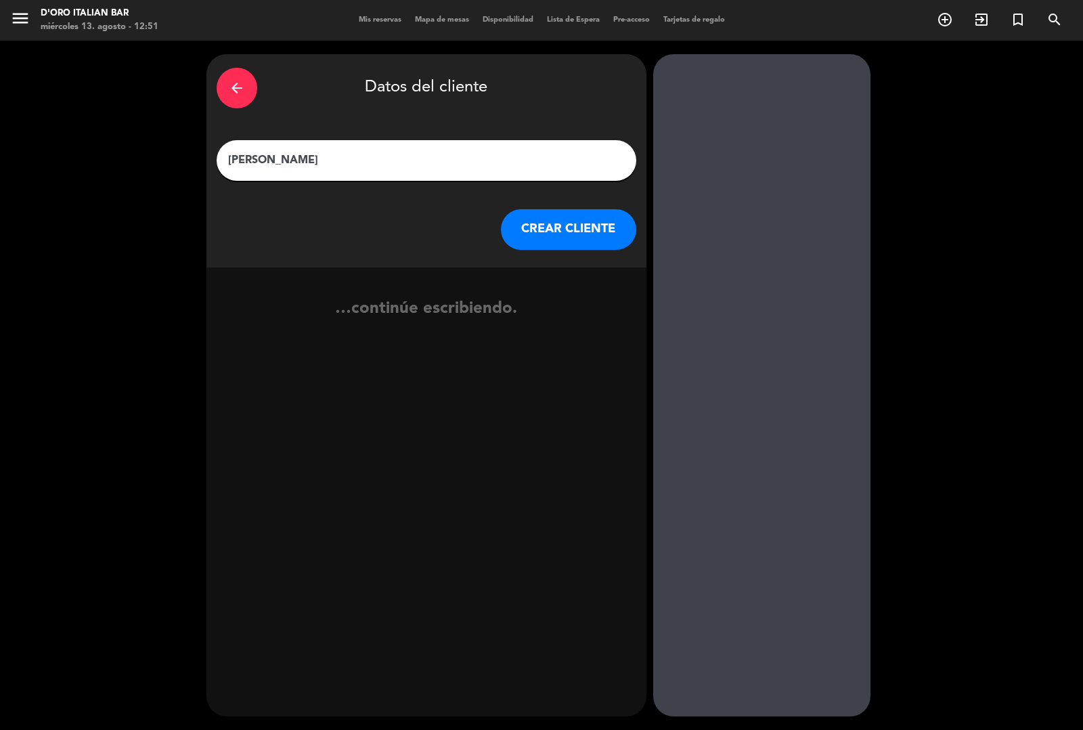
type input "[PERSON_NAME]"
click at [559, 241] on button "CREAR CLIENTE" at bounding box center [568, 229] width 135 height 41
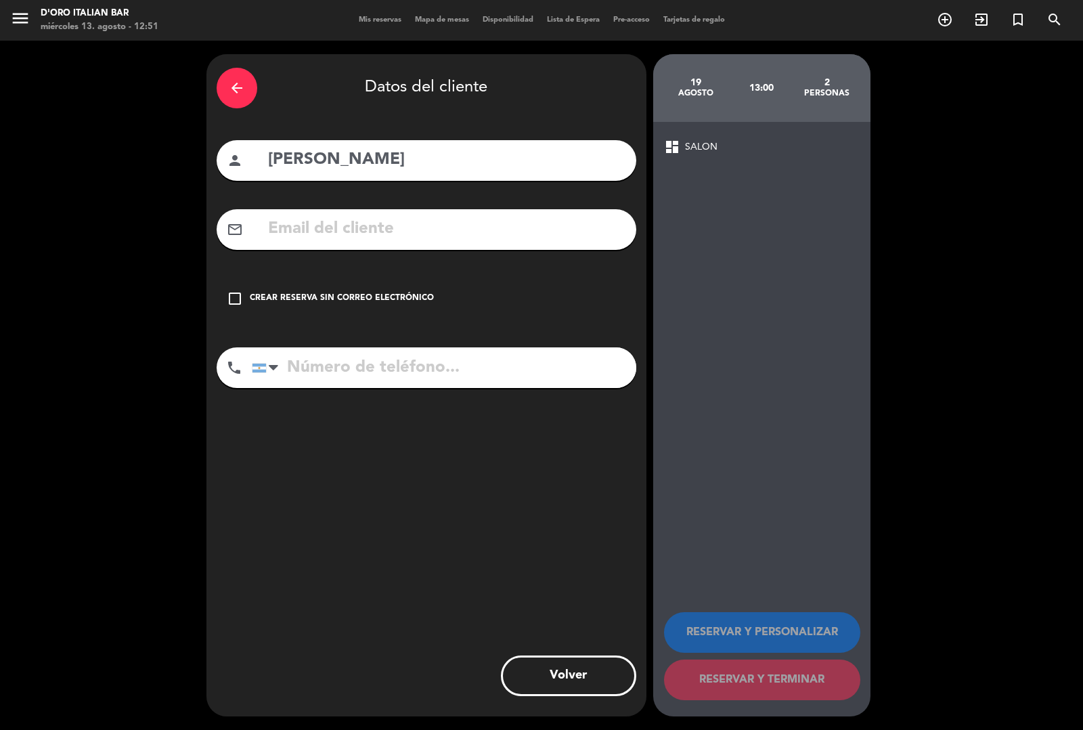
click at [229, 308] on div "check_box_outline_blank Crear reserva sin correo electrónico" at bounding box center [427, 298] width 420 height 41
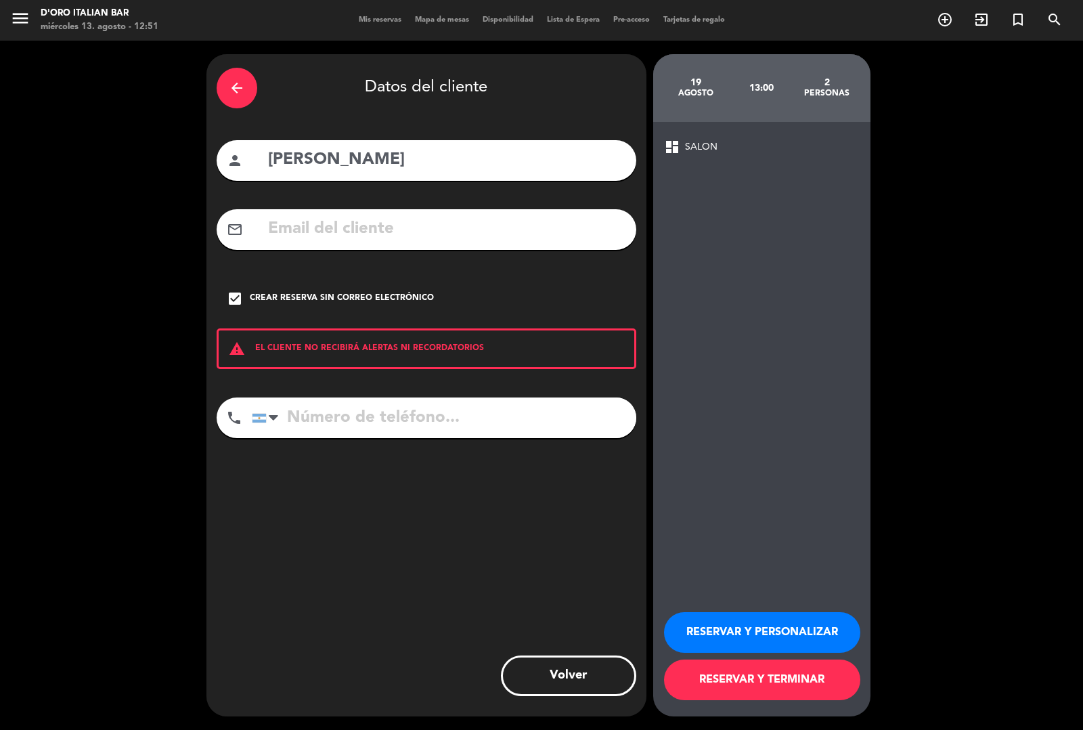
click at [345, 426] on input "tel" at bounding box center [444, 417] width 385 height 41
type input "1161684014"
click at [784, 694] on button "RESERVAR Y TERMINAR" at bounding box center [762, 679] width 196 height 41
